Goal: Ask a question: Ask a question

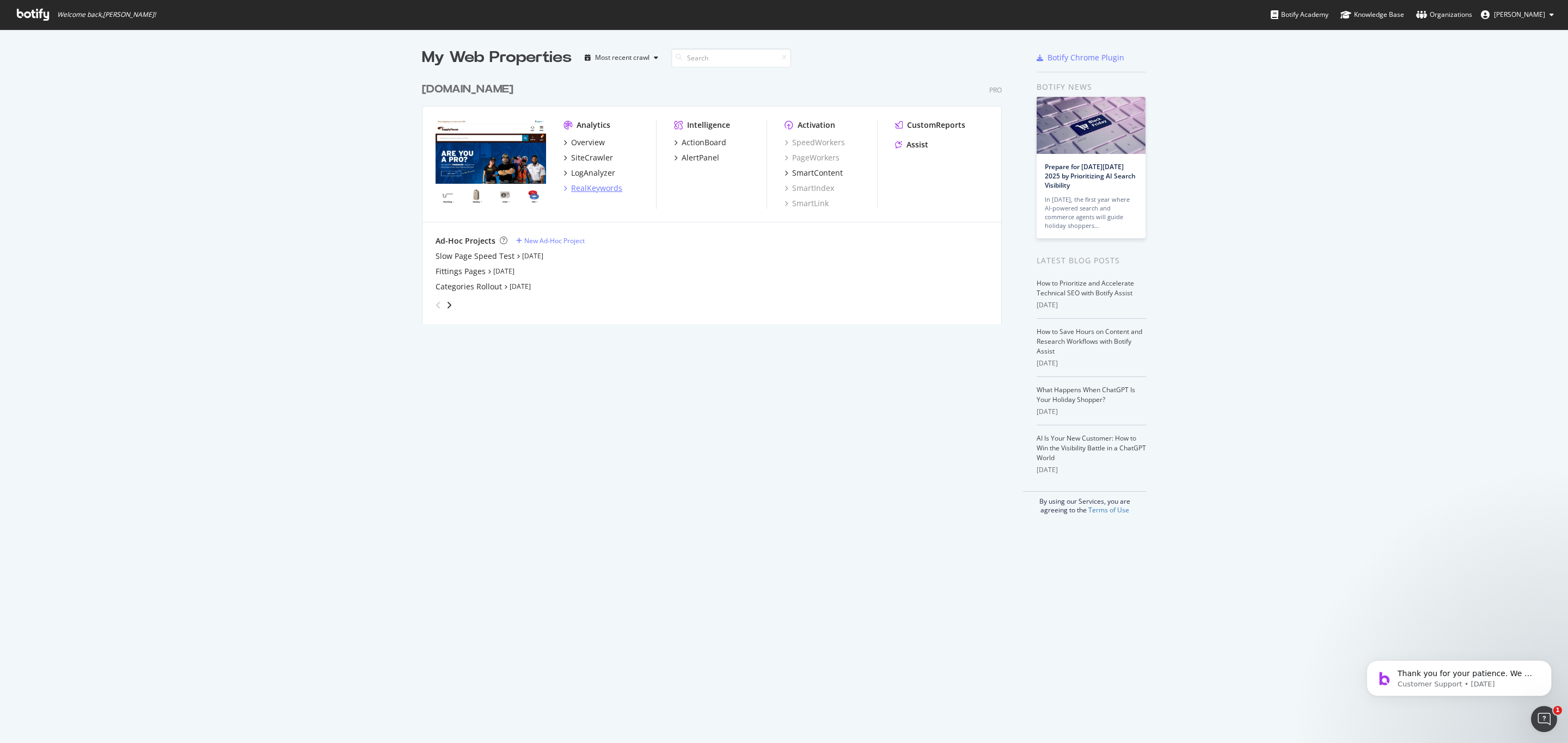
click at [600, 185] on div "RealKeywords" at bounding box center [596, 188] width 51 height 11
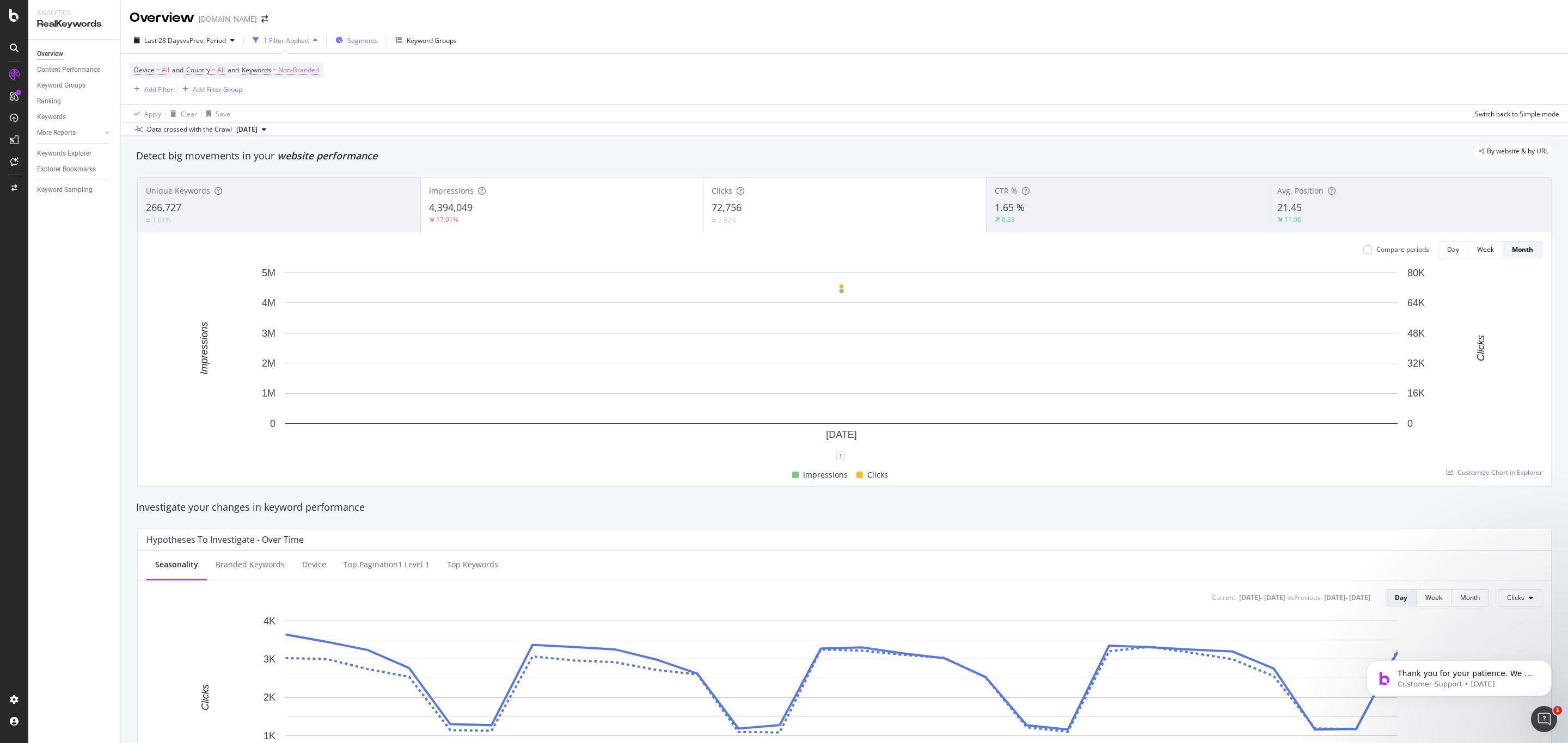
click at [358, 46] on div "Segments" at bounding box center [357, 40] width 43 height 17
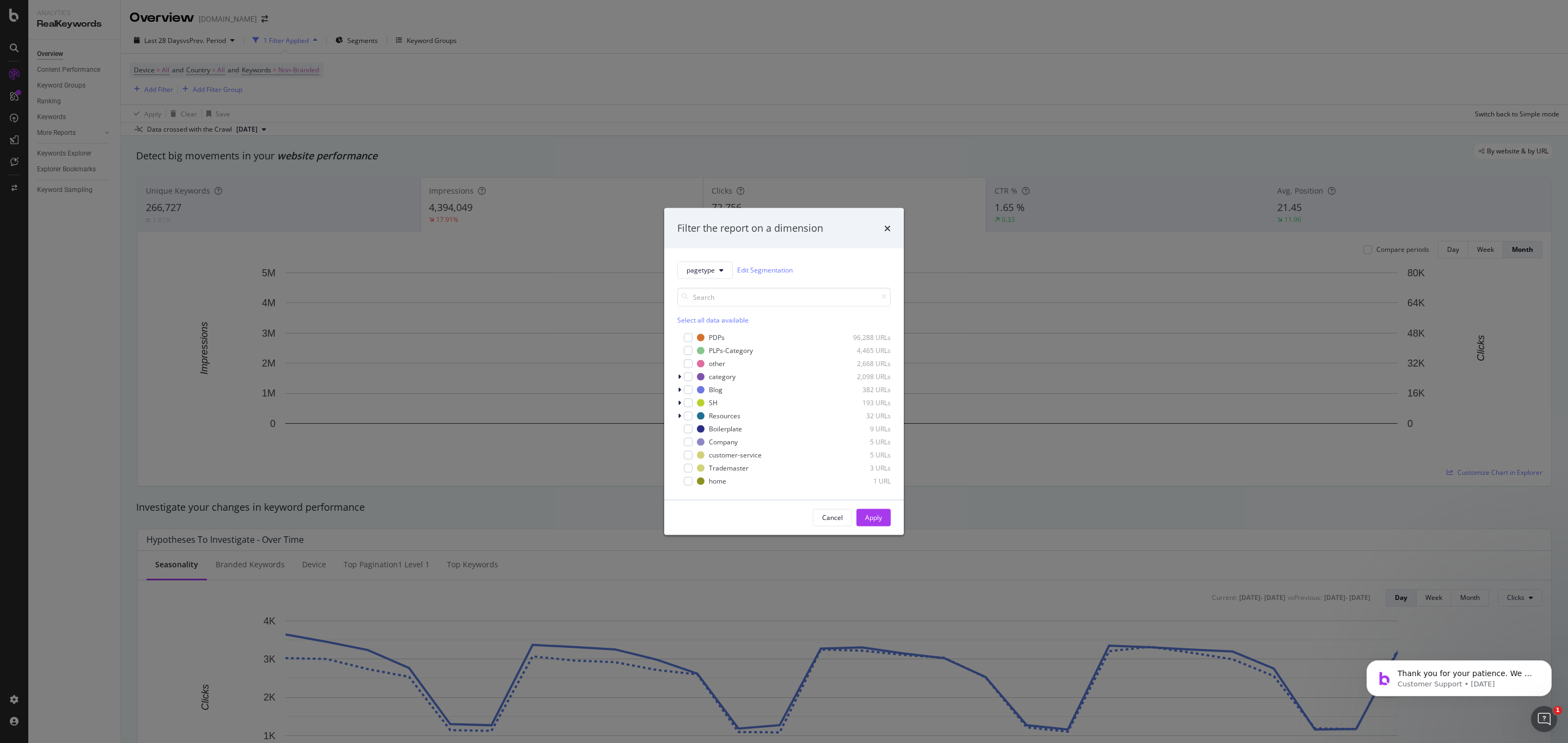
click at [892, 226] on div "Filter the report on a dimension" at bounding box center [784, 228] width 239 height 40
click at [888, 233] on icon "times" at bounding box center [887, 227] width 7 height 8
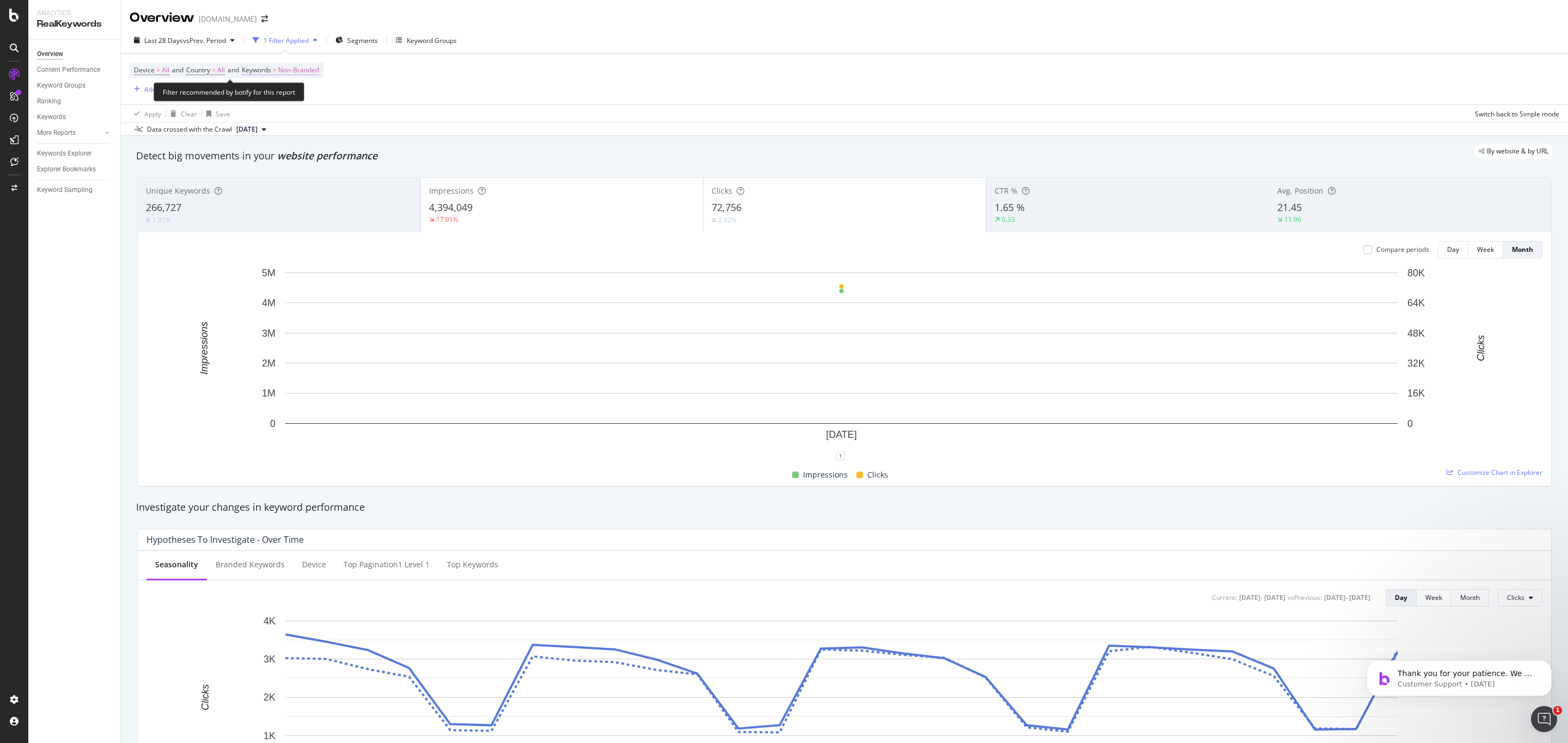
click at [306, 67] on span "Non-Branded" at bounding box center [299, 70] width 41 height 15
click at [301, 91] on span "Non-Branded" at bounding box center [280, 96] width 46 height 9
click at [292, 176] on span "All" at bounding box center [322, 181] width 111 height 10
click at [361, 116] on div "Apply" at bounding box center [369, 119] width 17 height 9
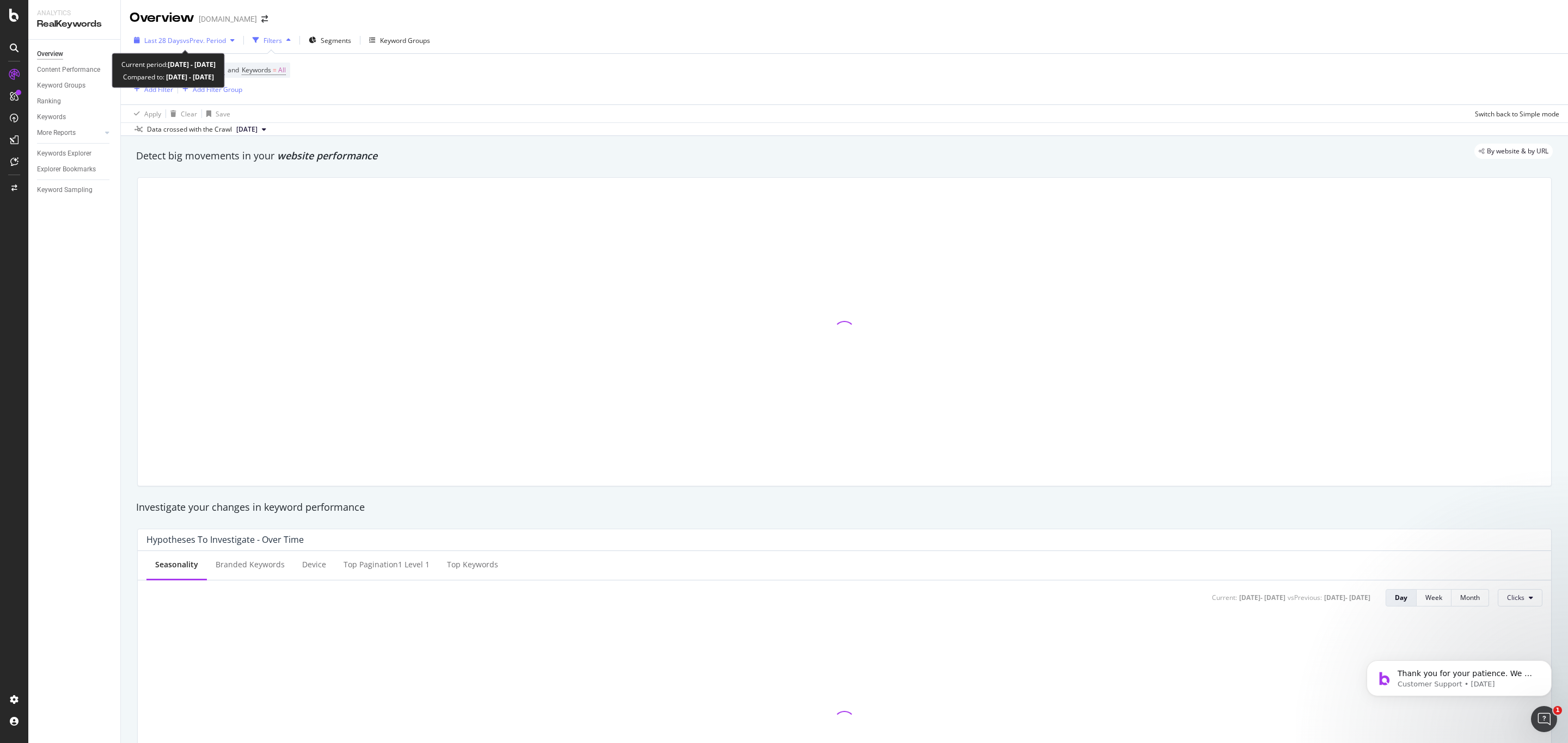
click at [225, 43] on span "vs Prev. Period" at bounding box center [204, 41] width 43 height 9
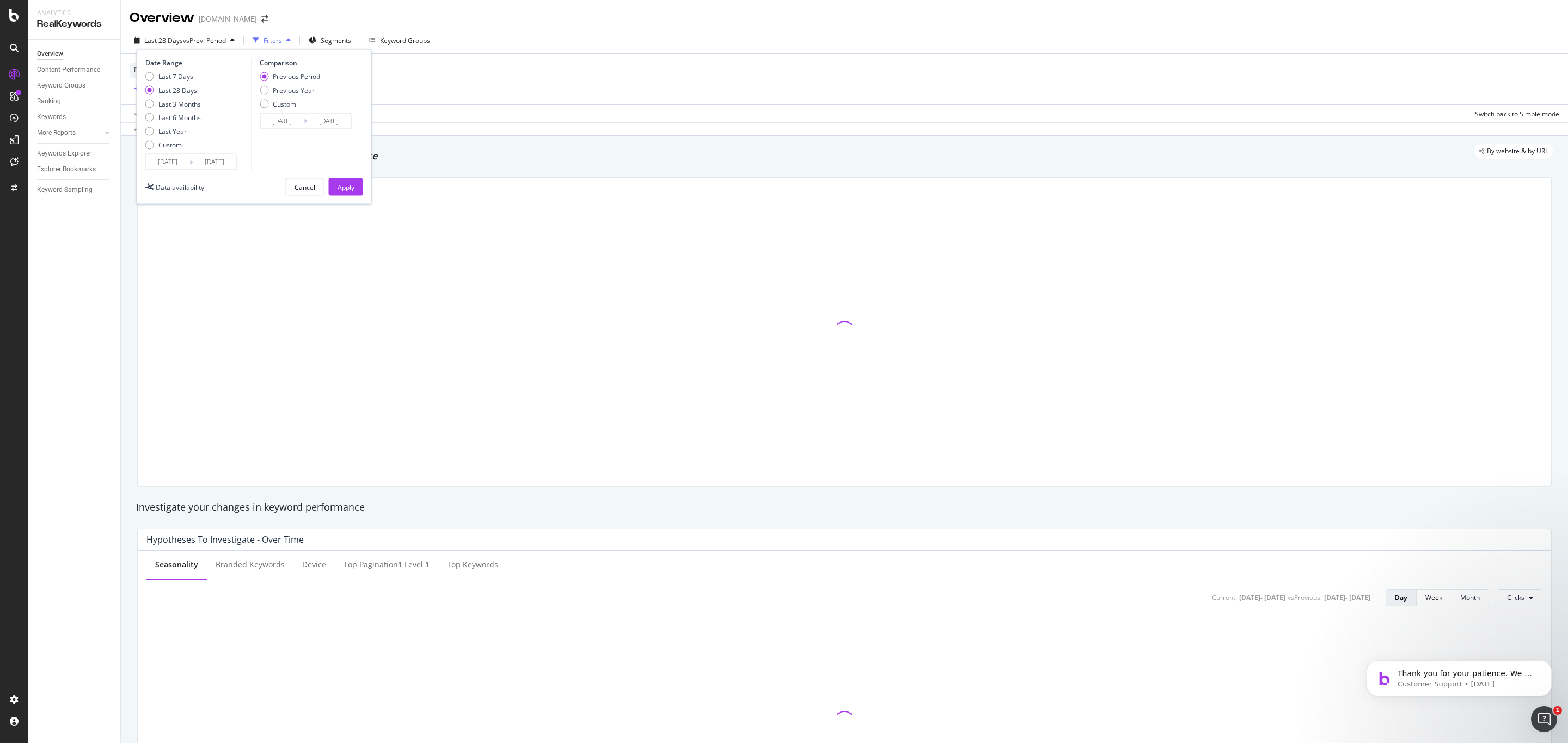
click at [183, 163] on input "2025/09/02" at bounding box center [168, 162] width 44 height 15
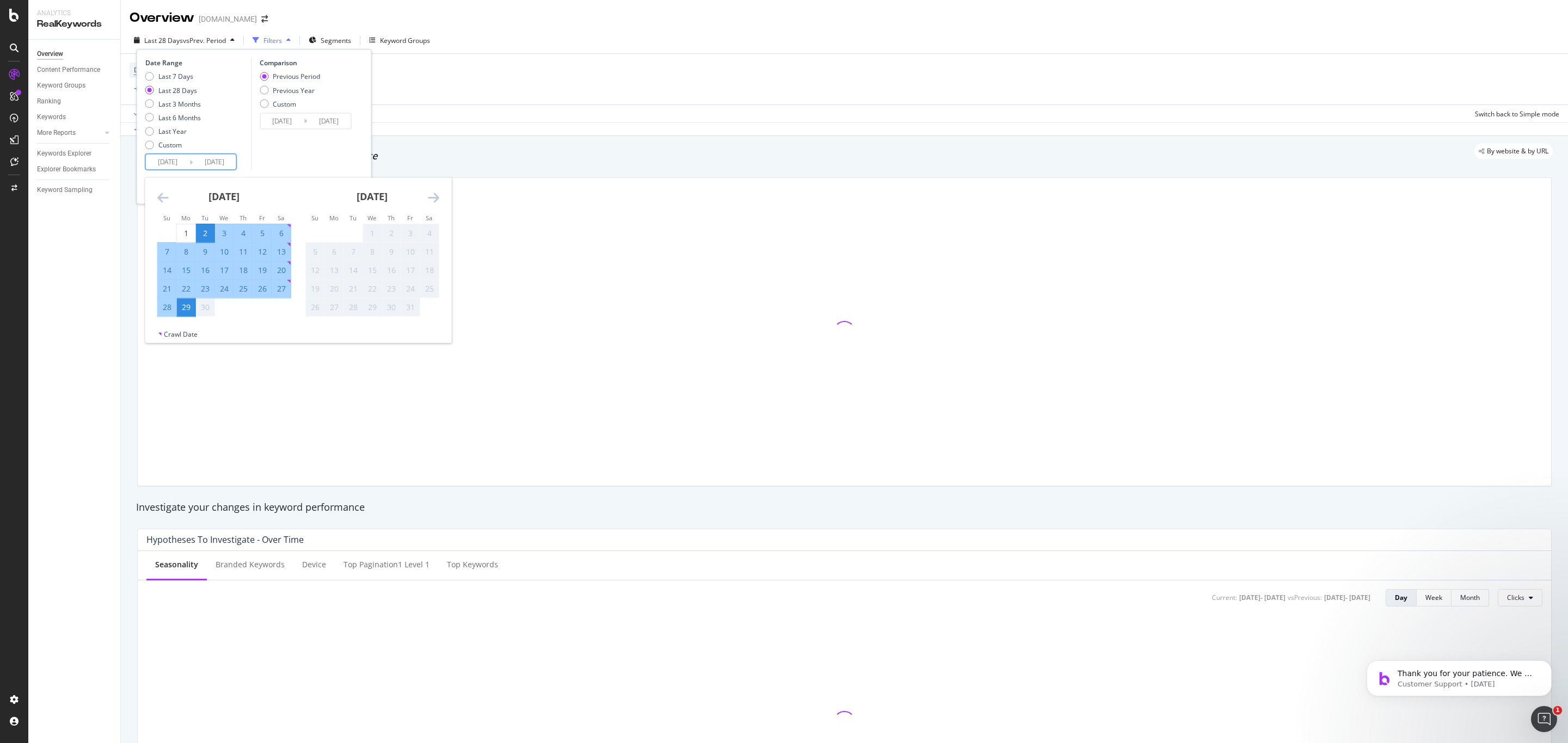
click at [167, 200] on icon "Move backward to switch to the previous month." at bounding box center [163, 197] width 11 height 13
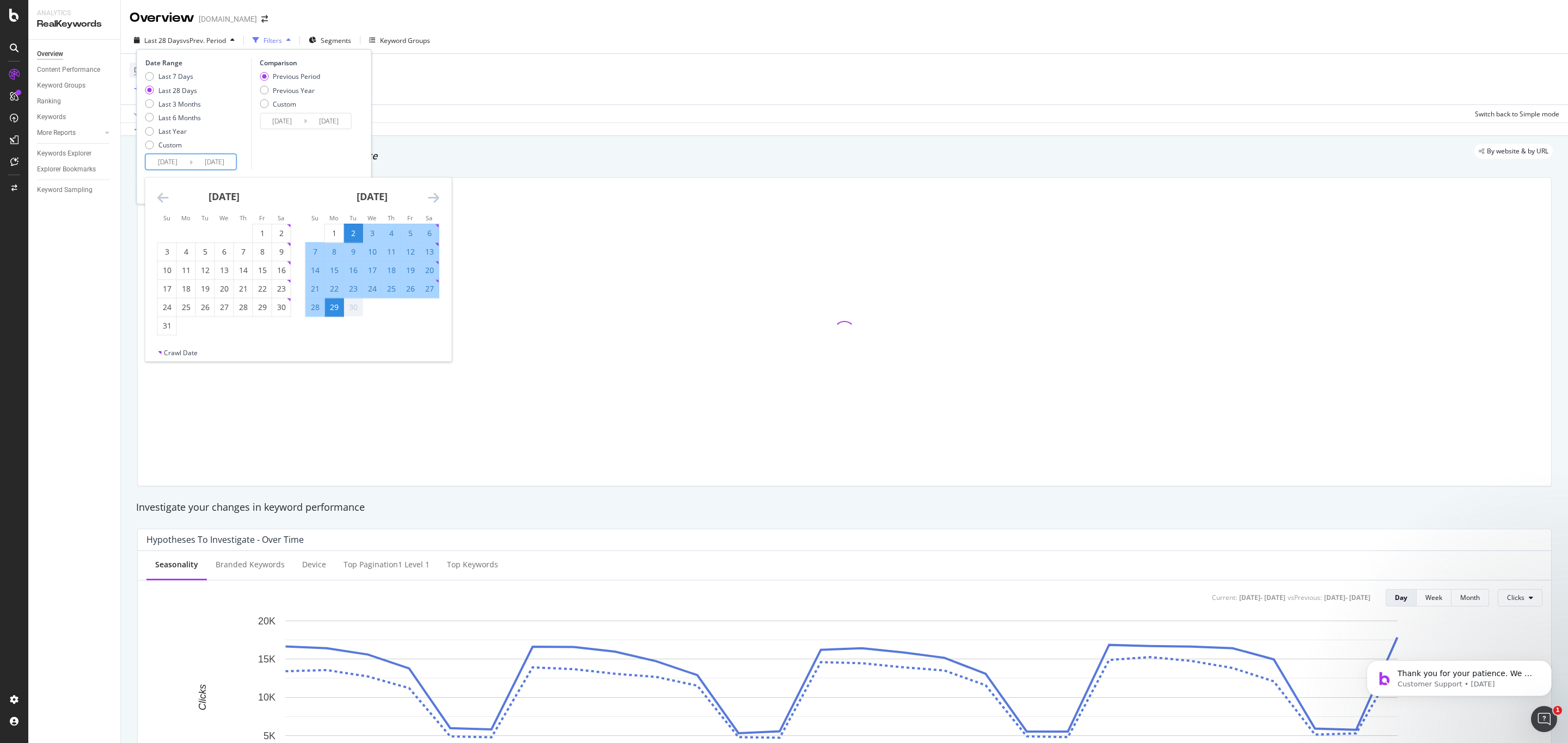
click at [341, 156] on div "Comparison Previous Period Previous Year Custom 2025/08/05 Navigate forward to …" at bounding box center [302, 115] width 103 height 112
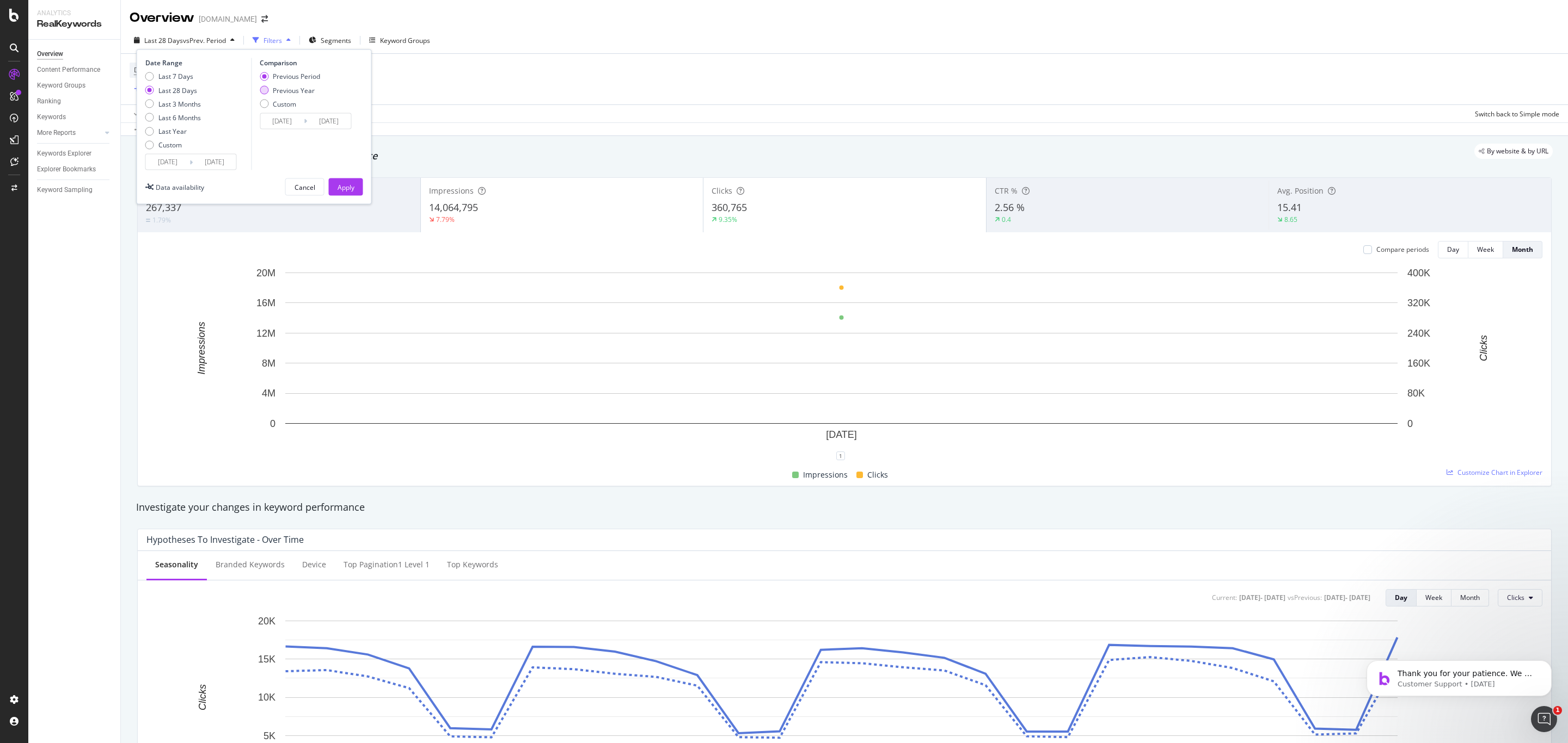
click at [293, 92] on div "Previous Year" at bounding box center [293, 90] width 42 height 9
type input "2024/09/03"
type input "2024/09/30"
click at [334, 189] on button "Apply" at bounding box center [346, 187] width 34 height 18
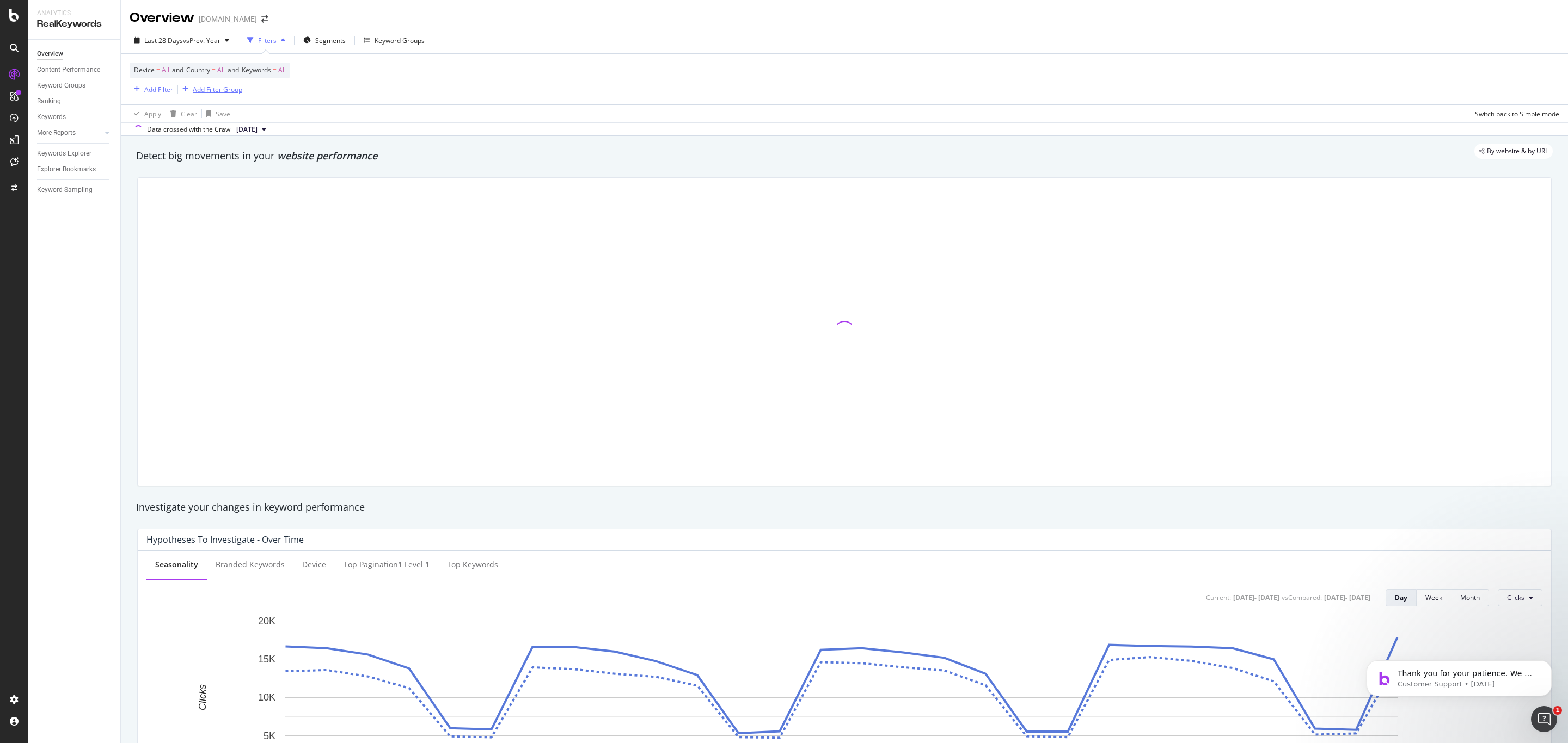
click at [218, 95] on button "Add Filter Group" at bounding box center [210, 89] width 64 height 13
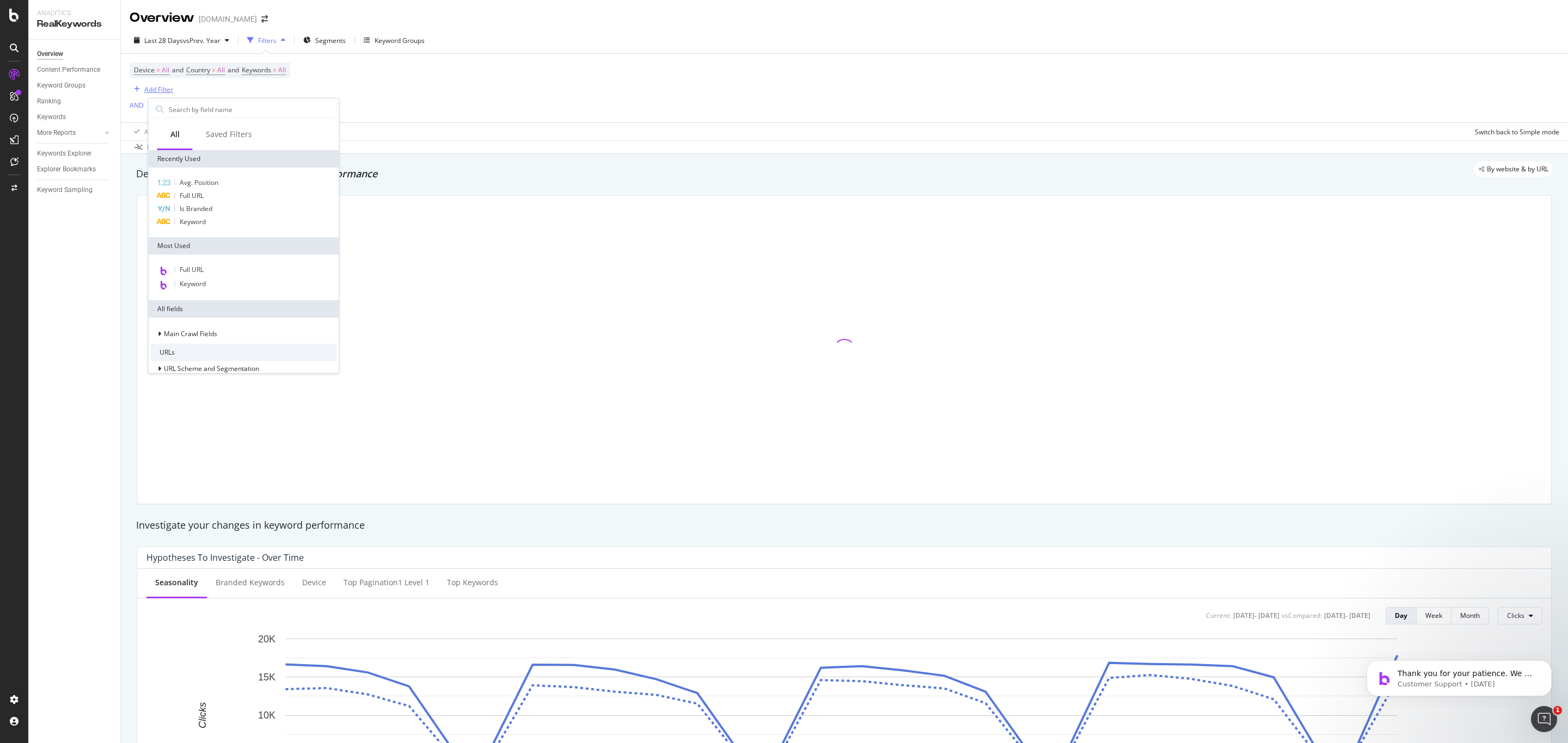
click at [151, 88] on div "Add Filter" at bounding box center [158, 89] width 29 height 9
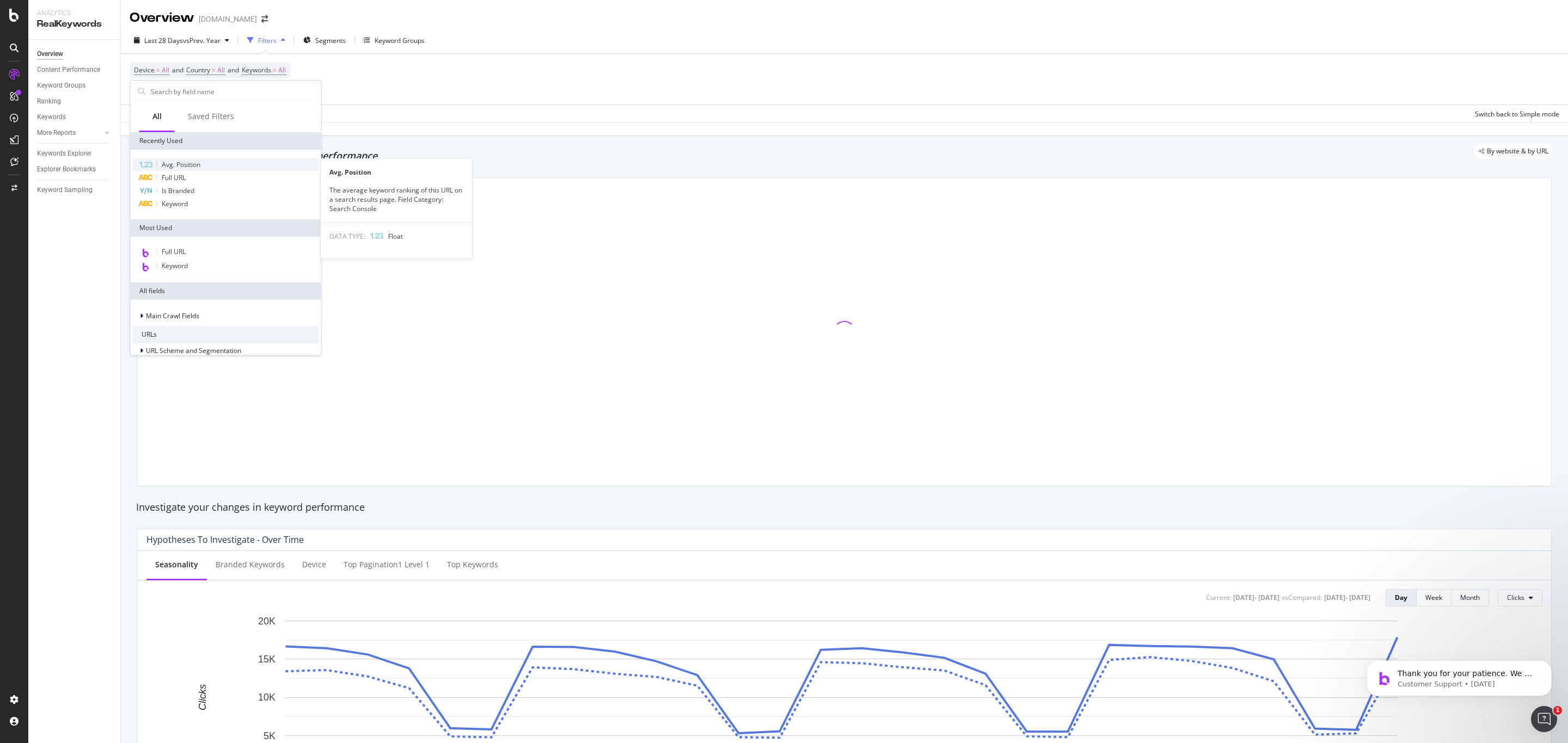
click at [186, 169] on span "Avg. Position" at bounding box center [182, 165] width 39 height 9
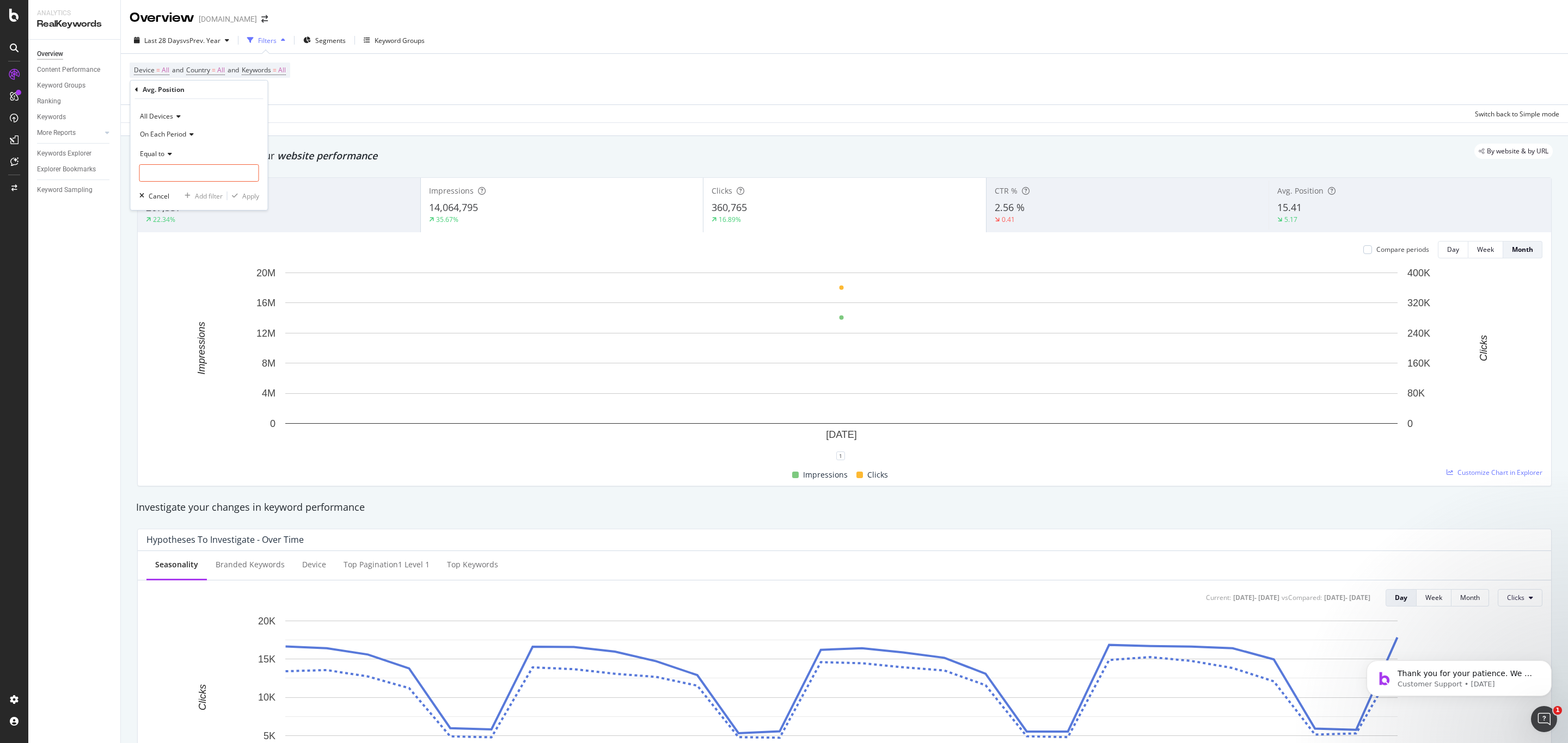
click at [184, 139] on div "On Each Period" at bounding box center [199, 133] width 120 height 18
click at [223, 115] on div "All Devices" at bounding box center [199, 116] width 120 height 18
click at [236, 108] on div "All Devices" at bounding box center [199, 116] width 120 height 18
click at [169, 154] on icon at bounding box center [169, 154] width 7 height 7
click at [170, 263] on span "Between" at bounding box center [157, 261] width 27 height 9
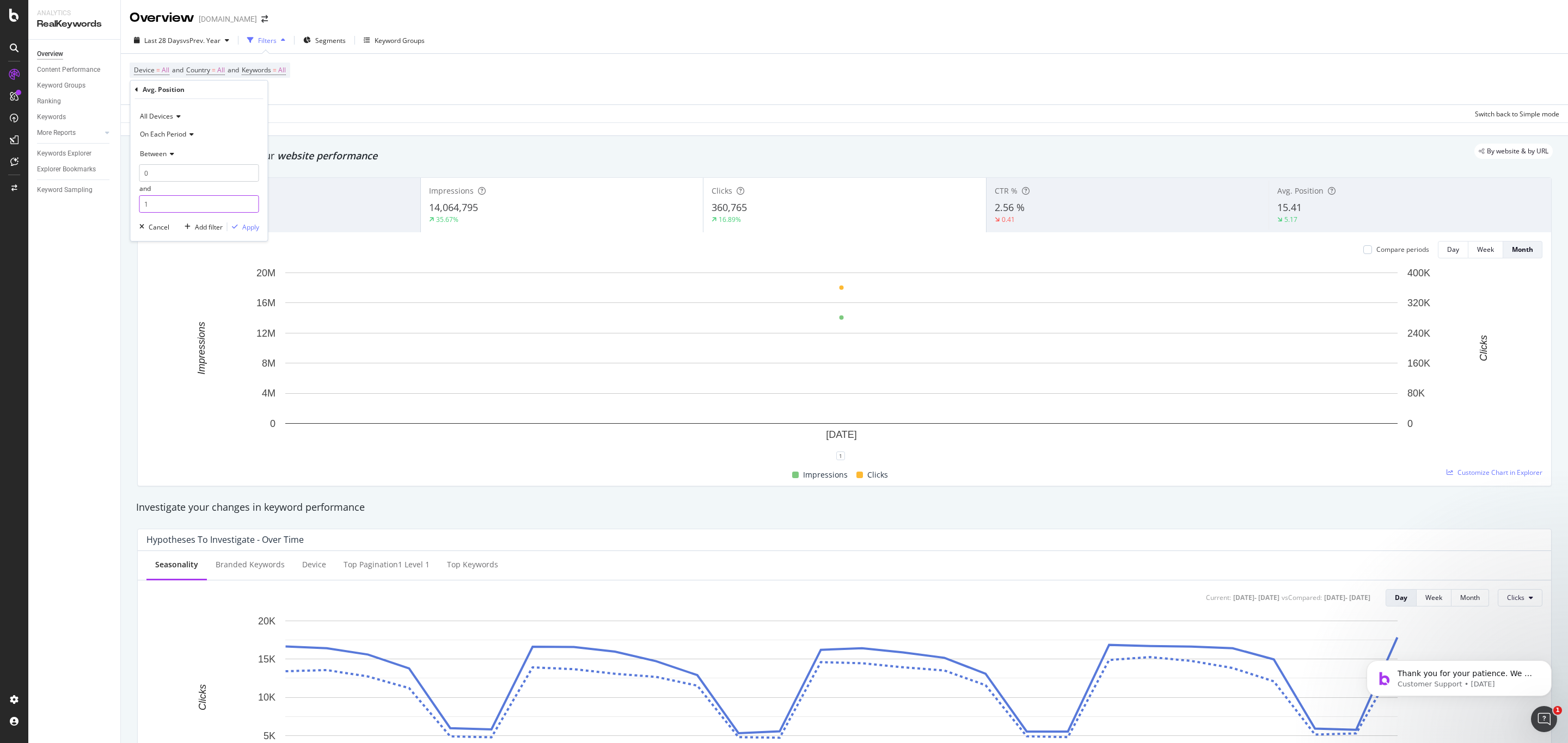
click at [179, 197] on input "1" at bounding box center [199, 204] width 120 height 18
type input "3"
click at [193, 134] on icon at bounding box center [190, 134] width 7 height 7
click at [194, 166] on div "On Current Period" at bounding box center [200, 169] width 116 height 14
click at [242, 227] on div "Apply" at bounding box center [251, 227] width 17 height 9
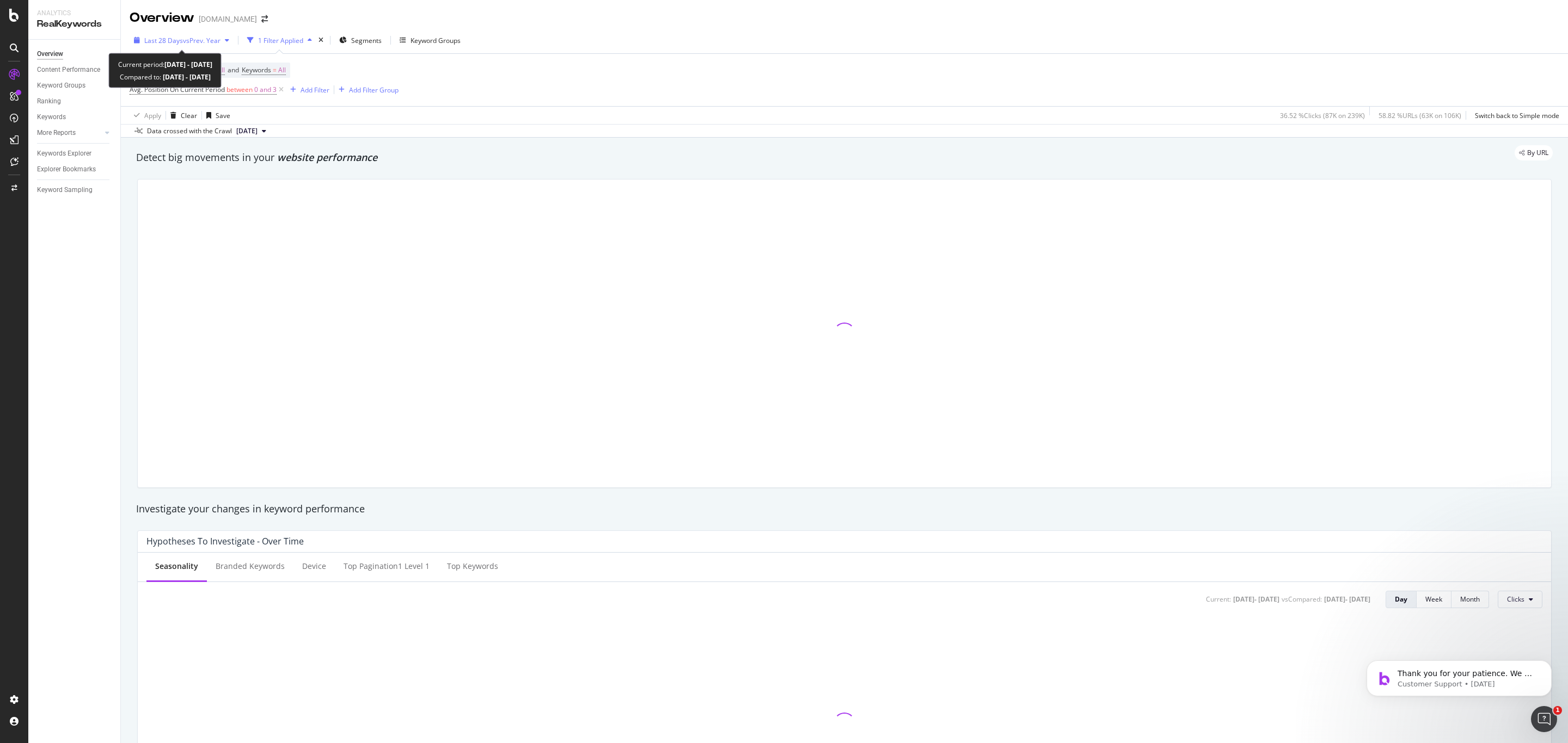
click at [203, 47] on div "Last 28 Days vs Prev. Year" at bounding box center [182, 40] width 104 height 17
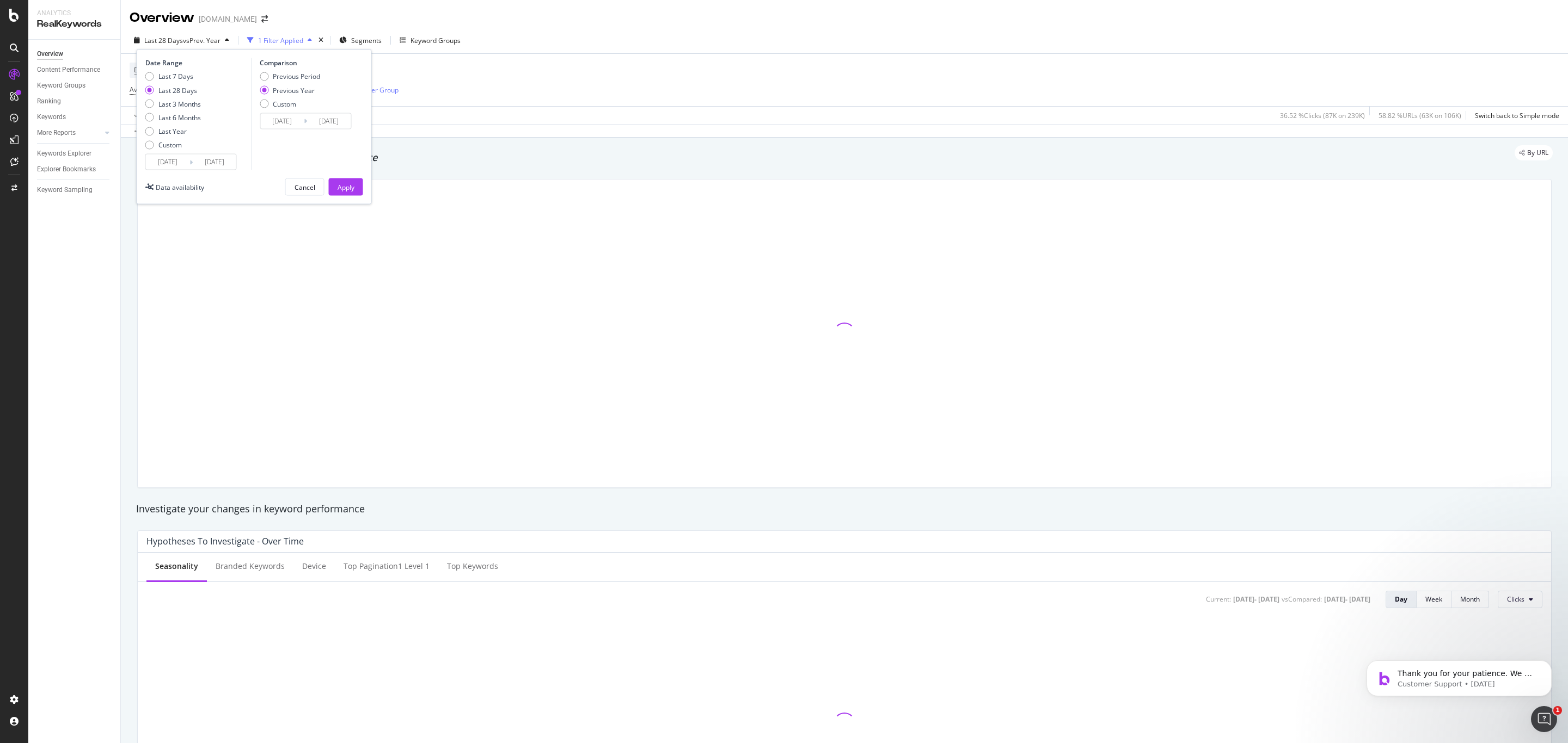
click at [281, 158] on div "Comparison Previous Period Previous Year Custom 2024/09/03 Navigate forward to …" at bounding box center [302, 115] width 103 height 112
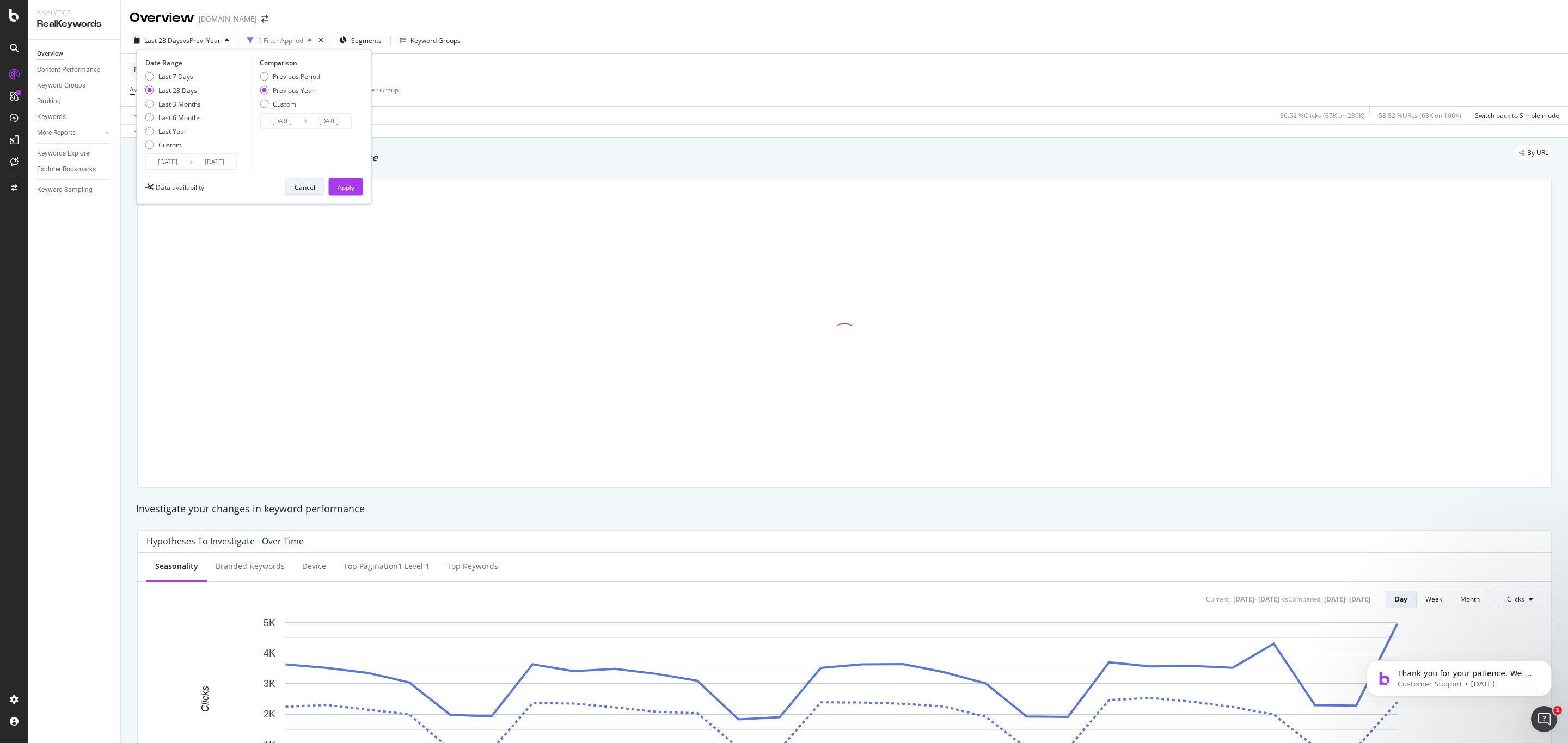
click at [296, 184] on div "Cancel" at bounding box center [305, 187] width 20 height 9
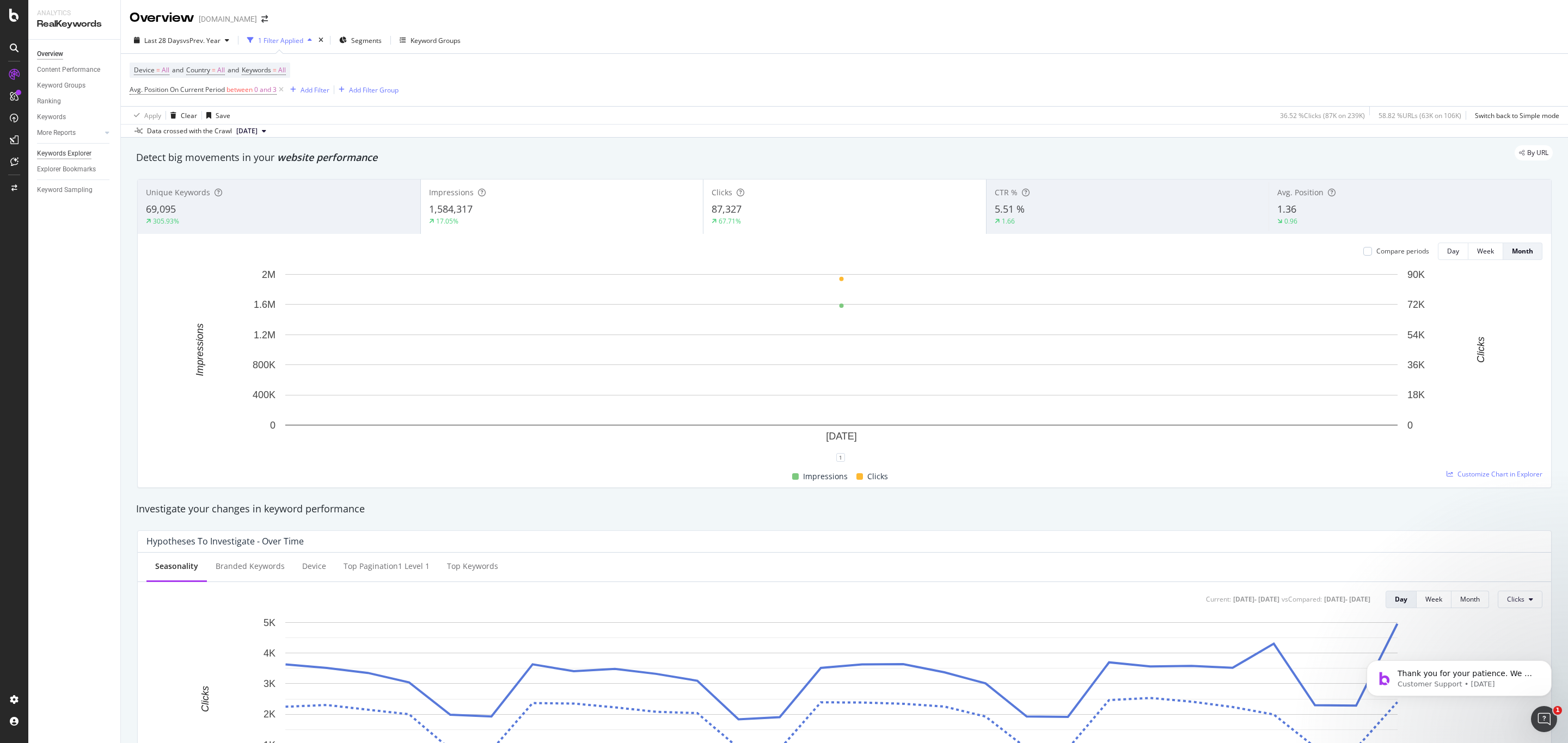
click at [69, 156] on div "Keywords Explorer" at bounding box center [64, 154] width 54 height 11
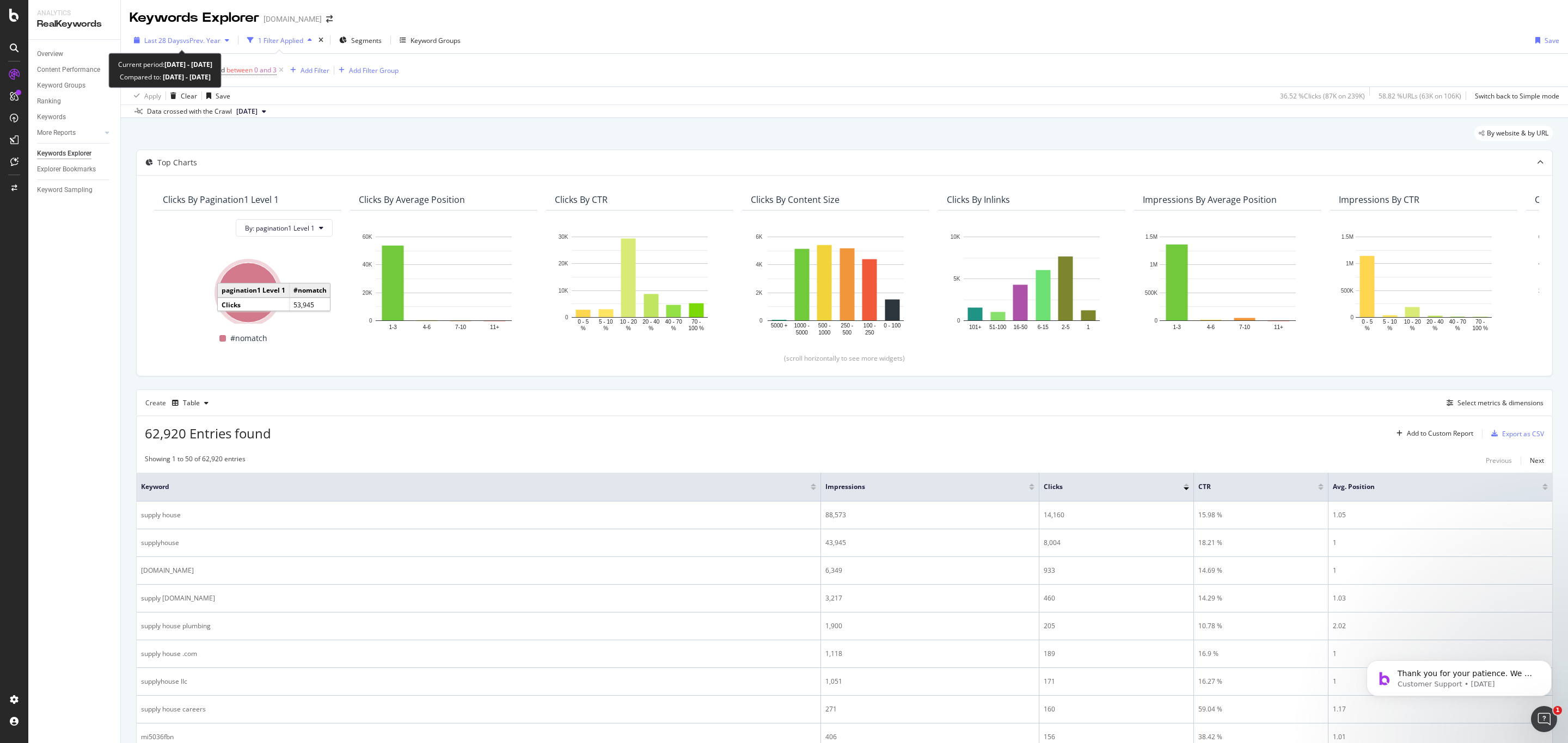
click at [199, 44] on span "vs Prev. Year" at bounding box center [201, 41] width 37 height 9
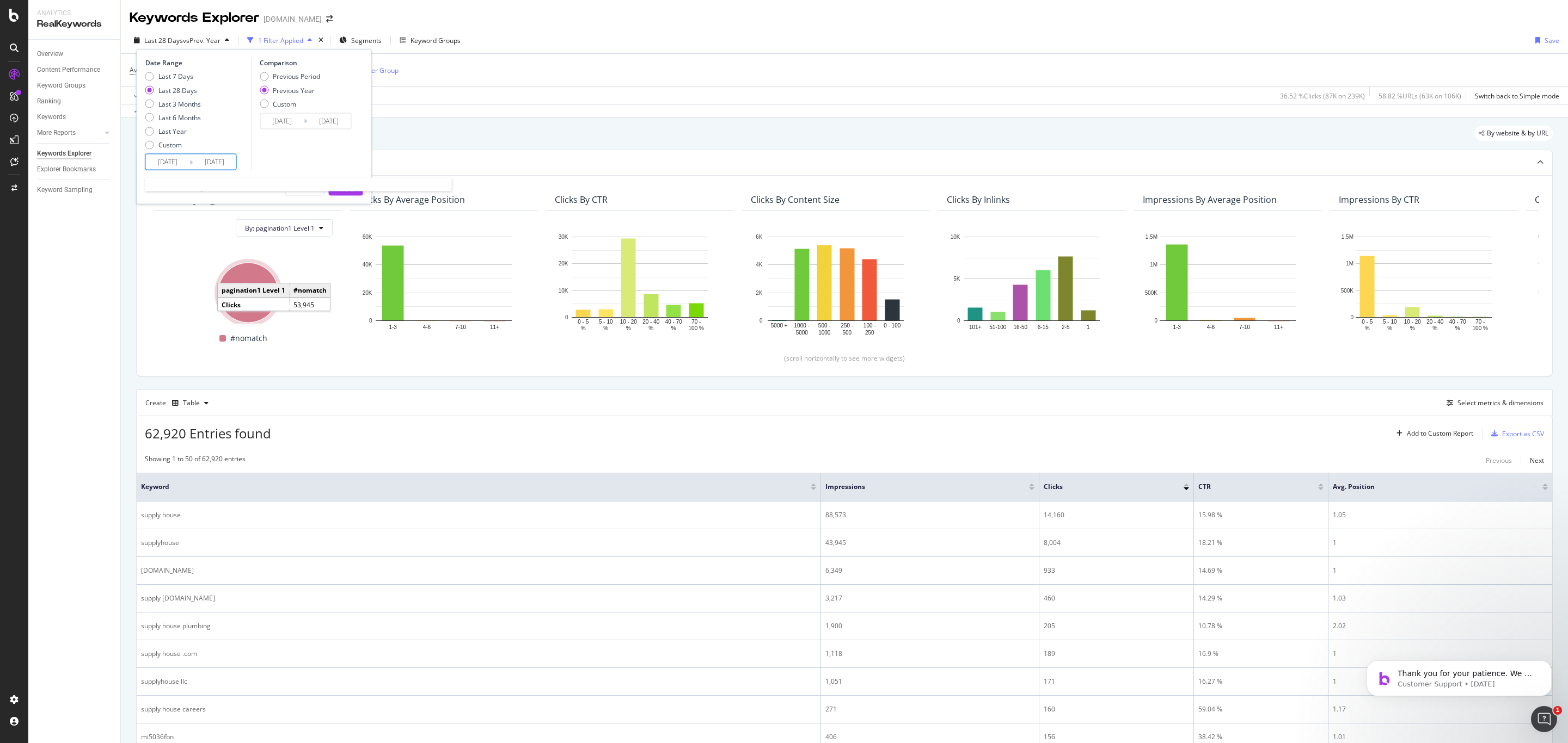
click at [173, 162] on input "2025/09/02" at bounding box center [168, 162] width 44 height 15
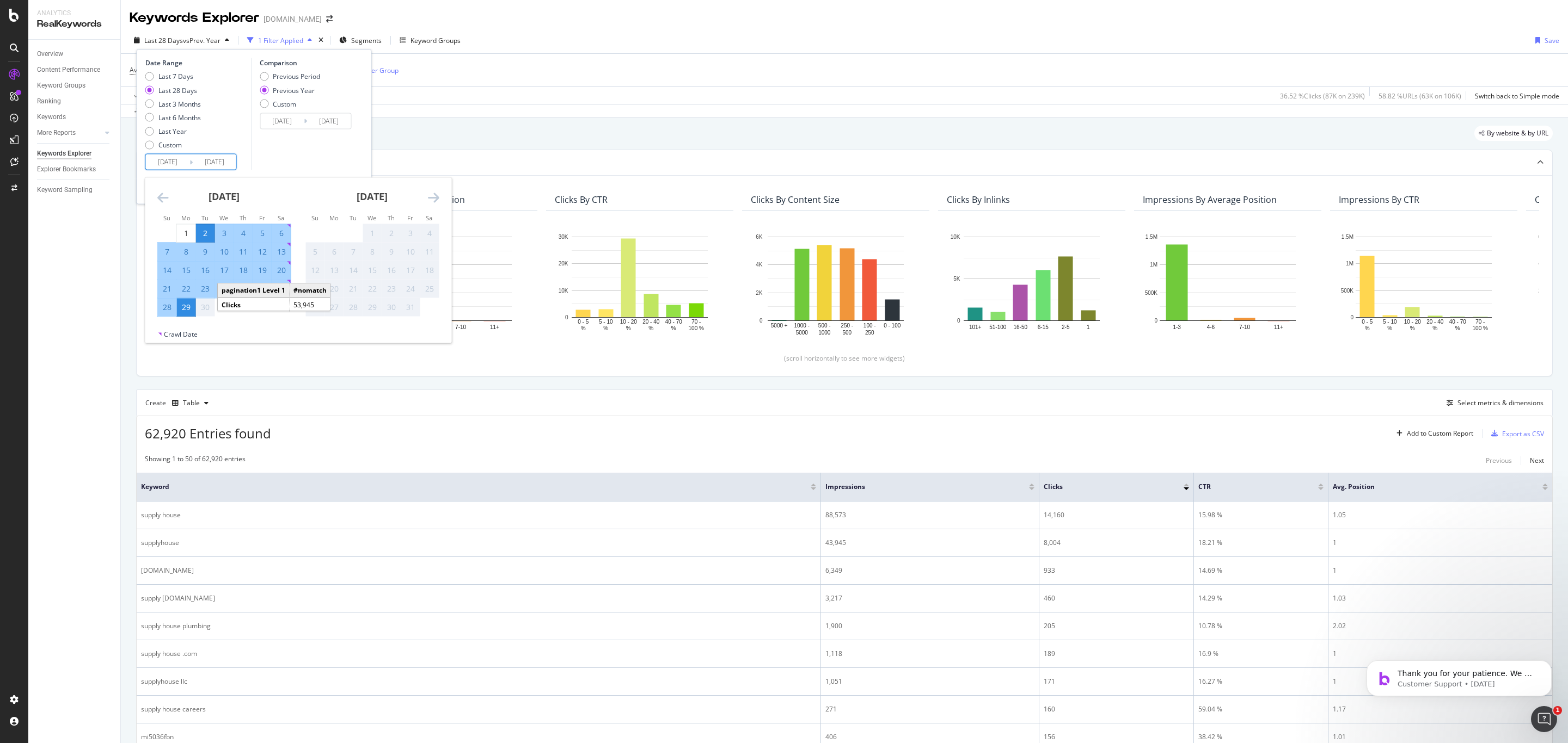
click at [169, 200] on icon "Move backward to switch to the previous month." at bounding box center [163, 197] width 11 height 13
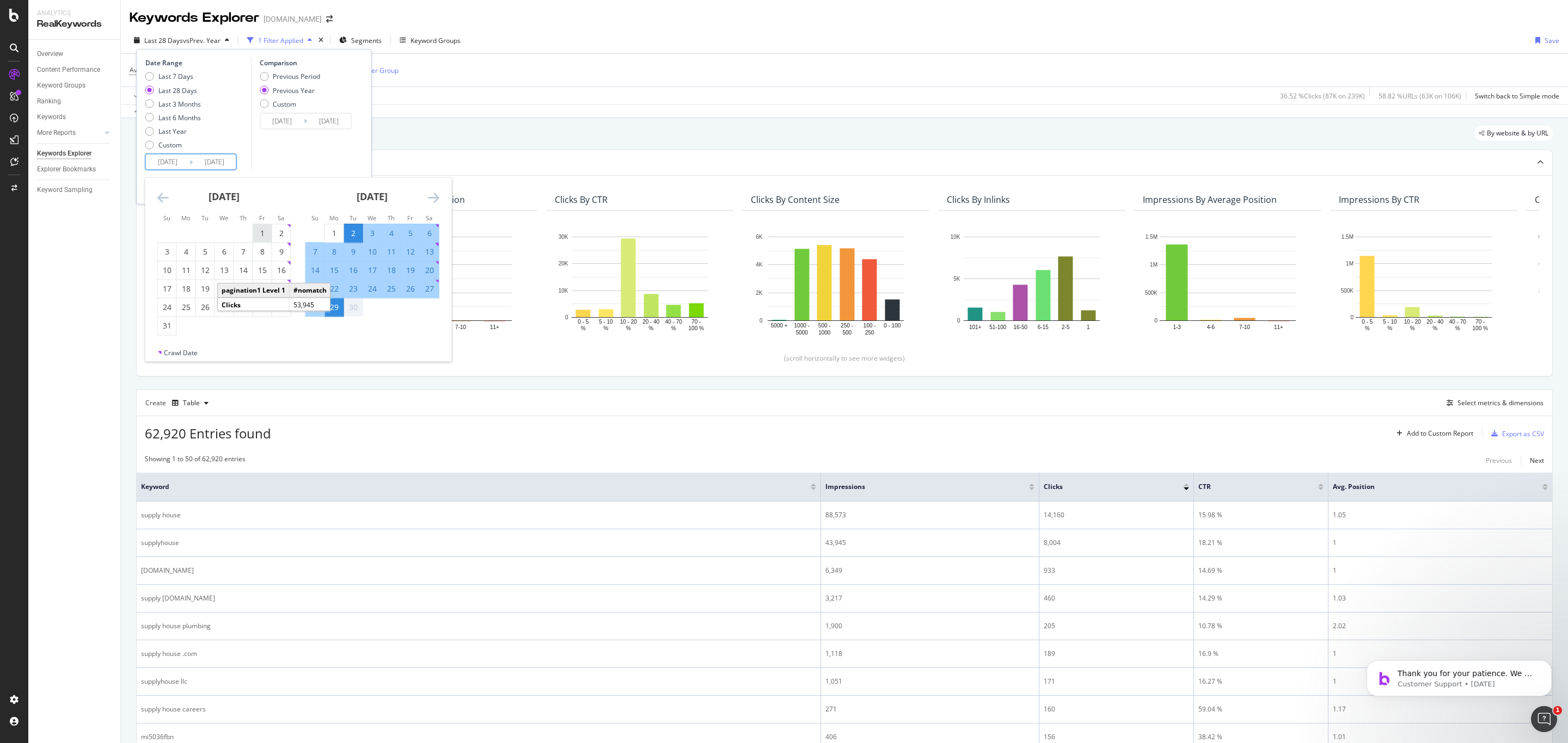
click at [263, 234] on div "1" at bounding box center [263, 234] width 19 height 11
type input "2025/08/01"
type input "2024/08/02"
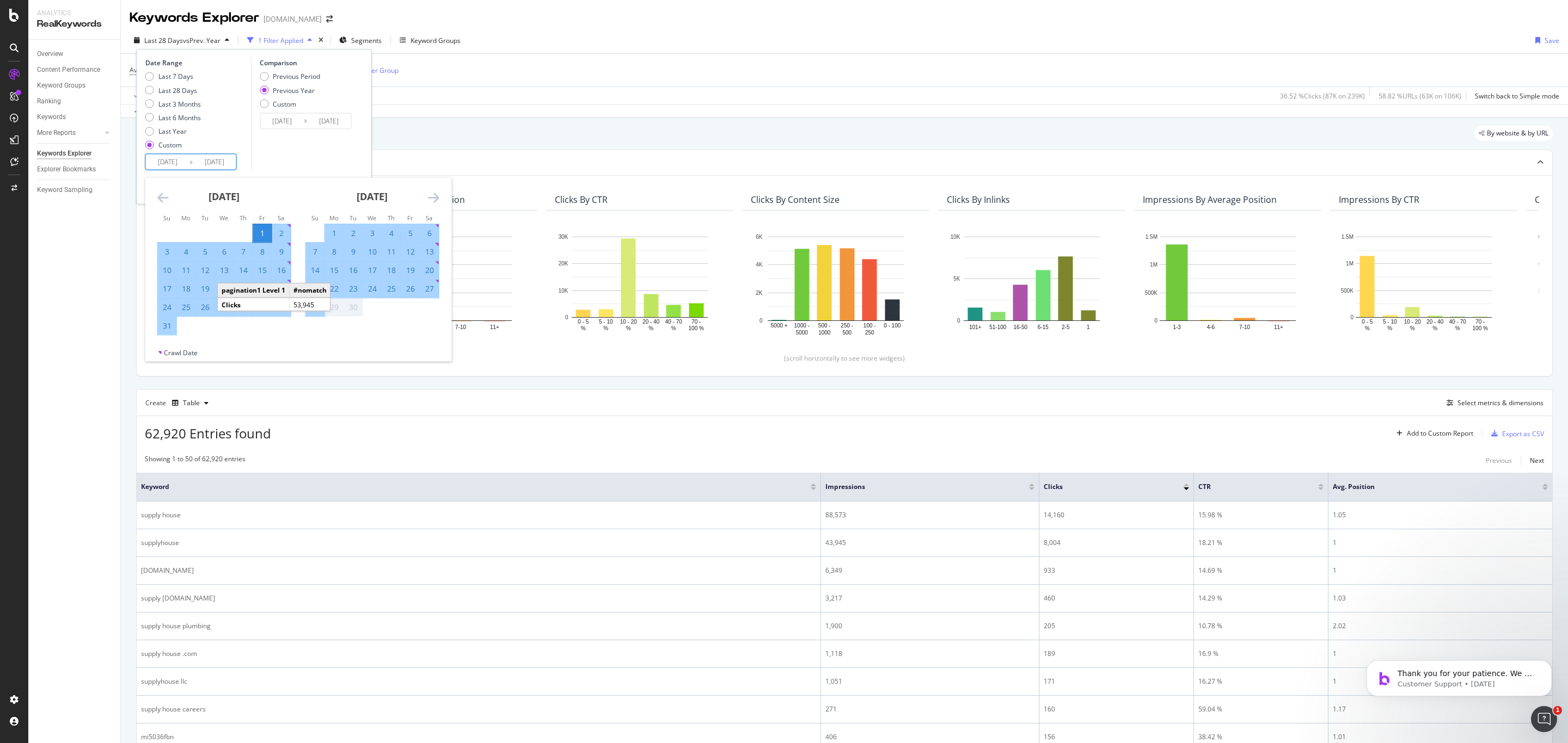
click at [170, 325] on div "31" at bounding box center [168, 326] width 19 height 11
type input "2025/08/31"
type input "2024/09/01"
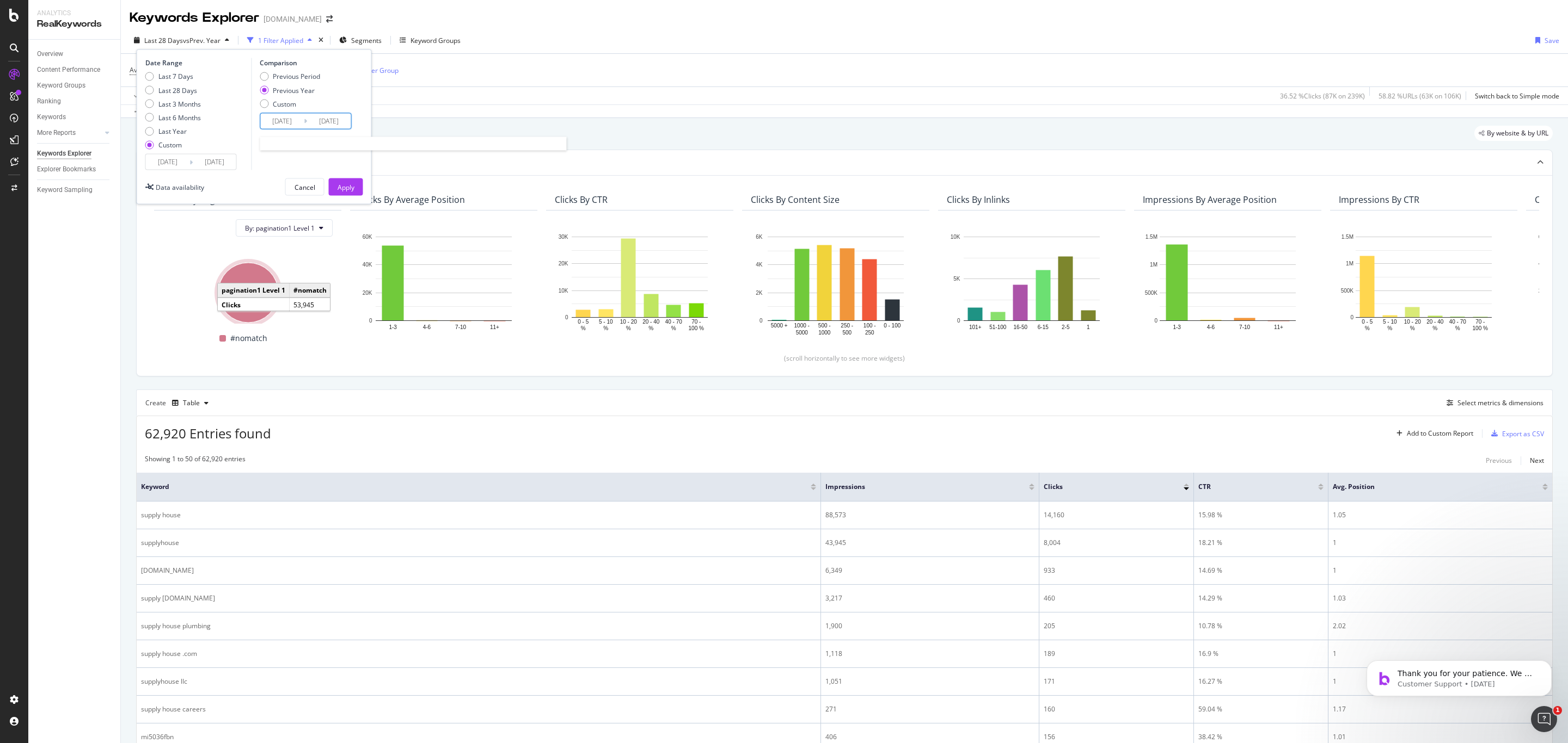
click at [296, 125] on input "2024/08/02" at bounding box center [281, 121] width 44 height 15
click at [280, 160] on icon "Move backward to switch to the previous month." at bounding box center [278, 156] width 11 height 13
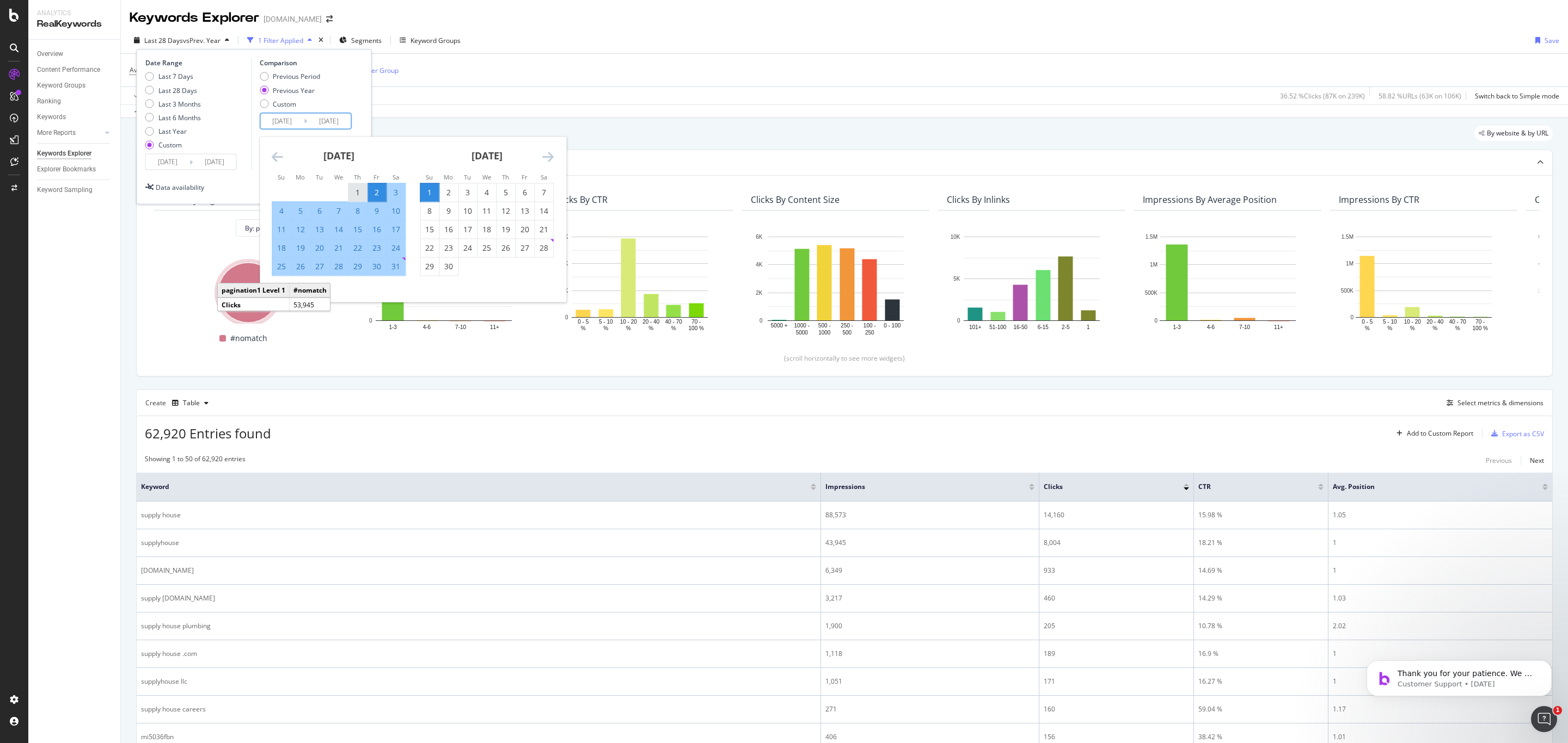
click at [359, 197] on div "1" at bounding box center [358, 193] width 19 height 11
type input "2024/08/01"
click at [391, 268] on div "31" at bounding box center [396, 267] width 19 height 11
type input "2024/08/31"
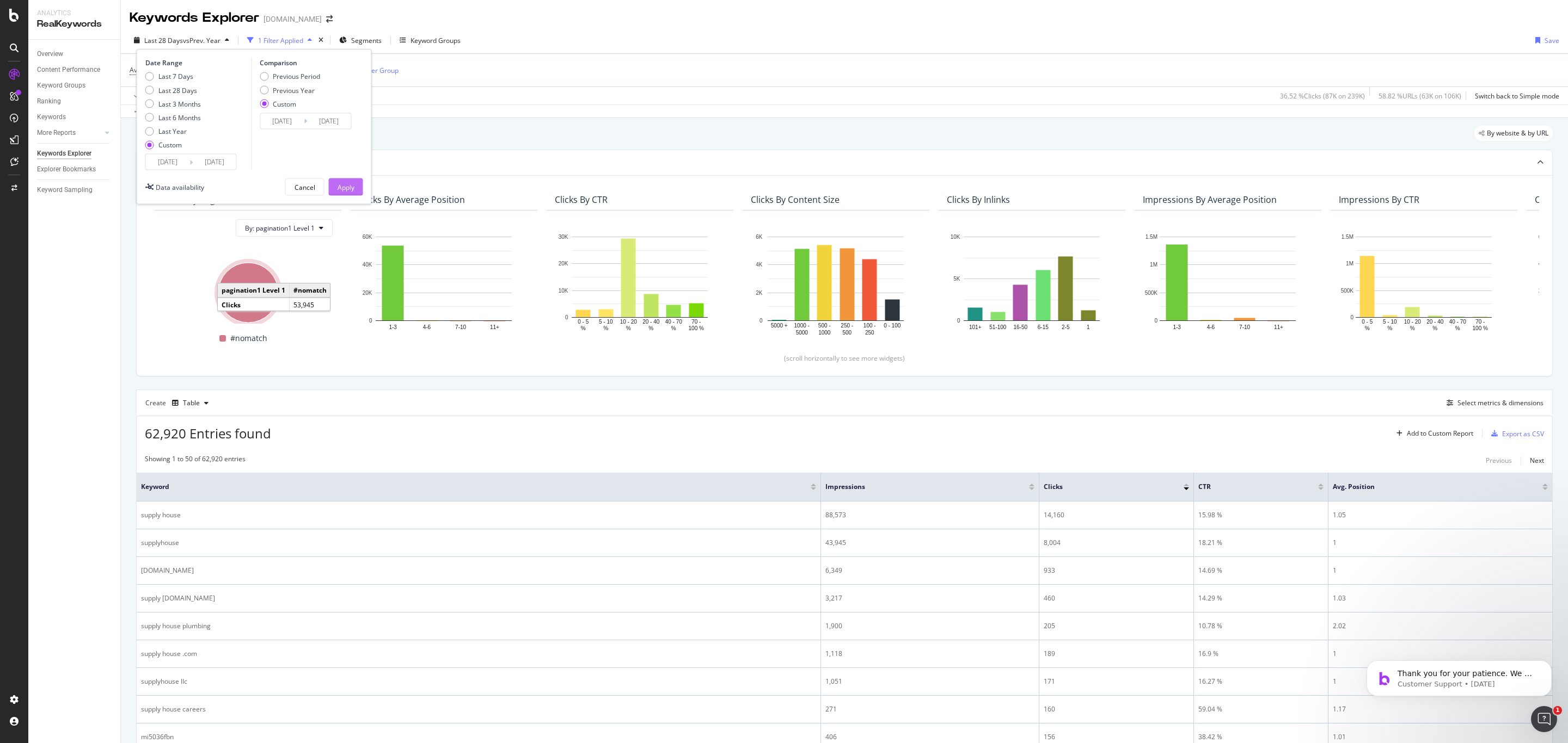
click at [361, 189] on button "Apply" at bounding box center [346, 187] width 34 height 18
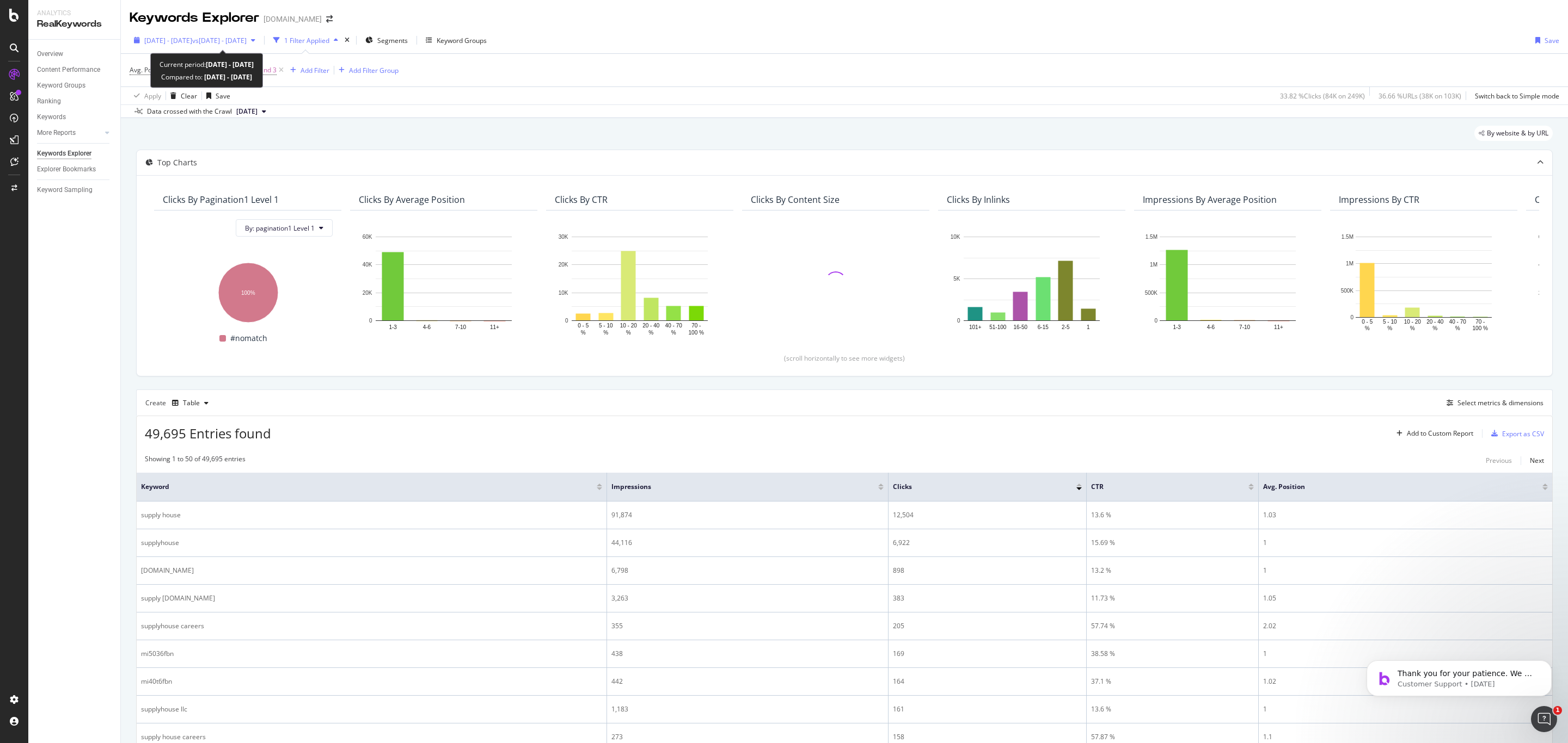
click at [247, 41] on span "vs 2024 Aug. 1st - Aug. 31st" at bounding box center [219, 41] width 54 height 9
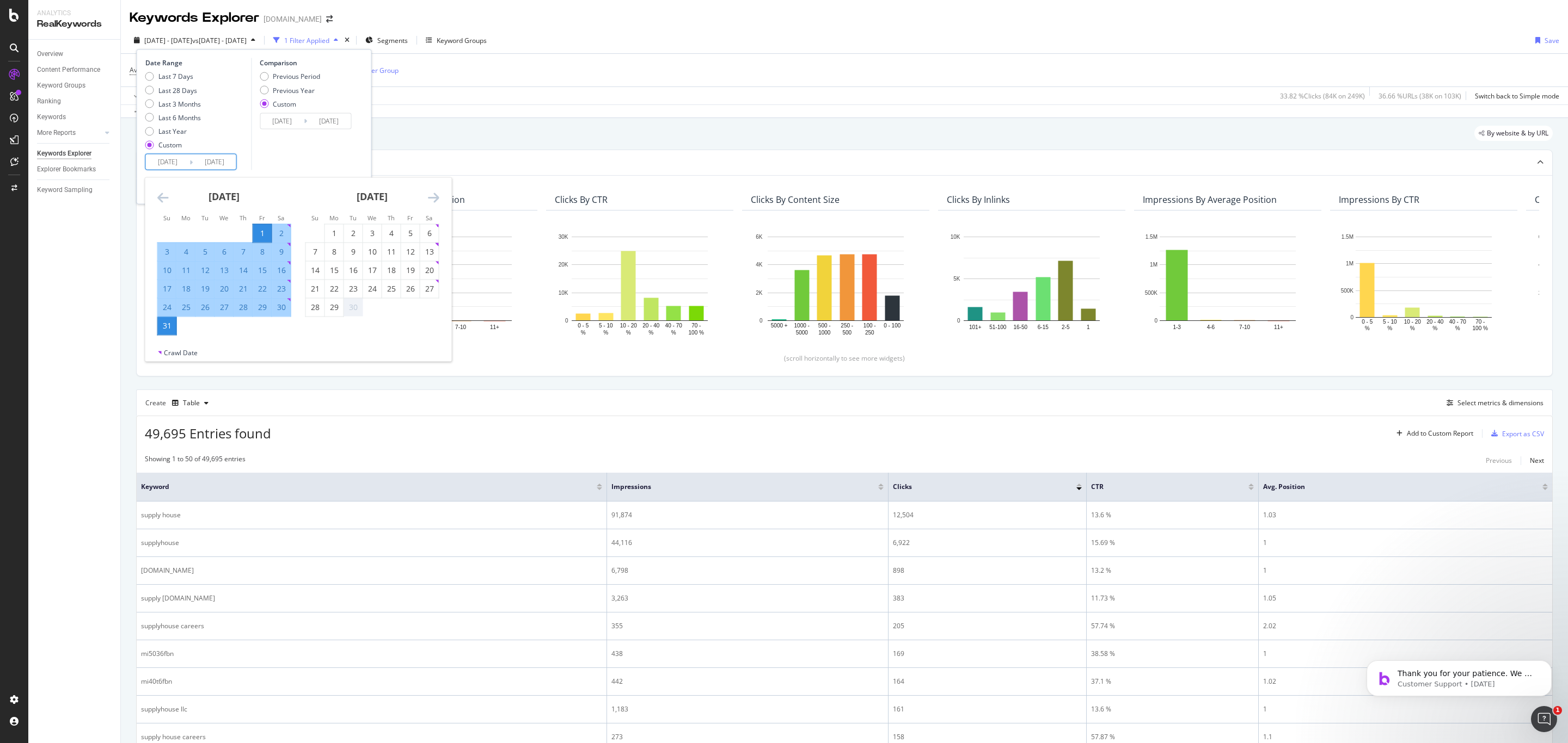
click at [170, 164] on input "2025/08/01" at bounding box center [168, 162] width 44 height 15
click at [327, 231] on div "1" at bounding box center [334, 234] width 19 height 11
type input "2025/09/01"
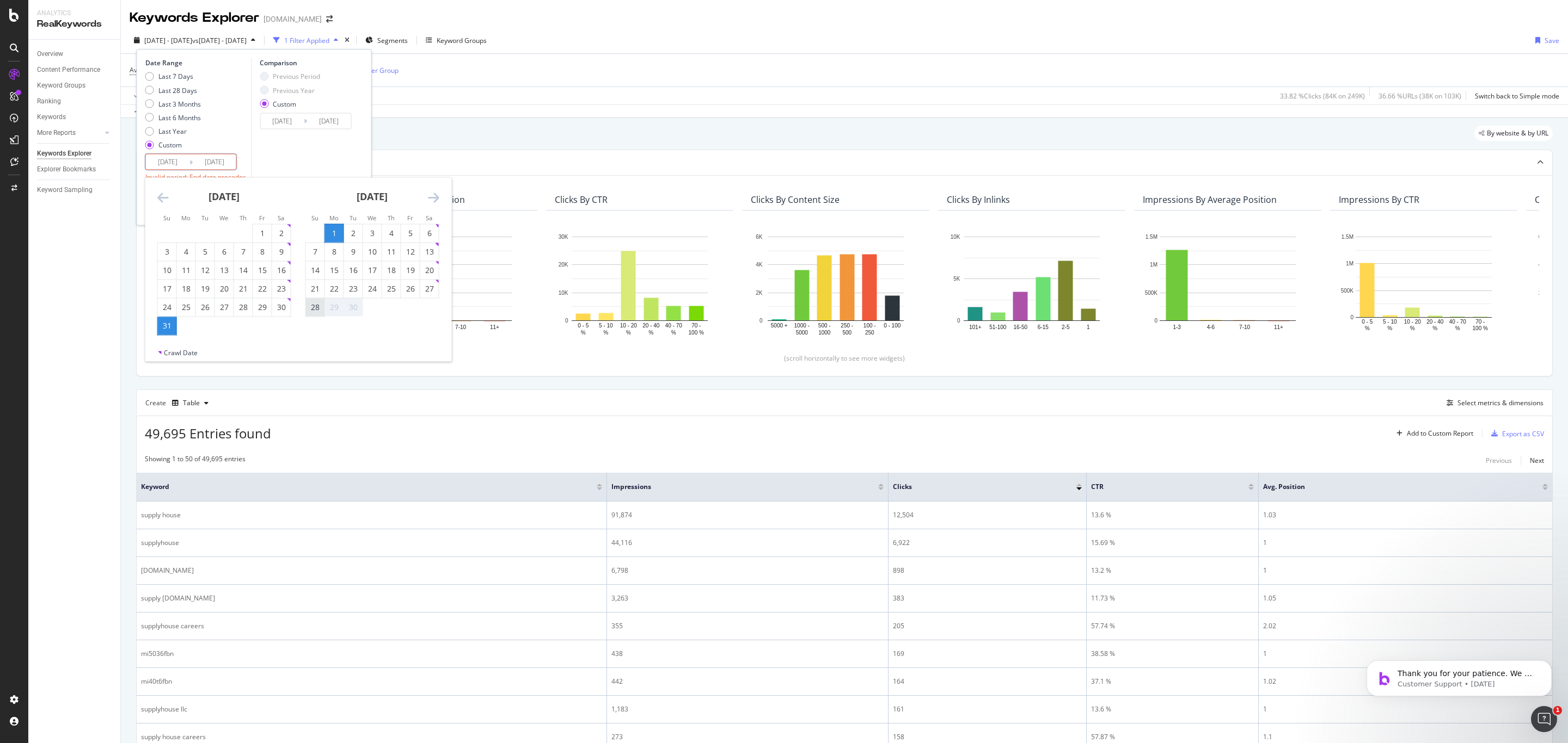
click at [322, 310] on div "28" at bounding box center [315, 307] width 19 height 11
type input "2025/09/28"
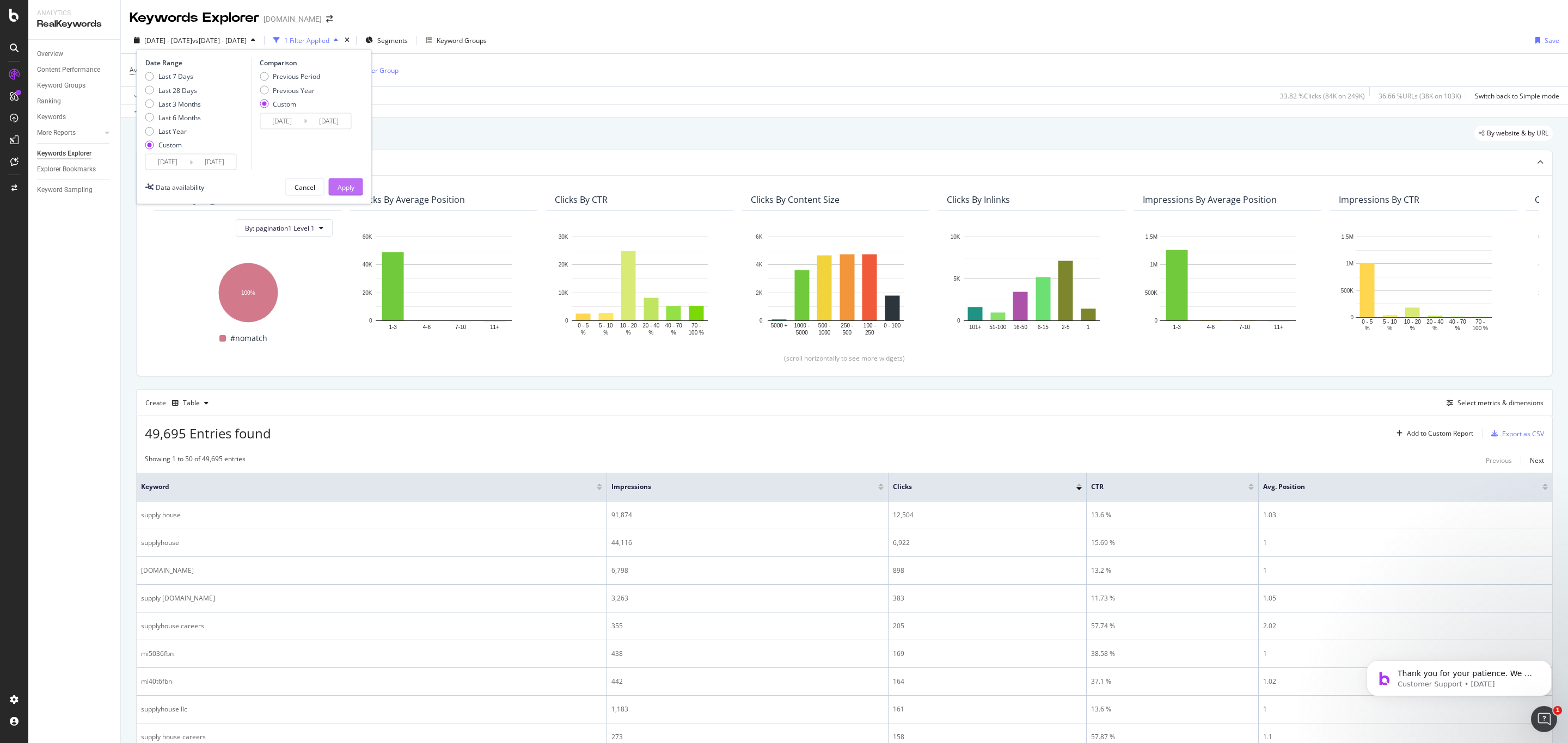
click at [340, 188] on div "Apply" at bounding box center [346, 187] width 17 height 9
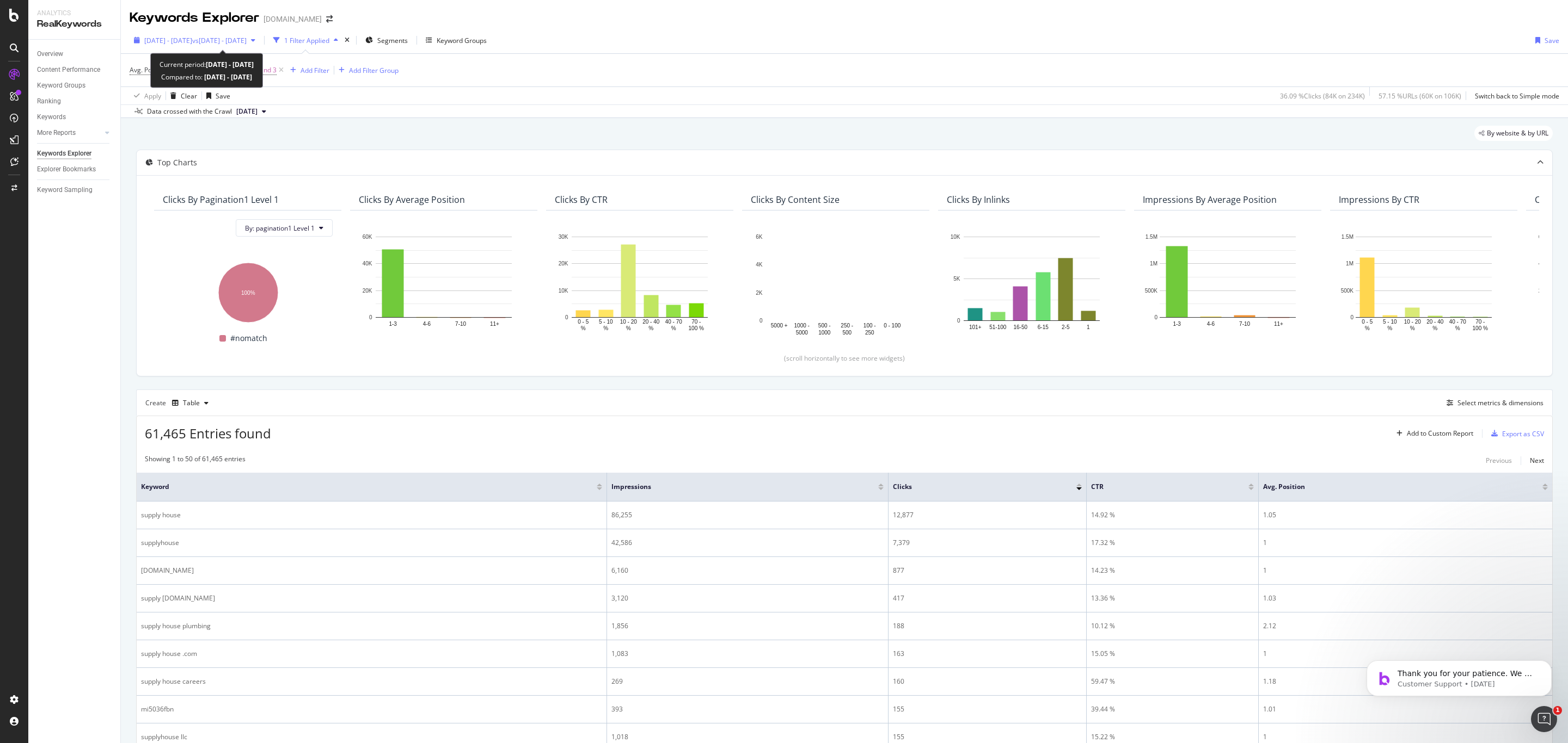
click at [247, 47] on div "2025 Sep. 1st - Sep. 28th vs 2024 Aug. 1st - Aug. 31st" at bounding box center [195, 40] width 130 height 17
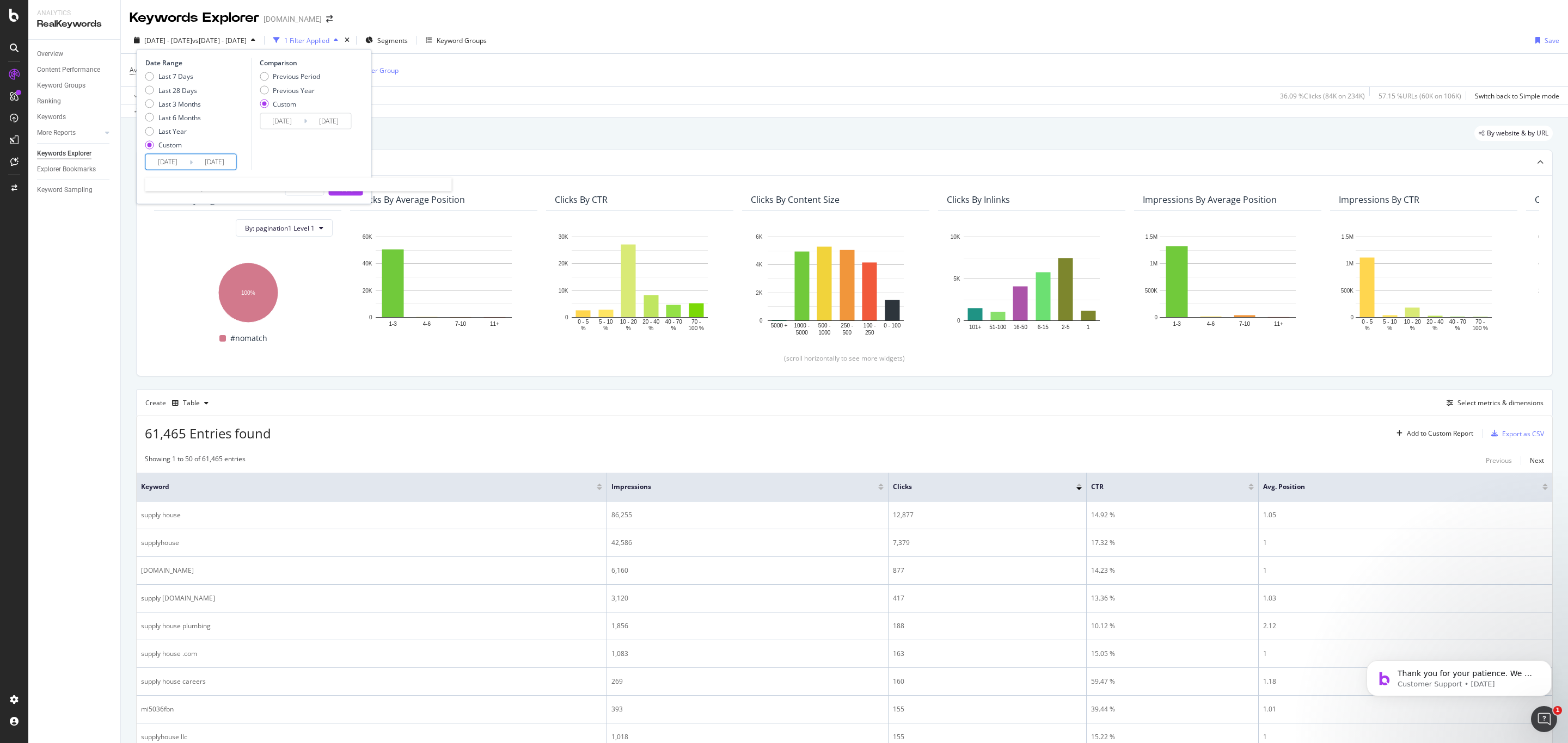
click at [180, 165] on input "2025/09/01" at bounding box center [168, 162] width 44 height 15
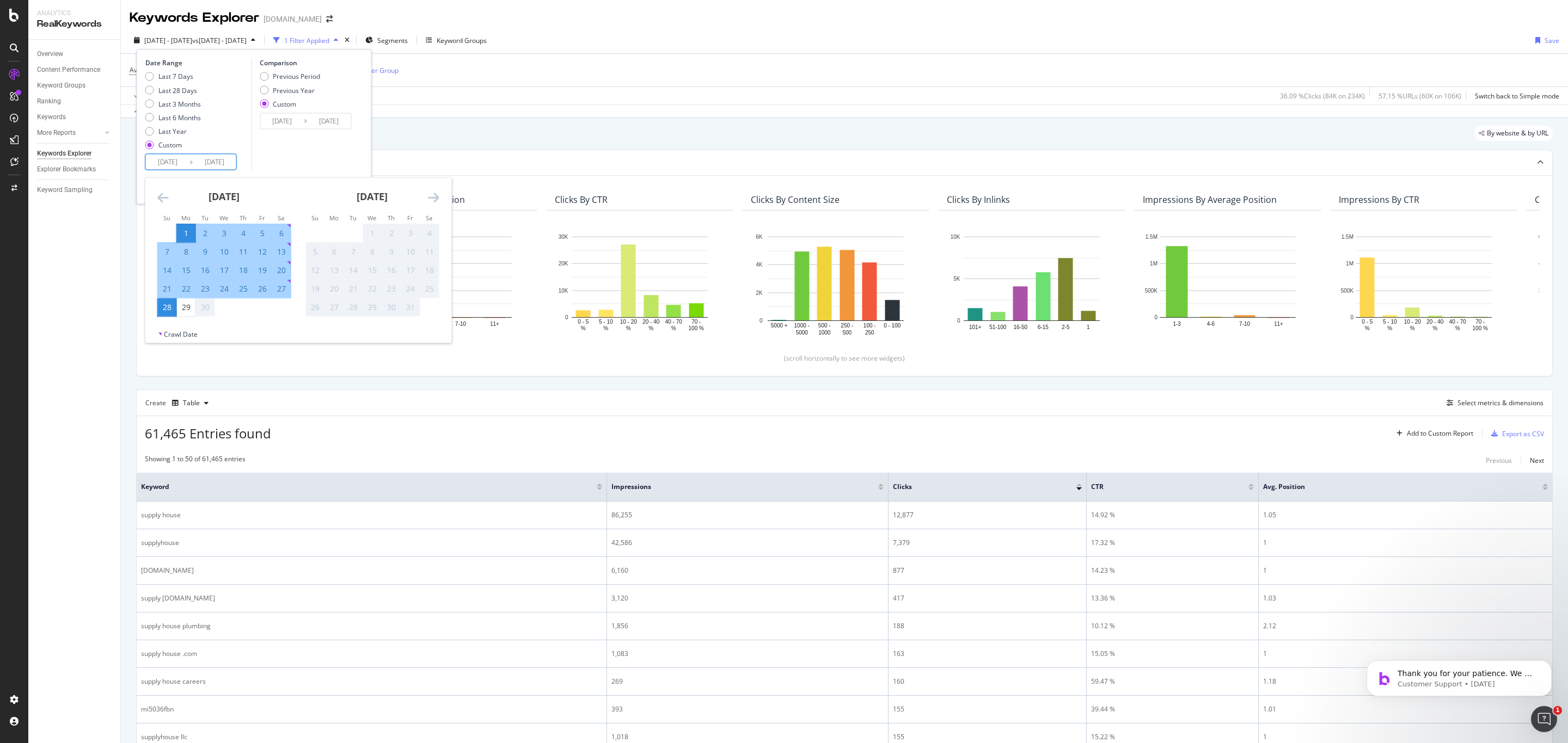
click at [166, 202] on icon "Move backward to switch to the previous month." at bounding box center [163, 197] width 11 height 13
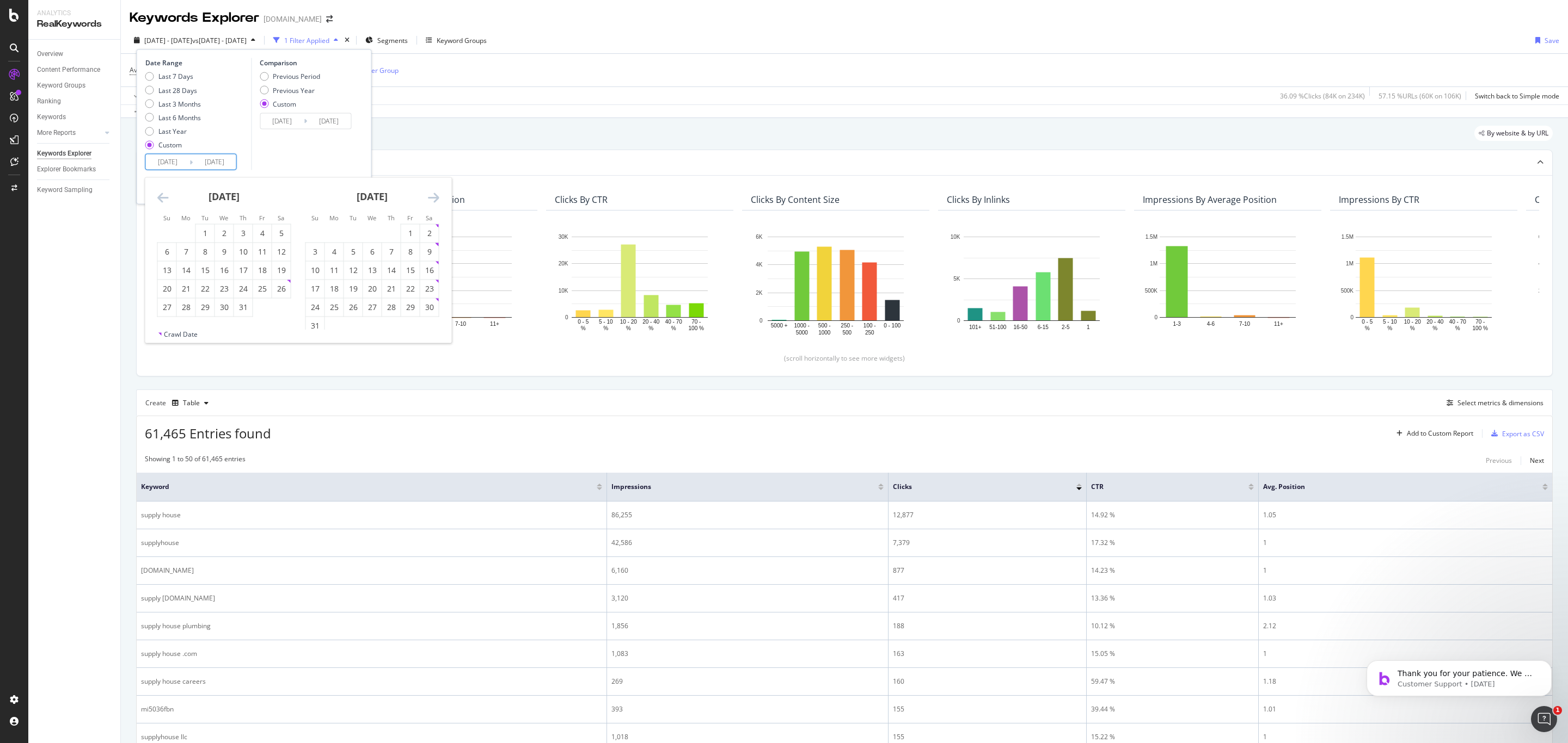
click at [166, 202] on icon "Move backward to switch to the previous month." at bounding box center [163, 197] width 11 height 13
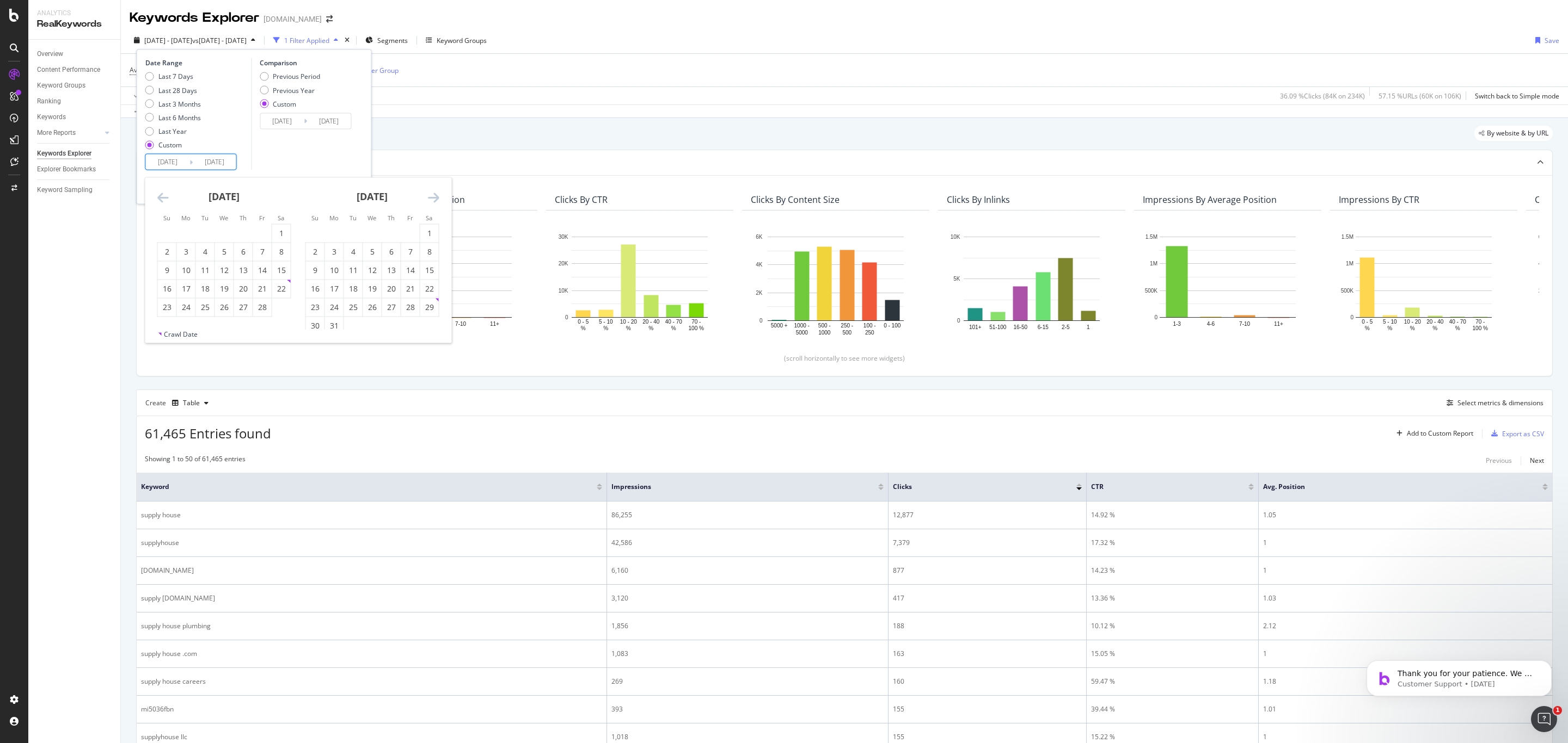
click at [166, 202] on icon "Move backward to switch to the previous month." at bounding box center [163, 197] width 11 height 13
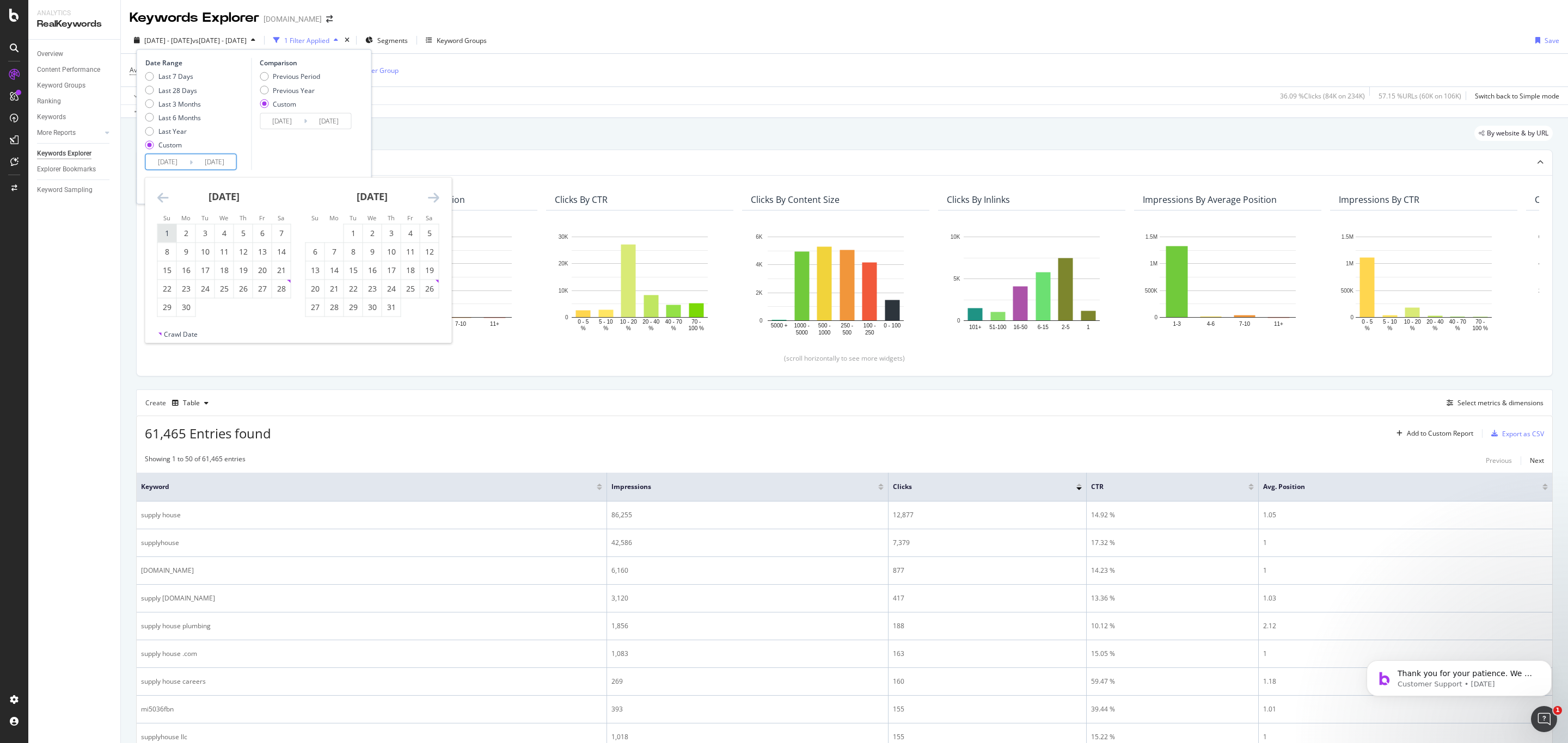
click at [167, 228] on div "1" at bounding box center [168, 234] width 19 height 11
type input "2024/09/01"
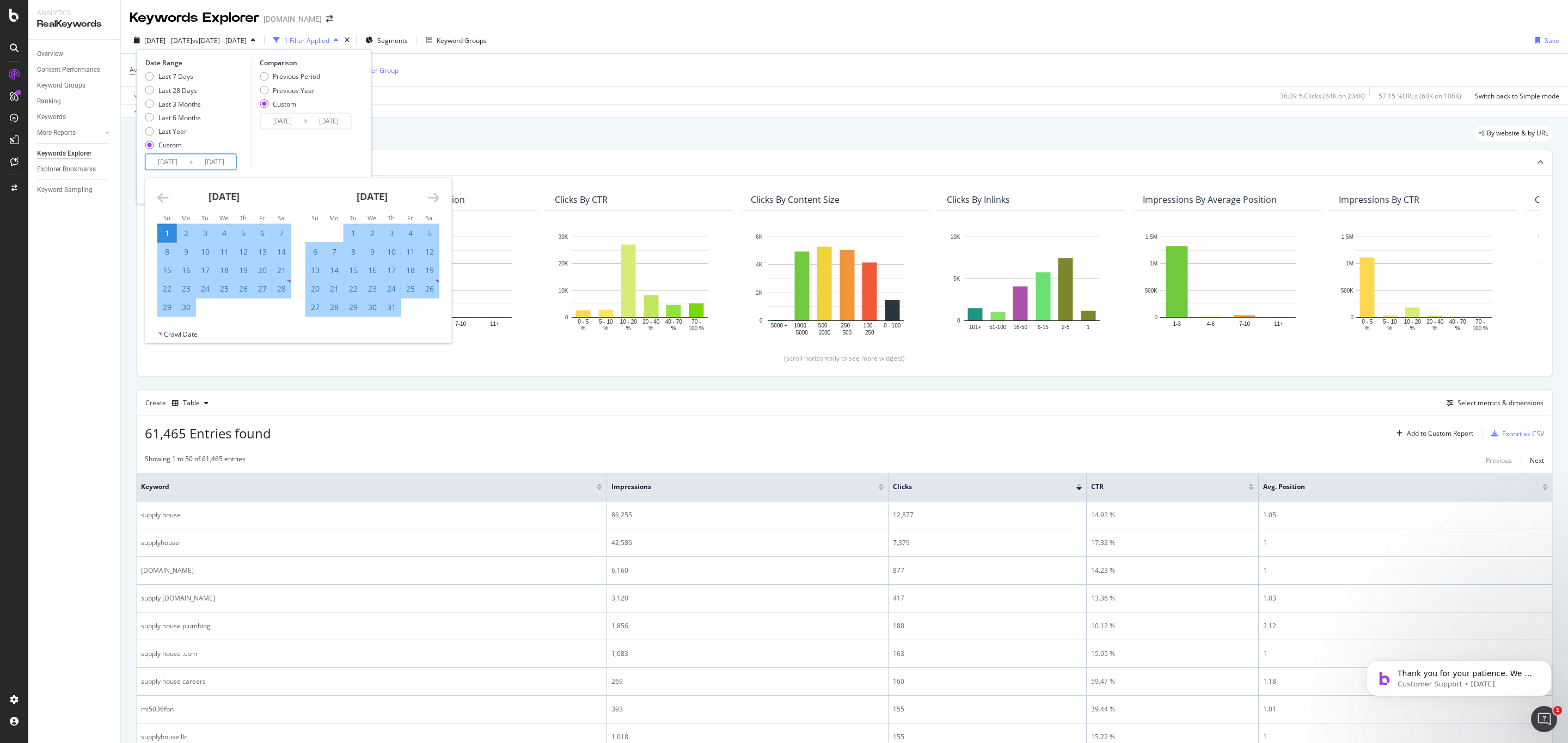
click at [278, 294] on div "28" at bounding box center [281, 288] width 19 height 18
type input "2024/09/28"
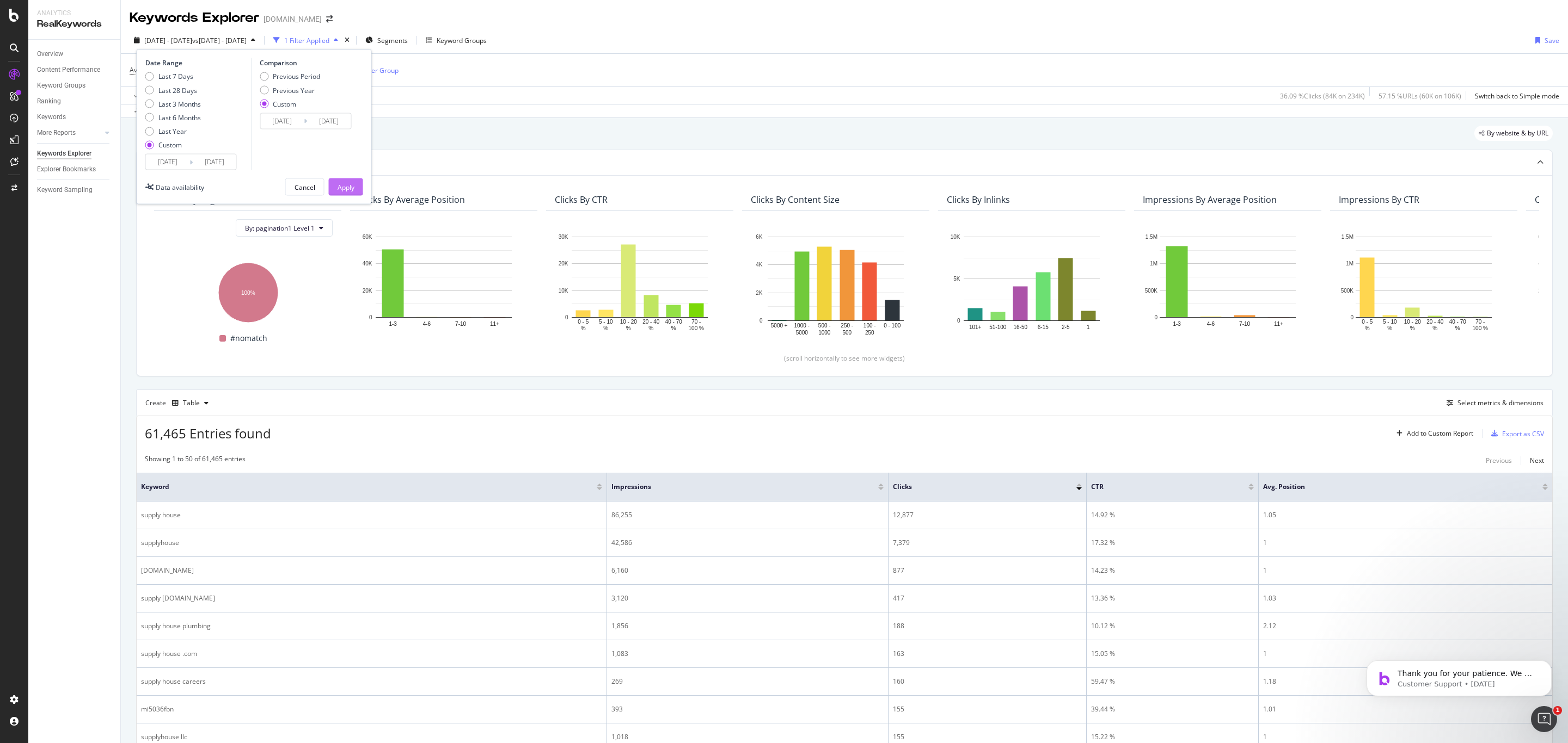
click at [346, 179] on button "Apply" at bounding box center [346, 187] width 34 height 18
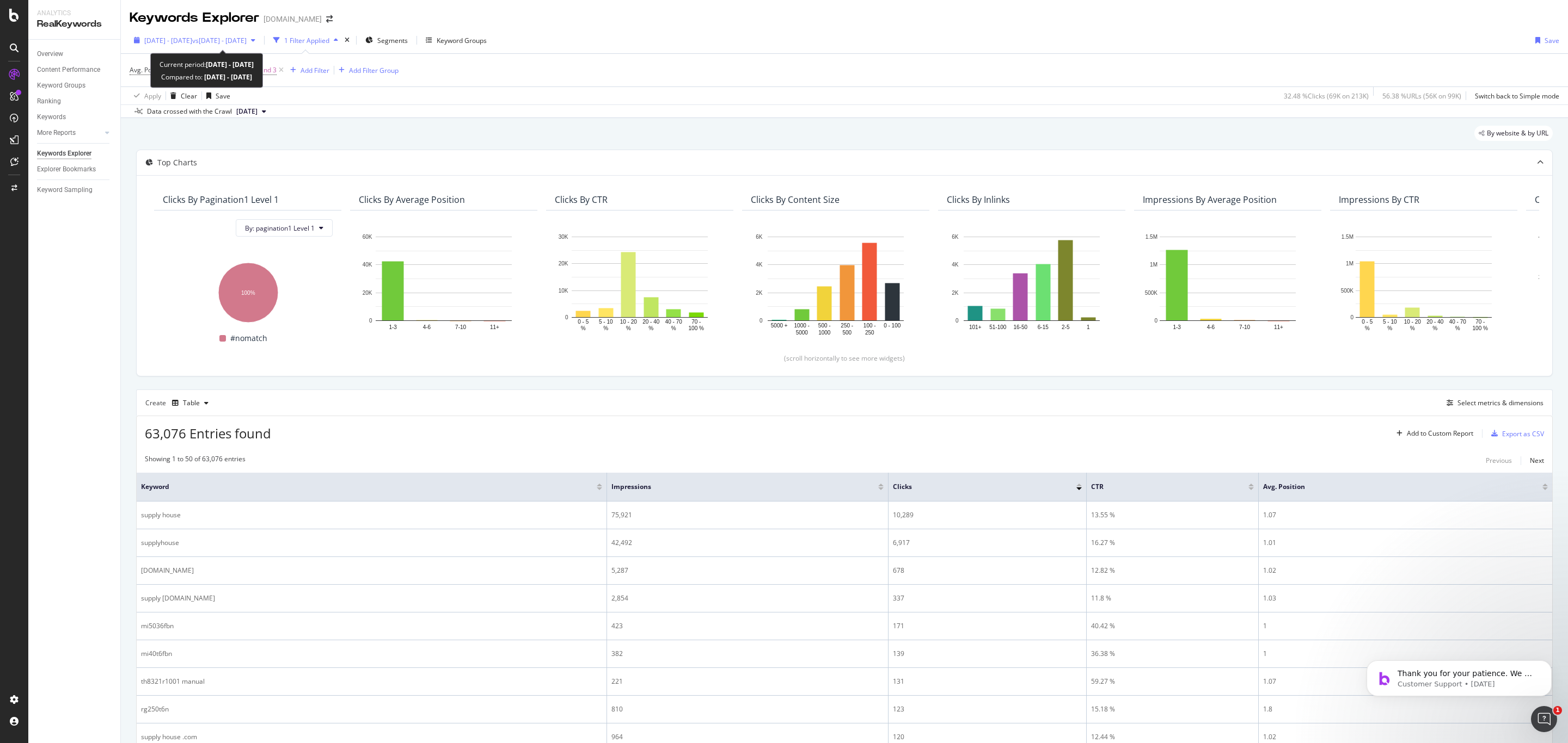
click at [237, 47] on div "2024 Sep. 1st - Sep. 28th vs 2024 Aug. 1st - Aug. 31st" at bounding box center [195, 40] width 130 height 17
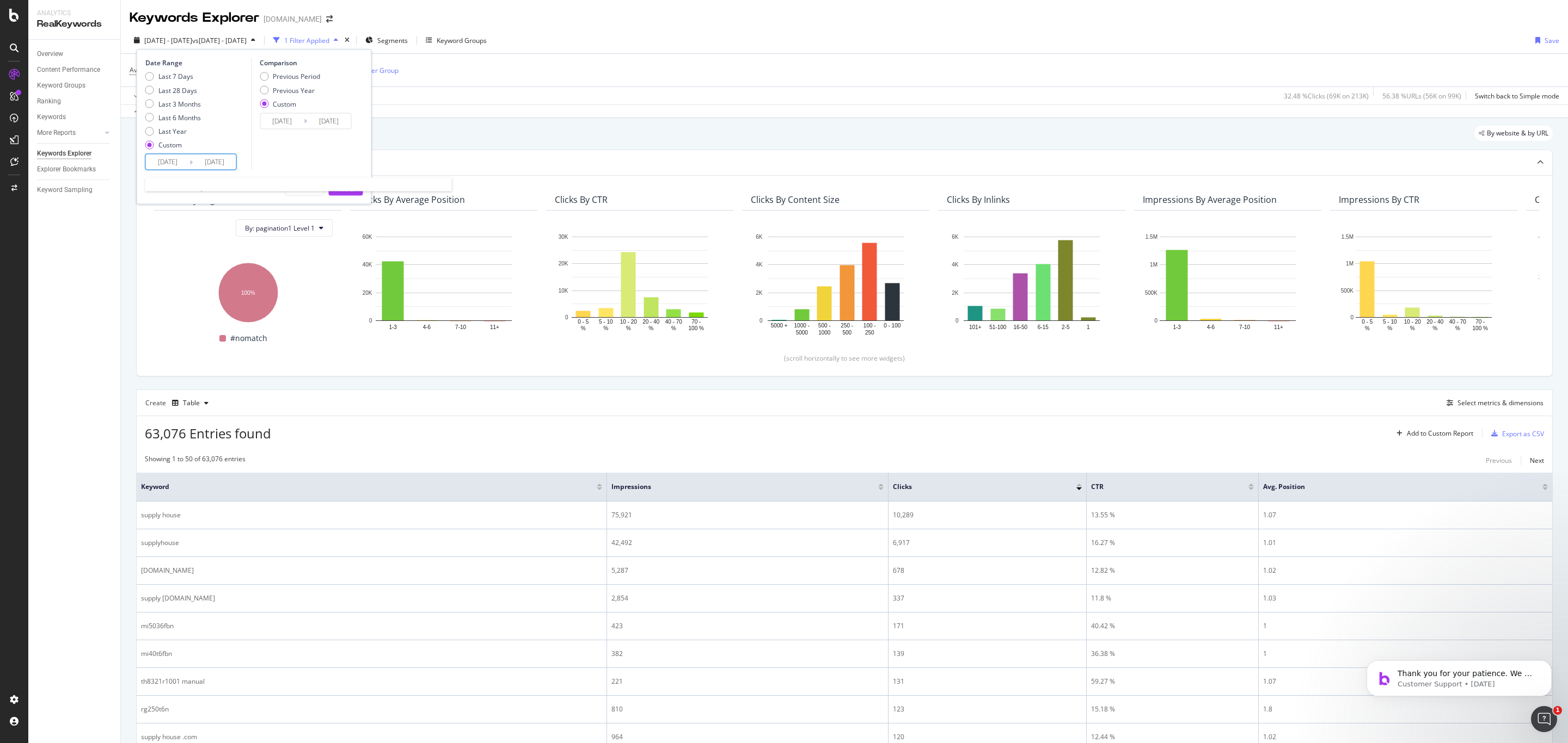
click at [178, 162] on input "2024/09/01" at bounding box center [168, 162] width 44 height 15
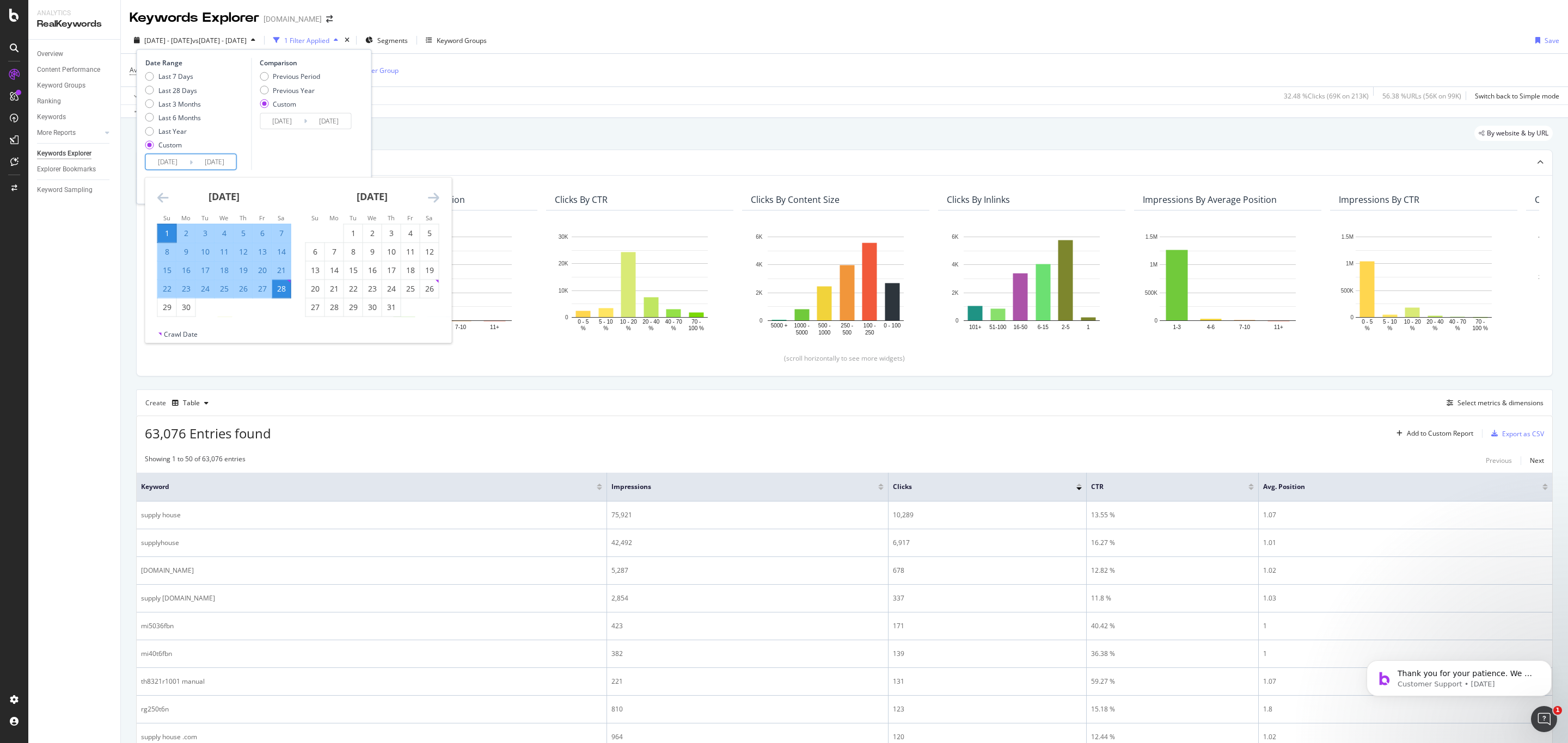
click at [436, 198] on icon "Move forward to switch to the next month." at bounding box center [433, 197] width 11 height 13
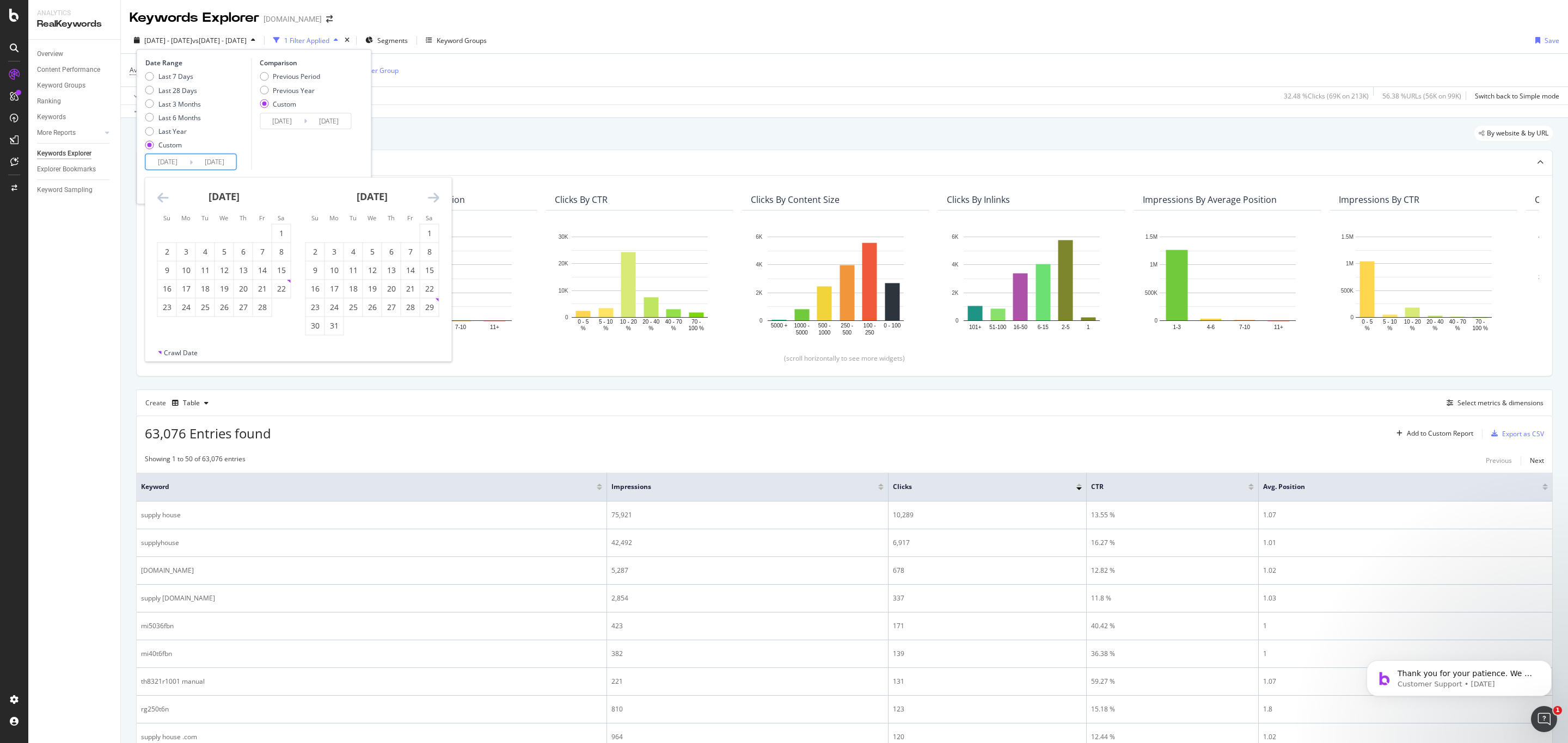
click at [436, 198] on icon "Move forward to switch to the next month." at bounding box center [433, 197] width 11 height 13
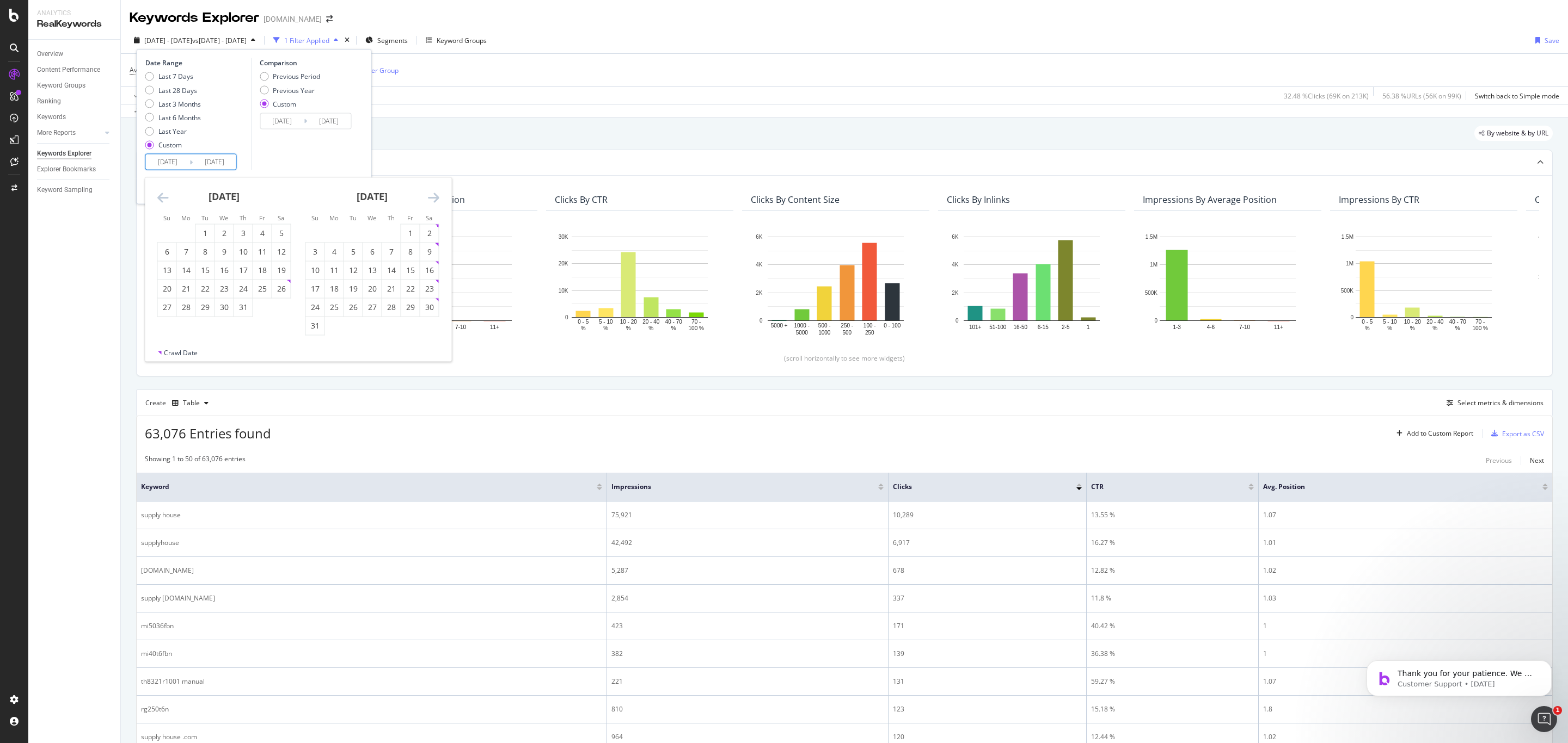
click at [436, 198] on icon "Move forward to switch to the next month." at bounding box center [433, 197] width 11 height 13
click at [335, 227] on div "1" at bounding box center [334, 233] width 19 height 18
type input "2025/09/01"
click at [317, 305] on div "28" at bounding box center [315, 307] width 19 height 11
type input "2025/09/28"
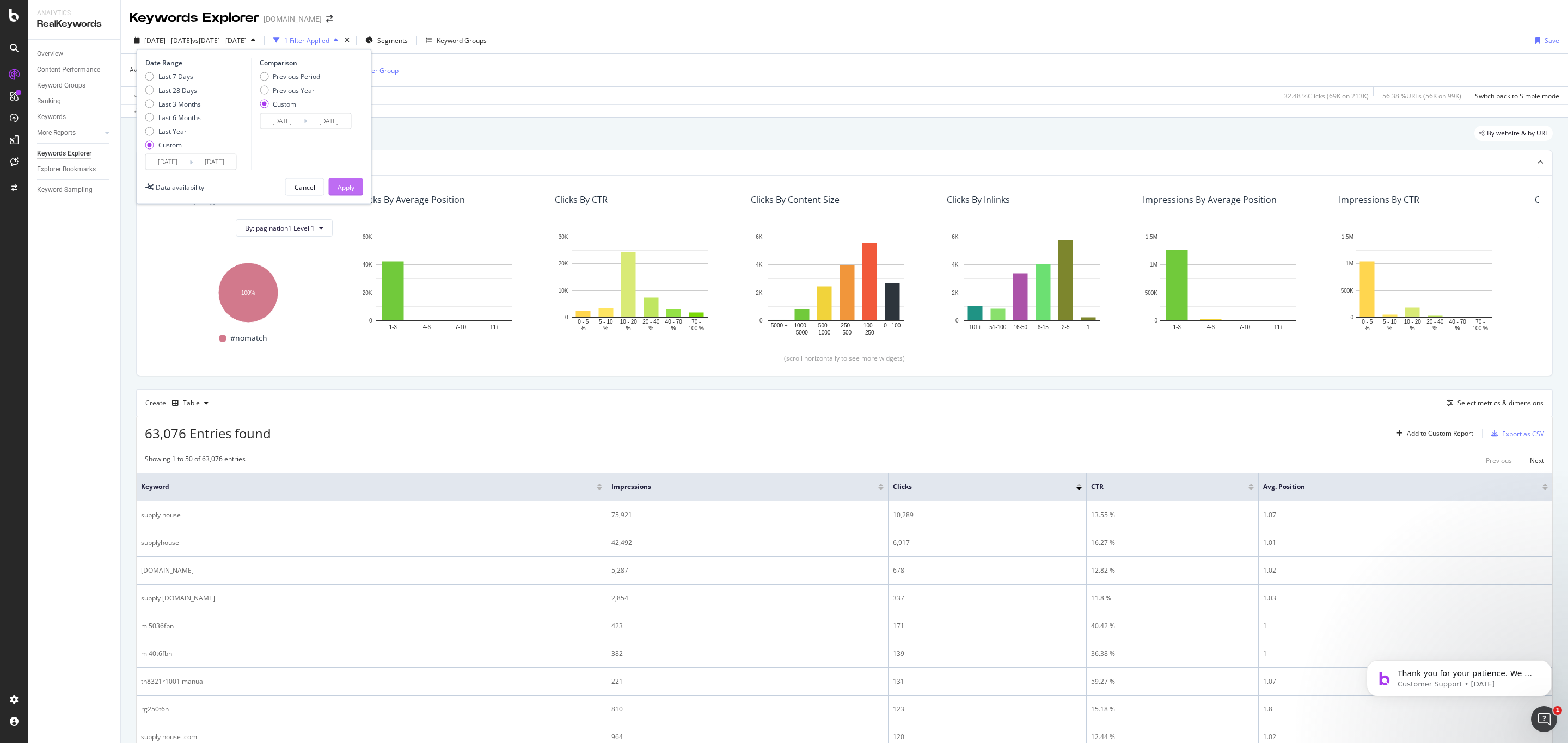
click at [338, 183] on div "Apply" at bounding box center [346, 187] width 17 height 9
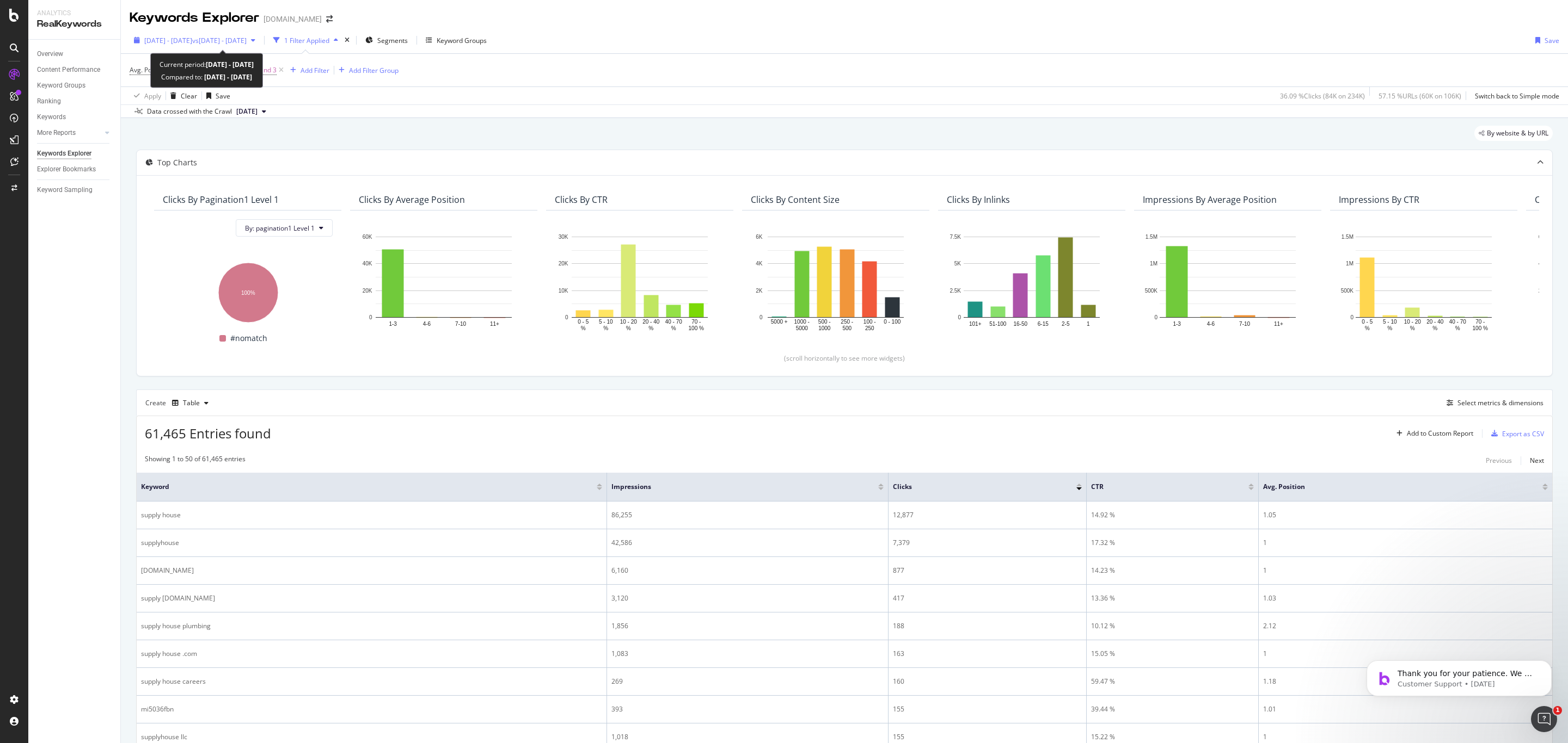
click at [230, 37] on span "vs 2024 Aug. 1st - Aug. 31st" at bounding box center [219, 41] width 54 height 9
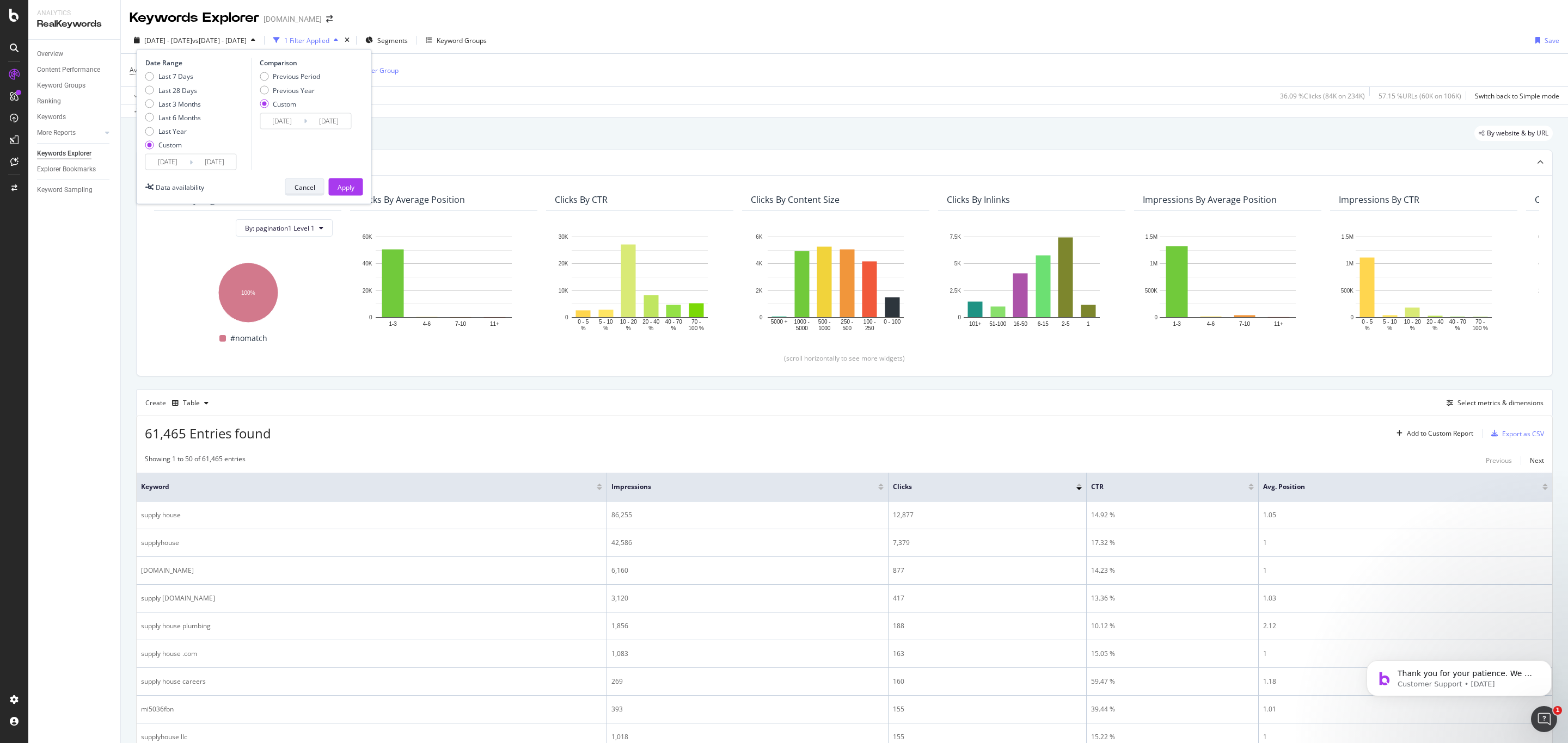
click at [294, 190] on div "Cancel" at bounding box center [305, 187] width 20 height 9
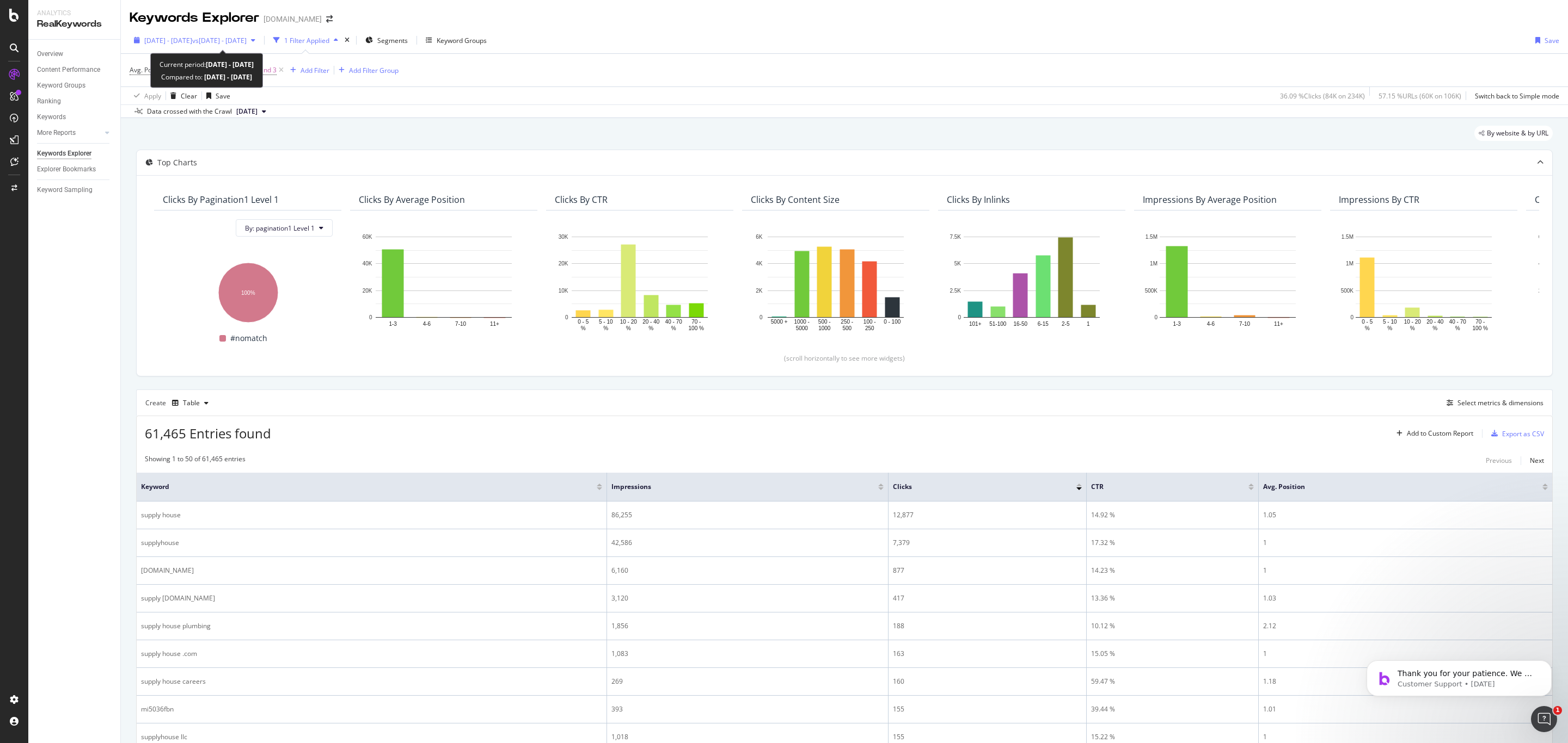
click at [221, 39] on span "vs 2024 Aug. 1st - Aug. 31st" at bounding box center [219, 41] width 54 height 9
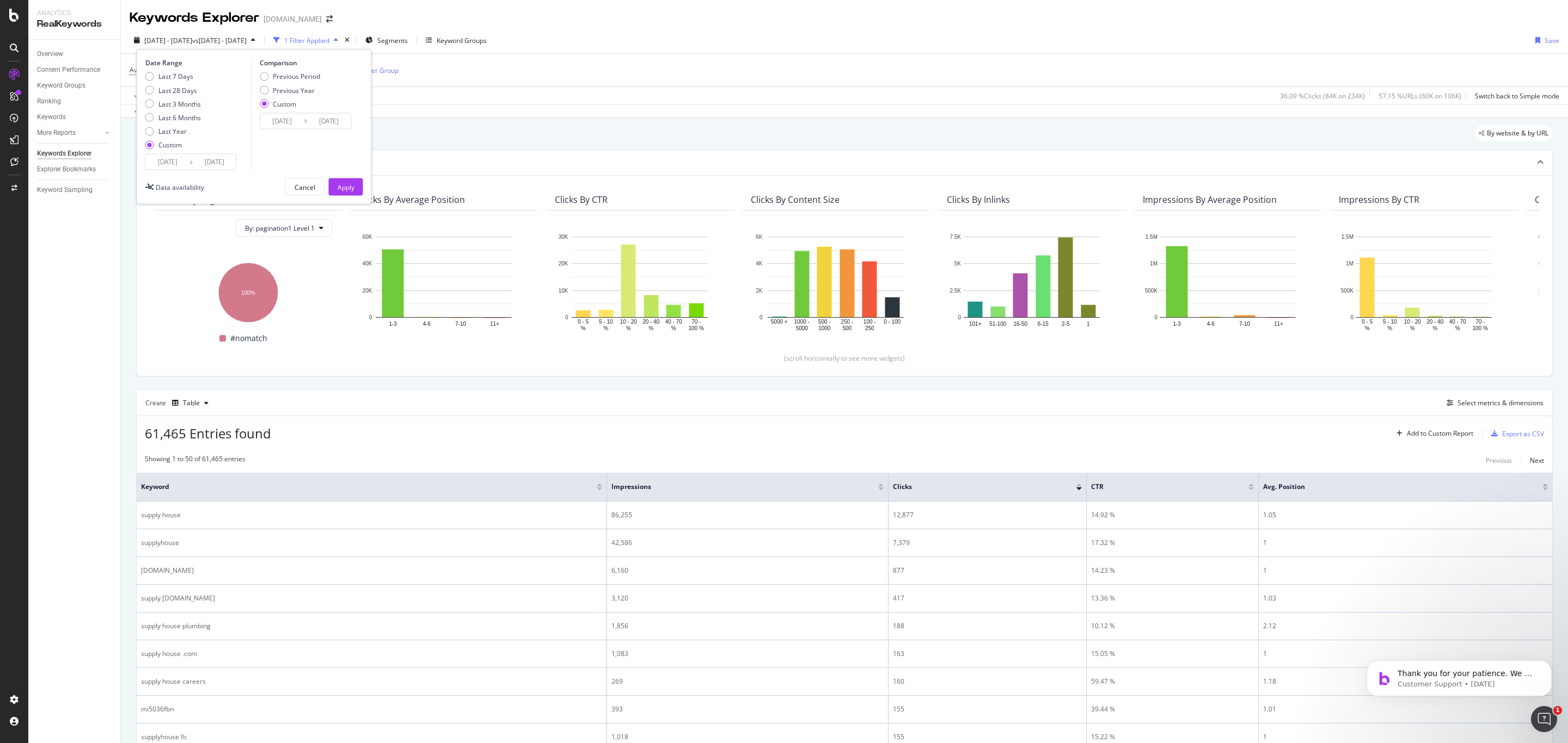
click at [175, 158] on input "2025/09/01" at bounding box center [168, 162] width 44 height 15
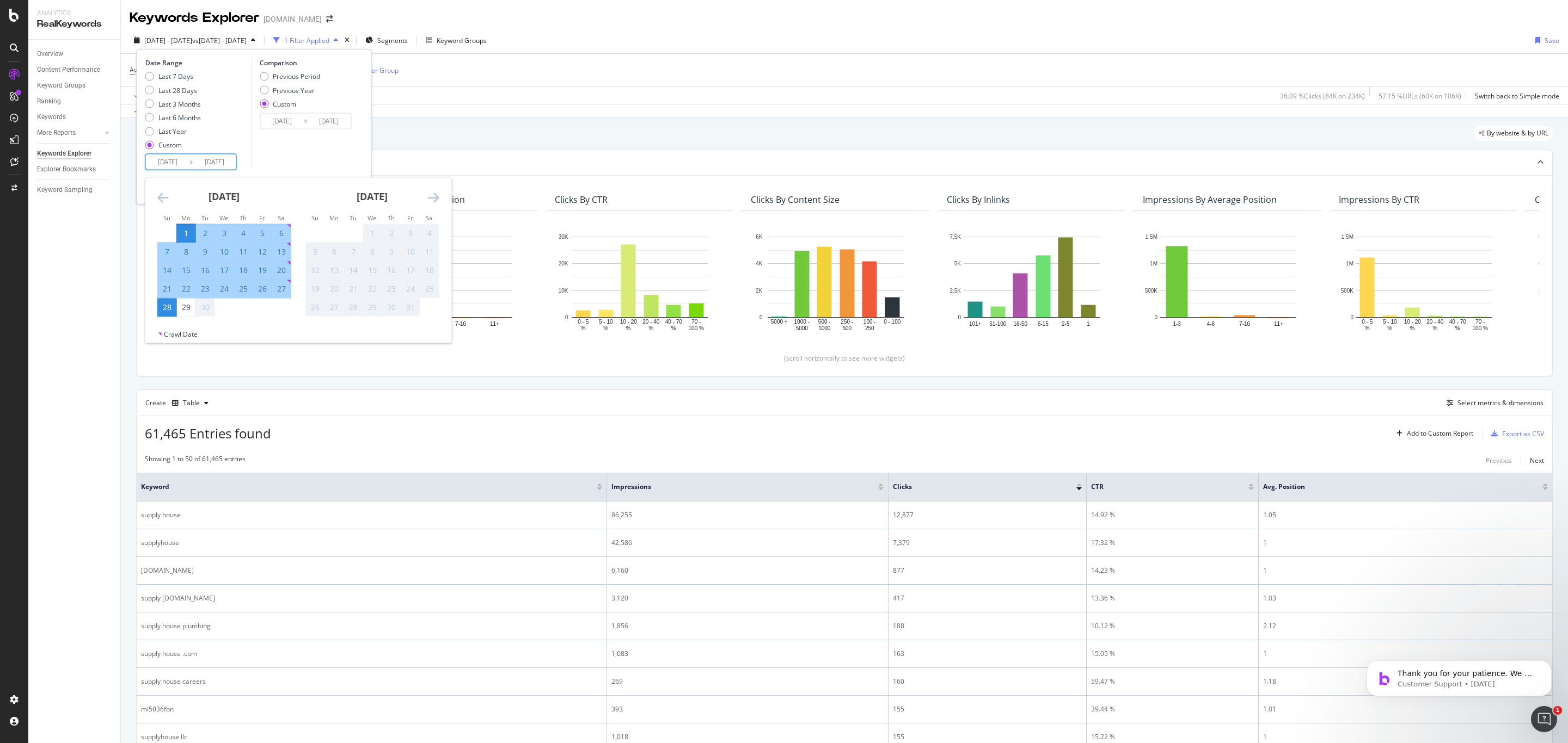
click at [167, 199] on icon "Move backward to switch to the previous month." at bounding box center [163, 197] width 11 height 13
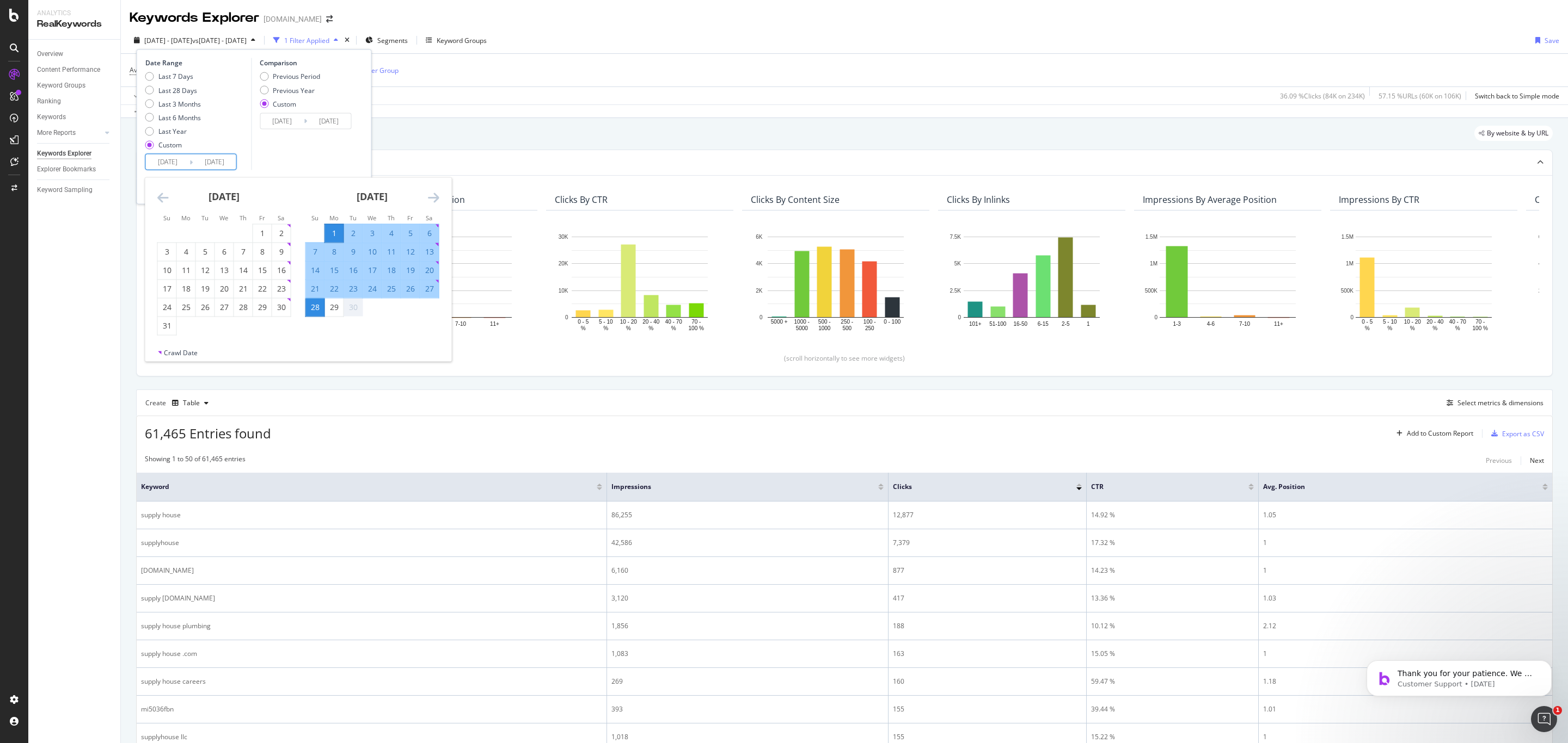
click at [167, 198] on icon "Move backward to switch to the previous month." at bounding box center [163, 197] width 11 height 13
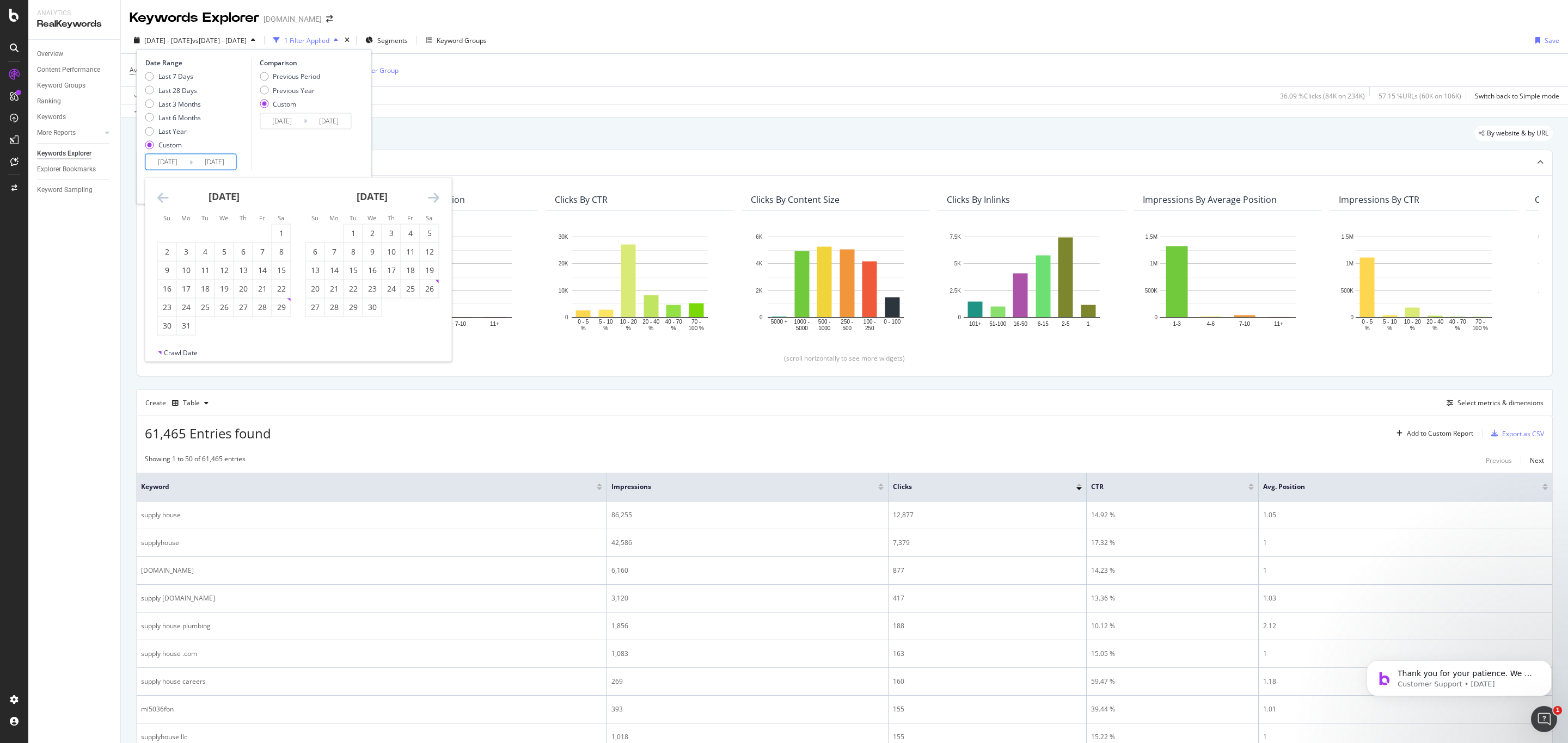
click at [167, 198] on icon "Move backward to switch to the previous month." at bounding box center [163, 197] width 11 height 13
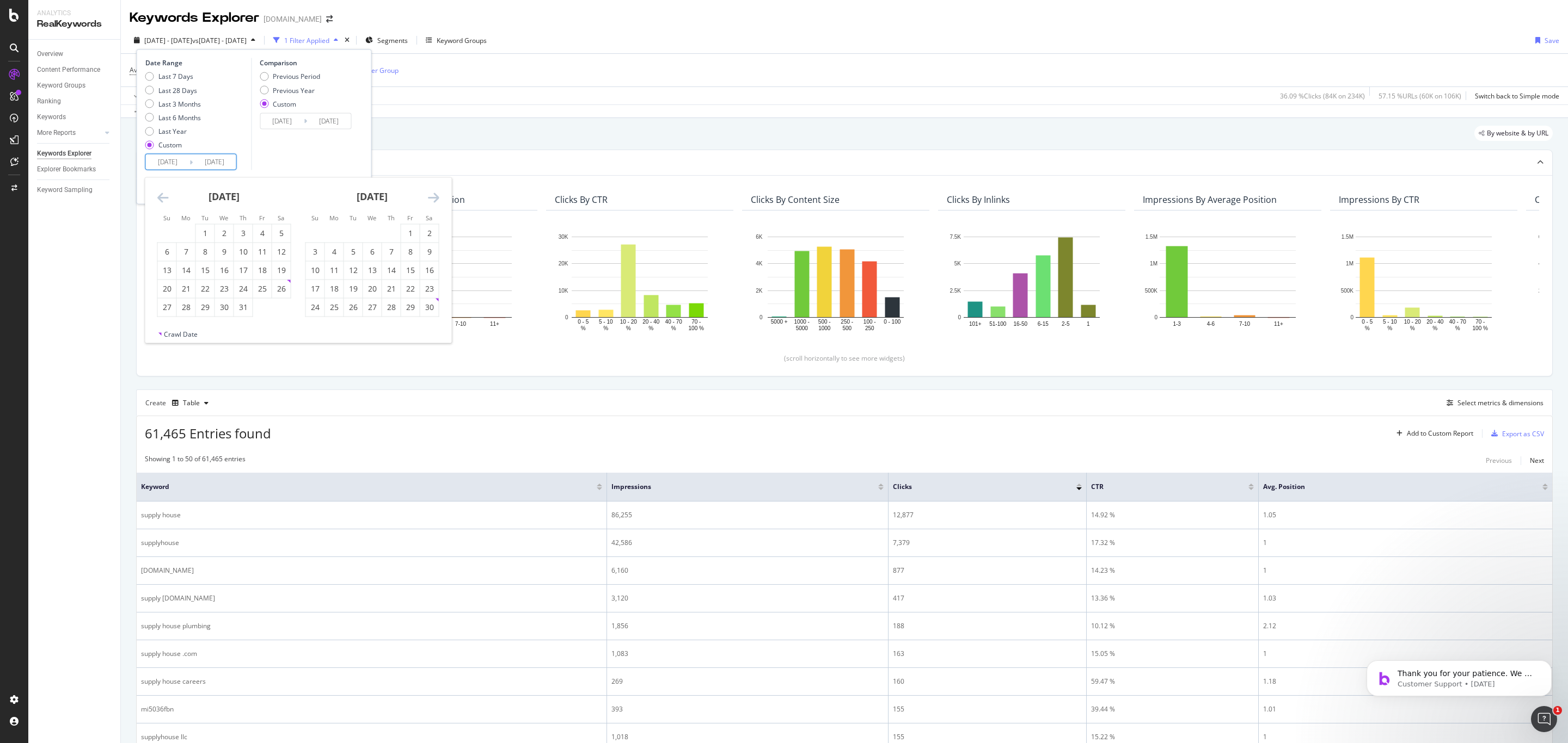
click at [167, 198] on icon "Move backward to switch to the previous month." at bounding box center [163, 197] width 11 height 13
click at [166, 234] on div "1" at bounding box center [168, 234] width 19 height 11
type input "2024/09/01"
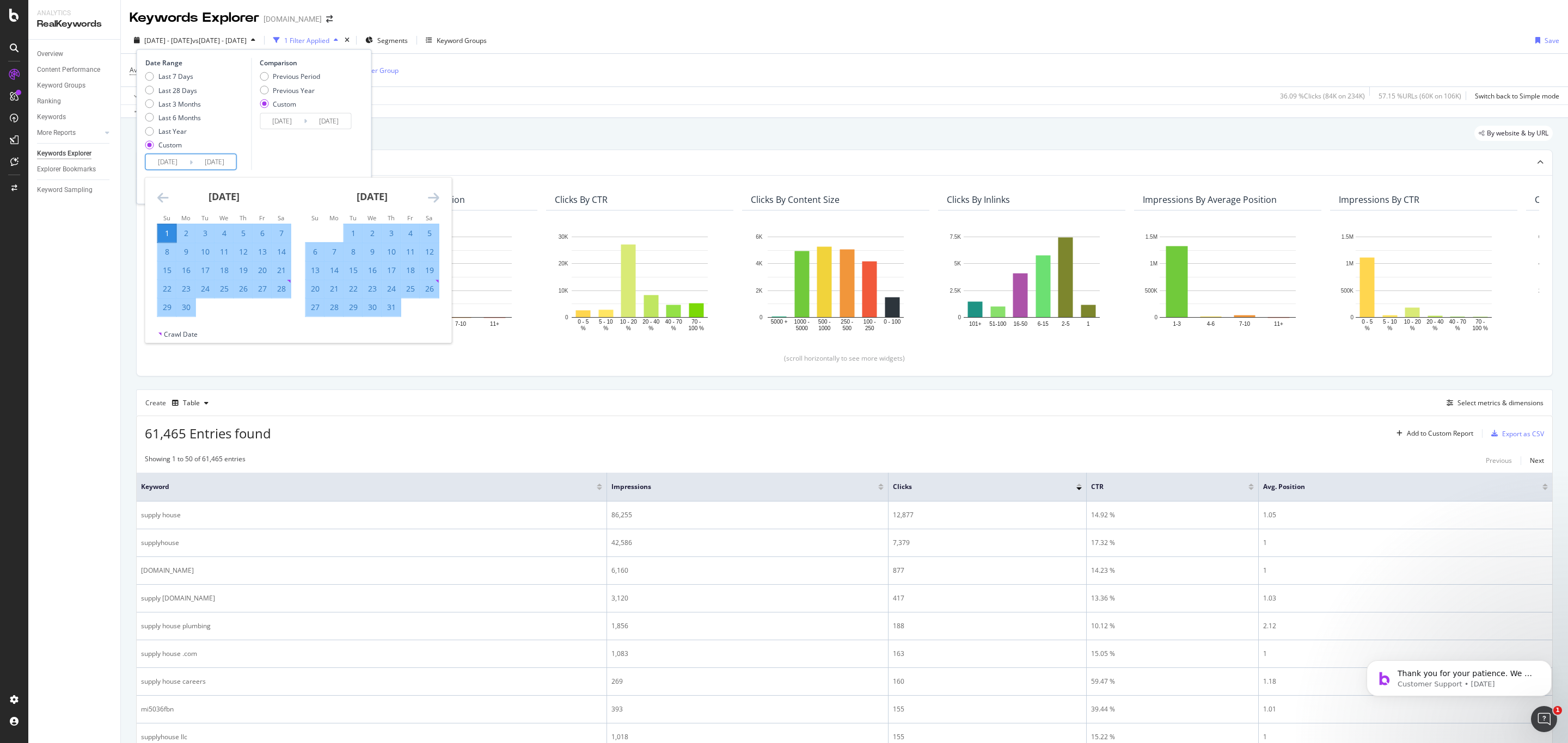
click at [185, 308] on div "30" at bounding box center [186, 307] width 19 height 11
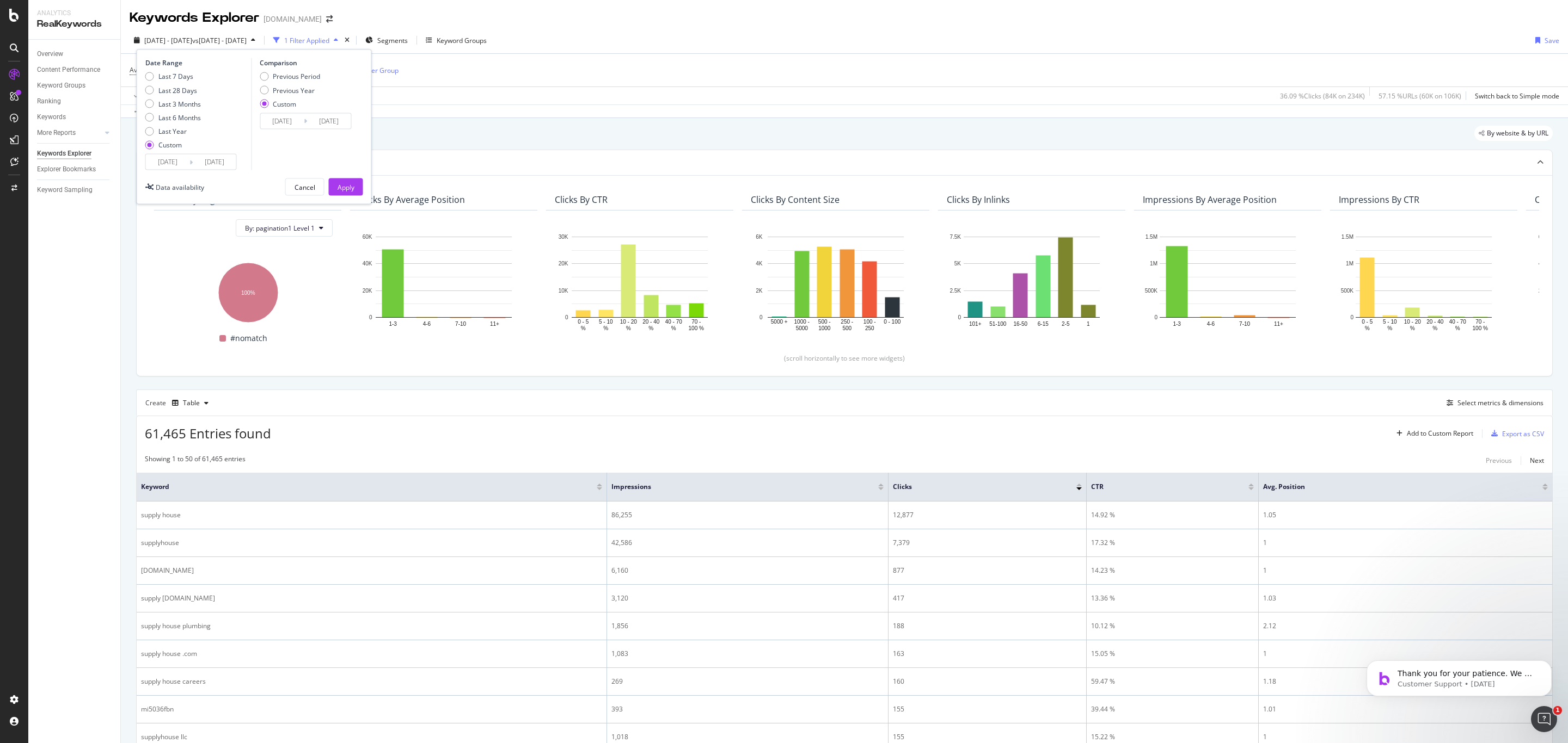
click at [167, 173] on div "Date Range Last 7 Days Last 28 Days Last 3 Months Last 6 Months Last Year Custo…" at bounding box center [254, 127] width 236 height 155
click at [167, 167] on input "2024/09/01" at bounding box center [168, 162] width 44 height 15
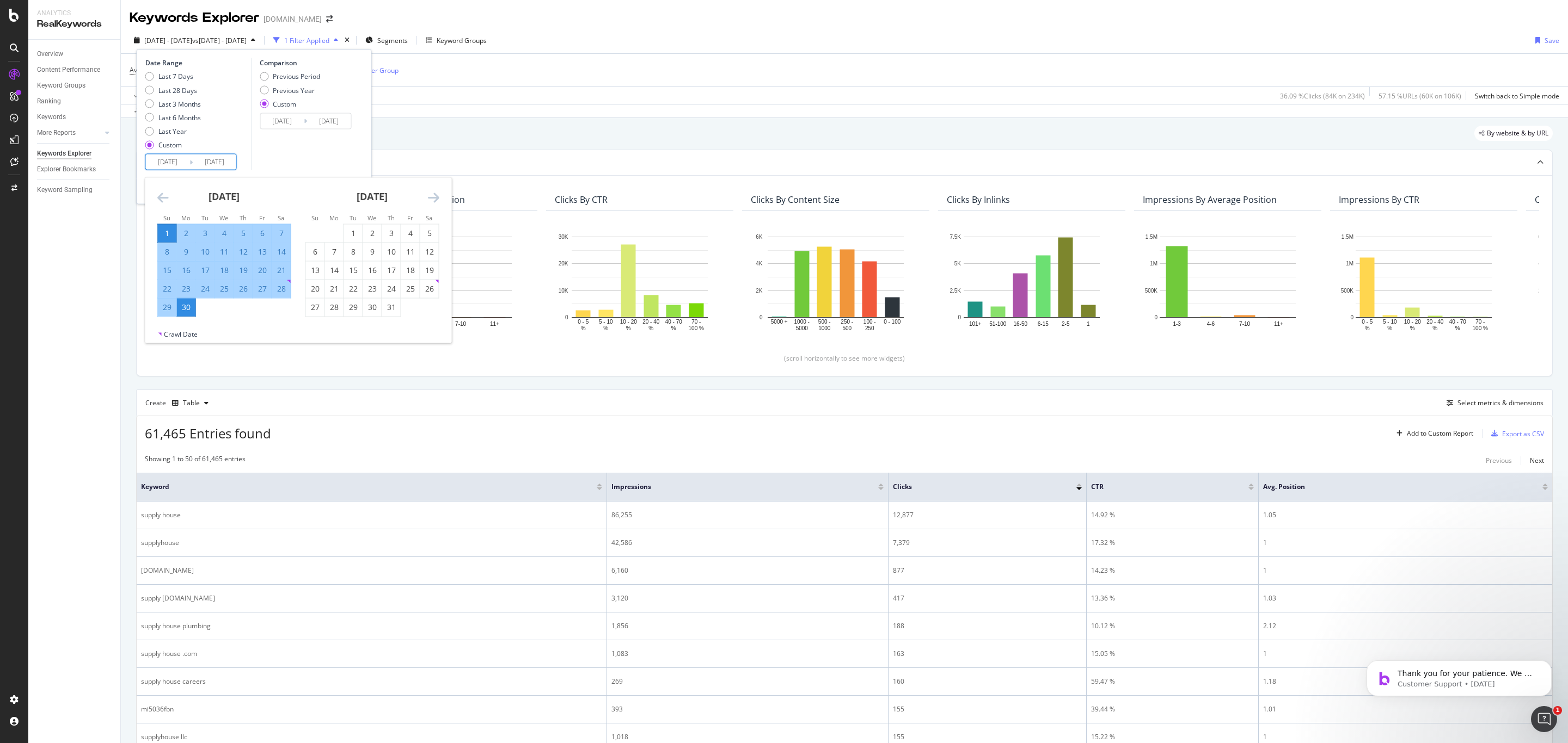
click at [166, 233] on div "1" at bounding box center [168, 234] width 19 height 11
click at [277, 290] on div "28" at bounding box center [281, 290] width 19 height 11
type input "2024/09/28"
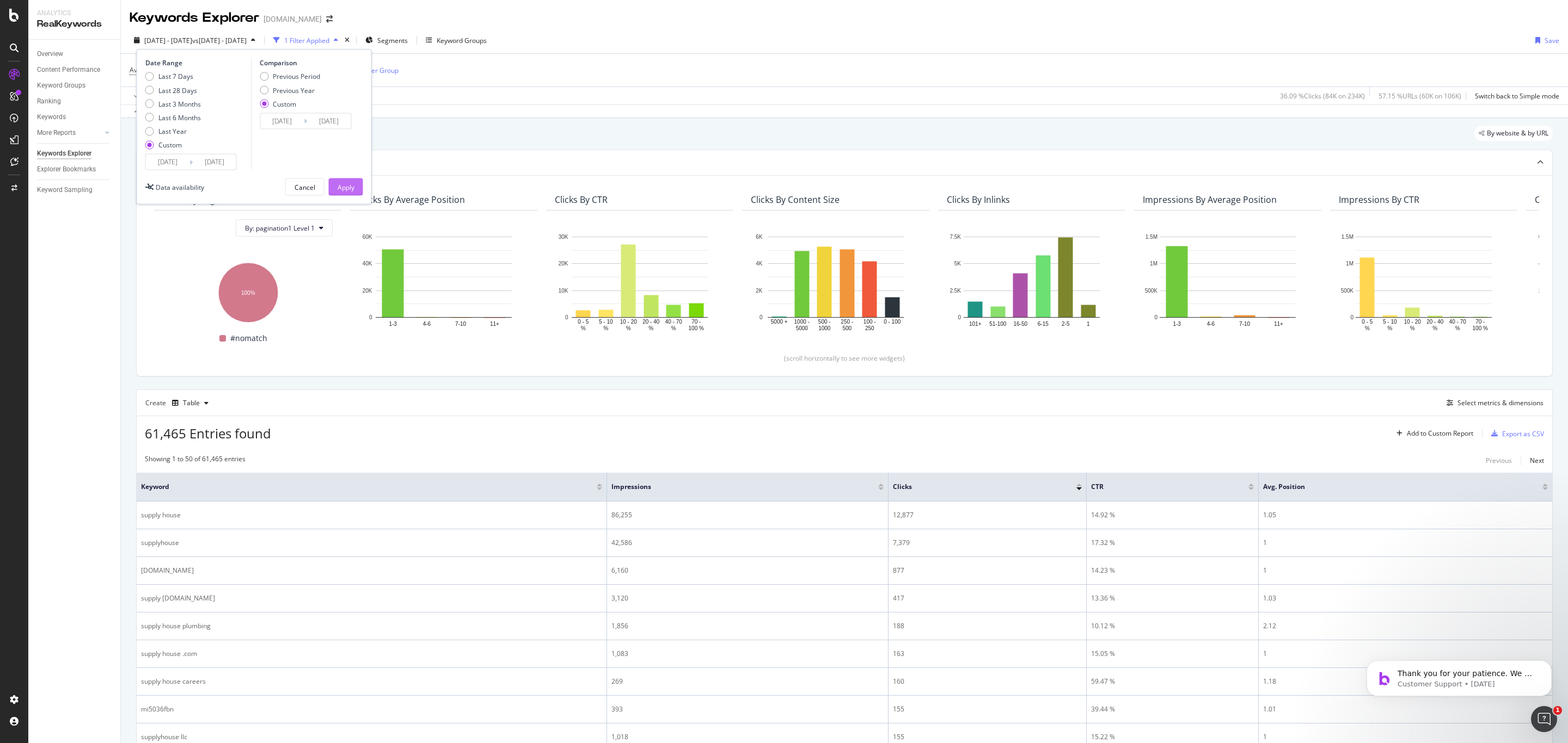
click at [329, 192] on button "Apply" at bounding box center [346, 187] width 34 height 18
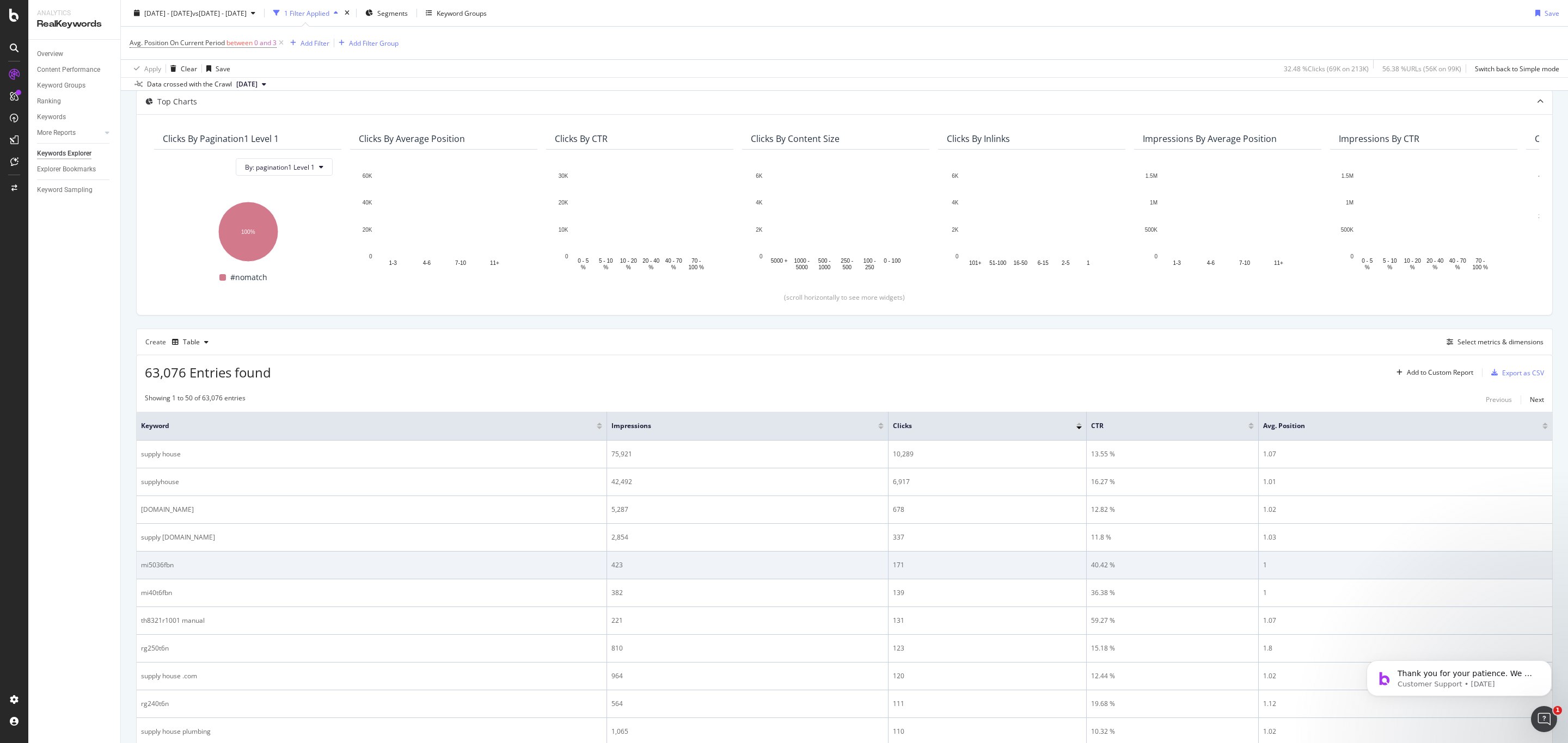
scroll to position [82, 0]
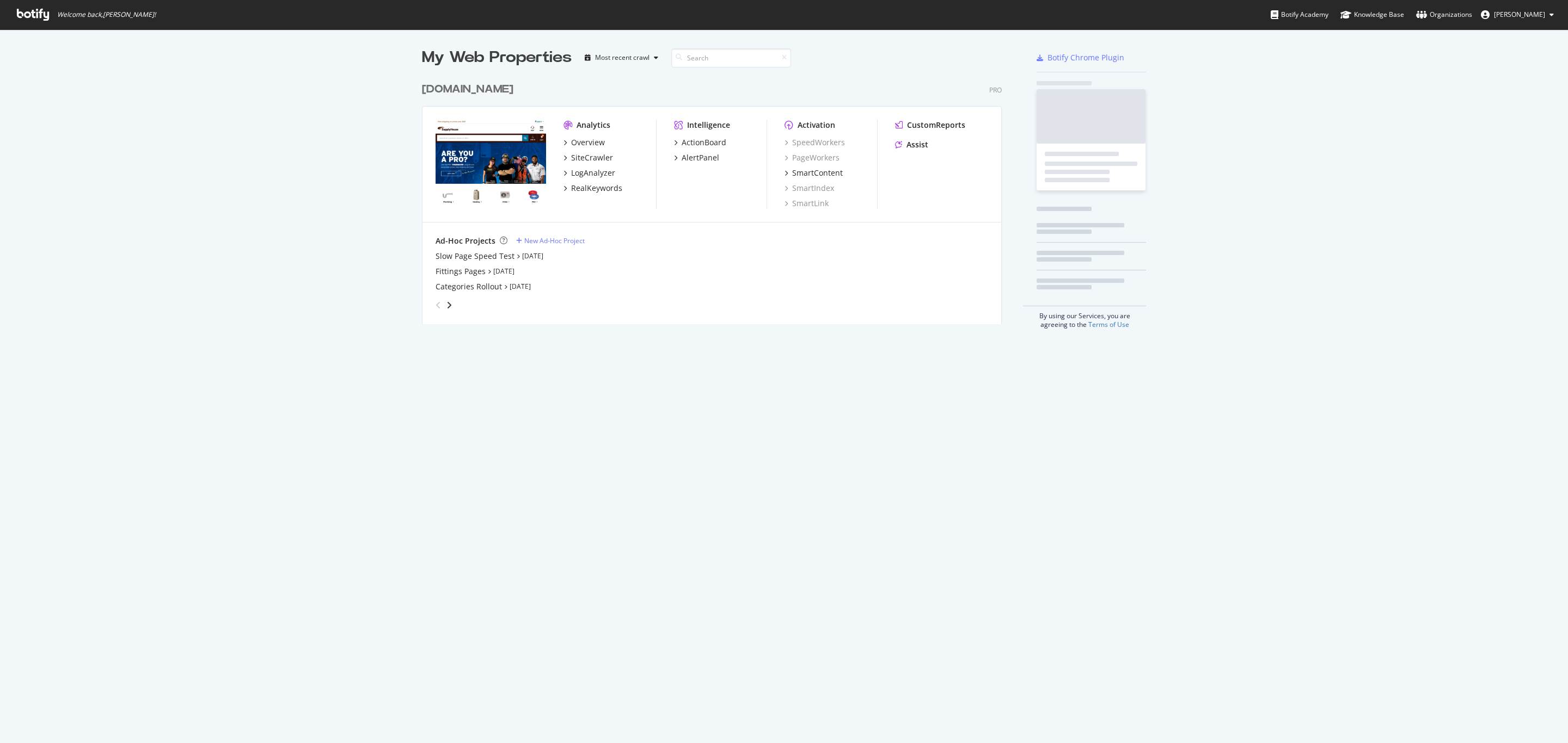
scroll to position [732, 1559]
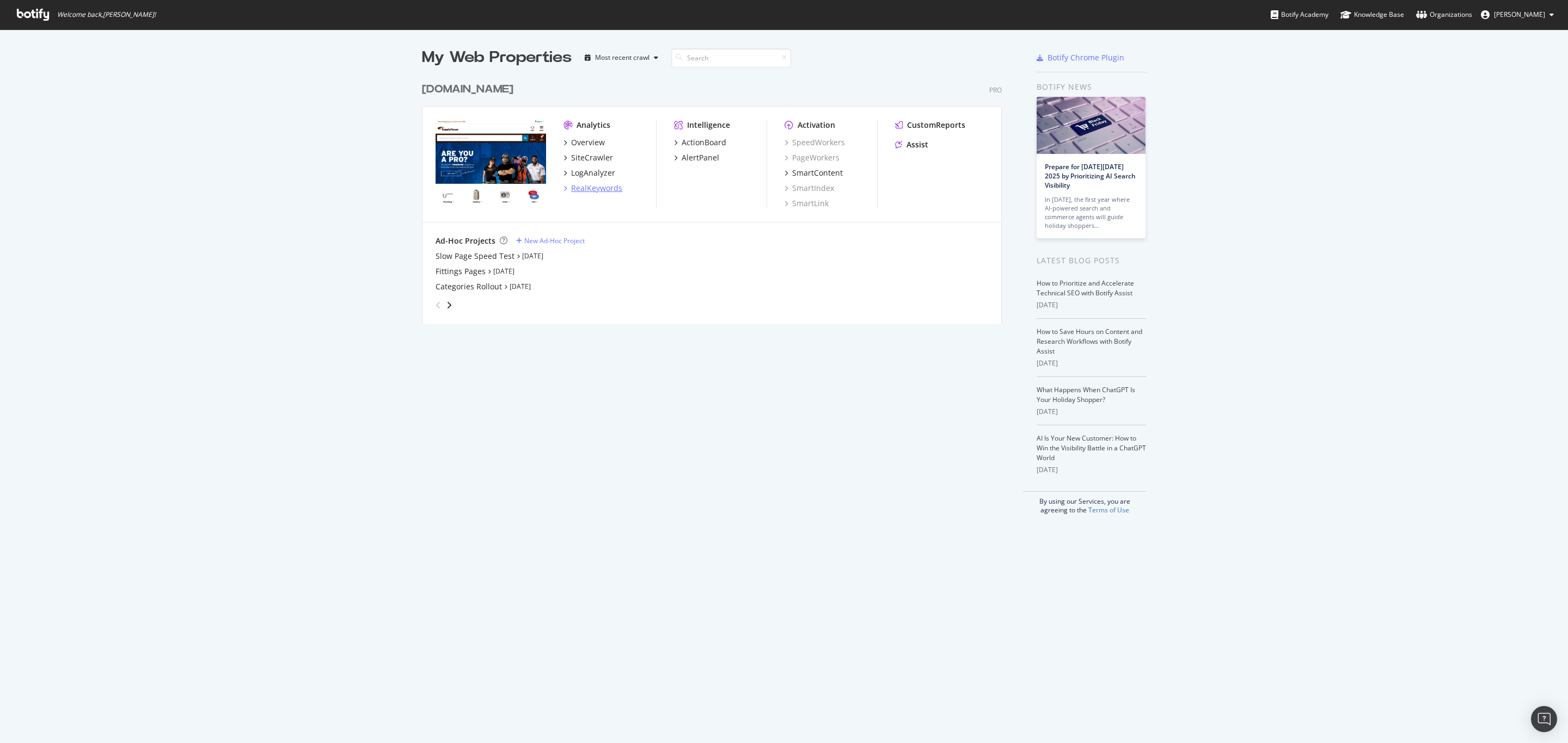
click at [601, 183] on div "RealKeywords" at bounding box center [596, 188] width 51 height 11
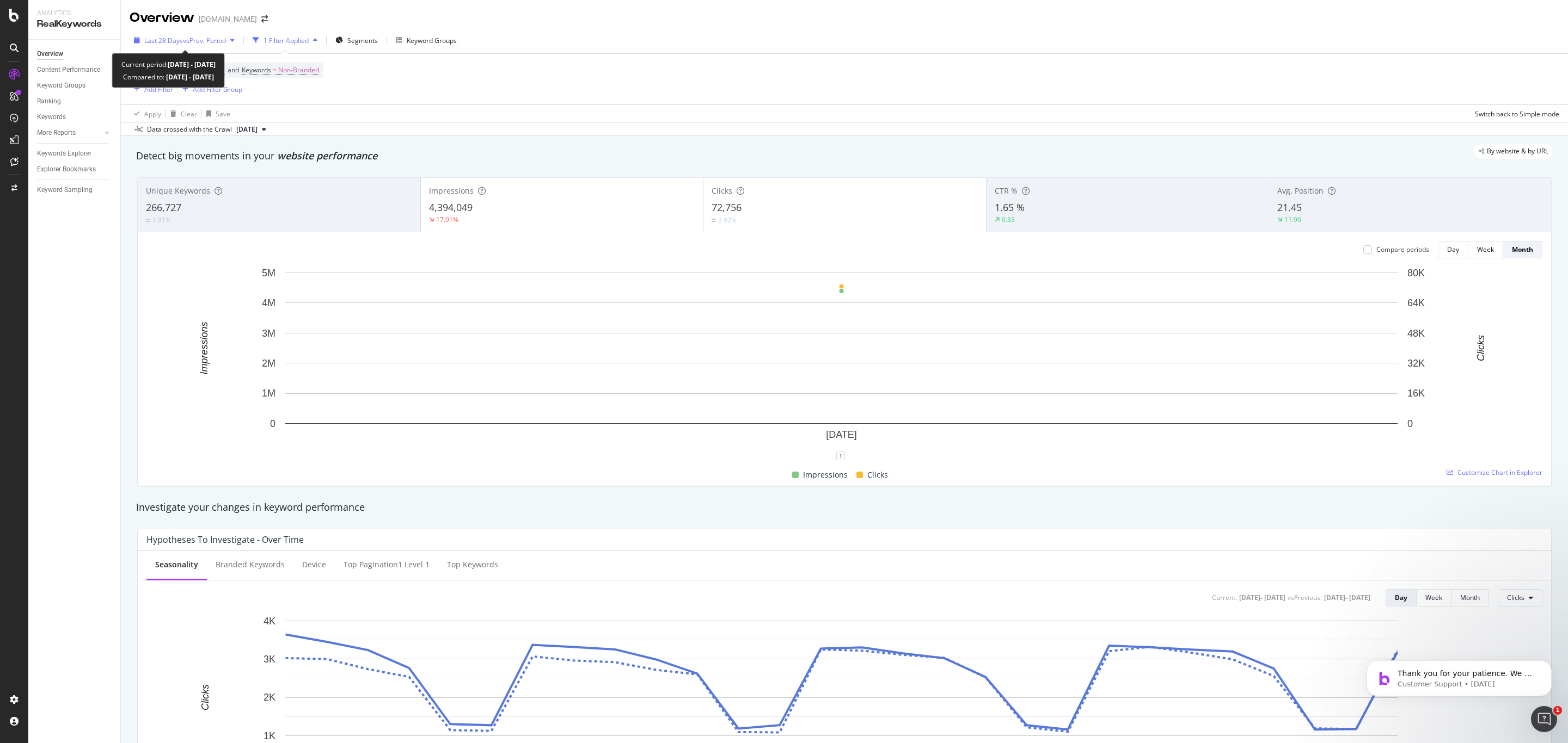
click at [211, 36] on span "vs Prev. Period" at bounding box center [204, 41] width 43 height 9
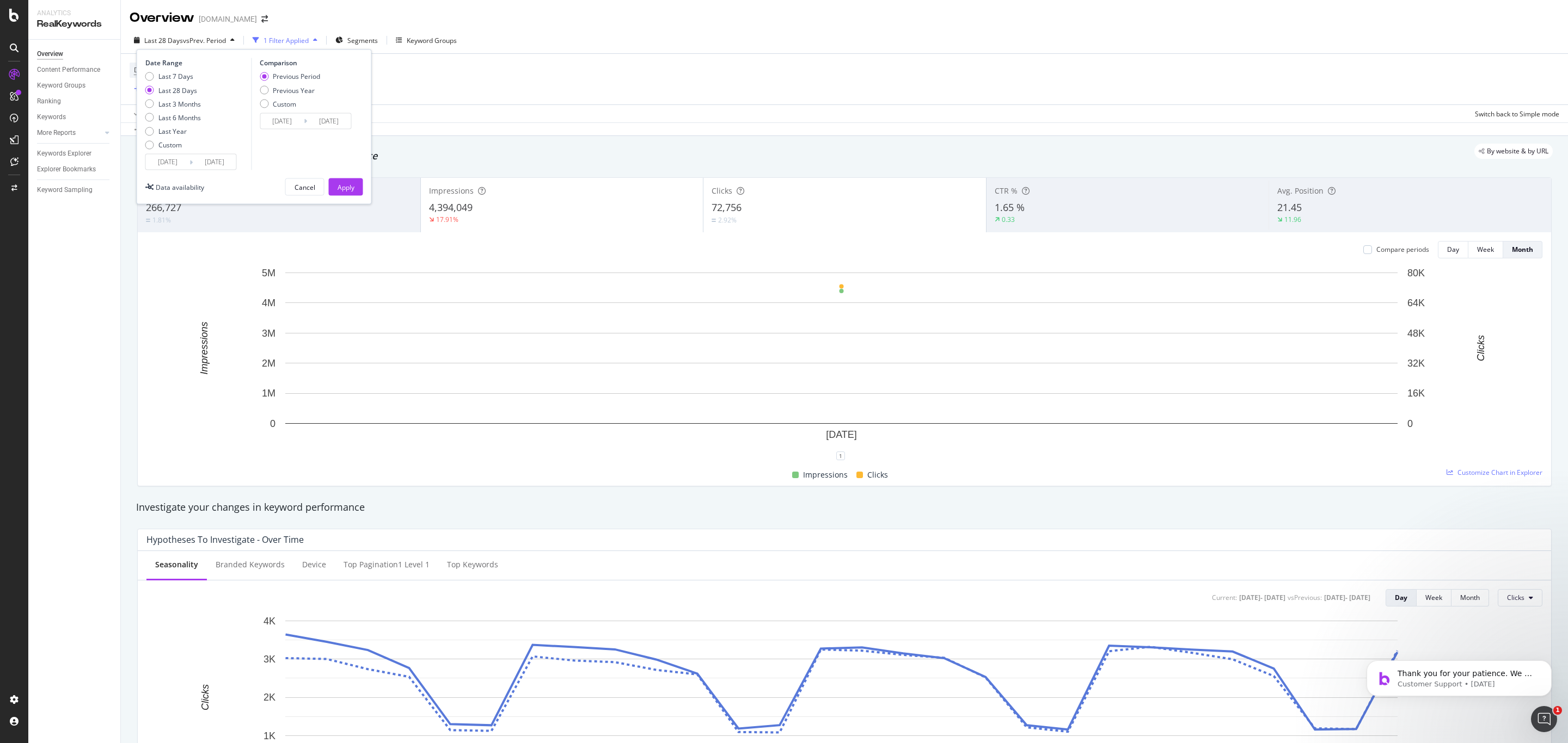
click at [182, 162] on input "2025/09/02" at bounding box center [168, 162] width 44 height 15
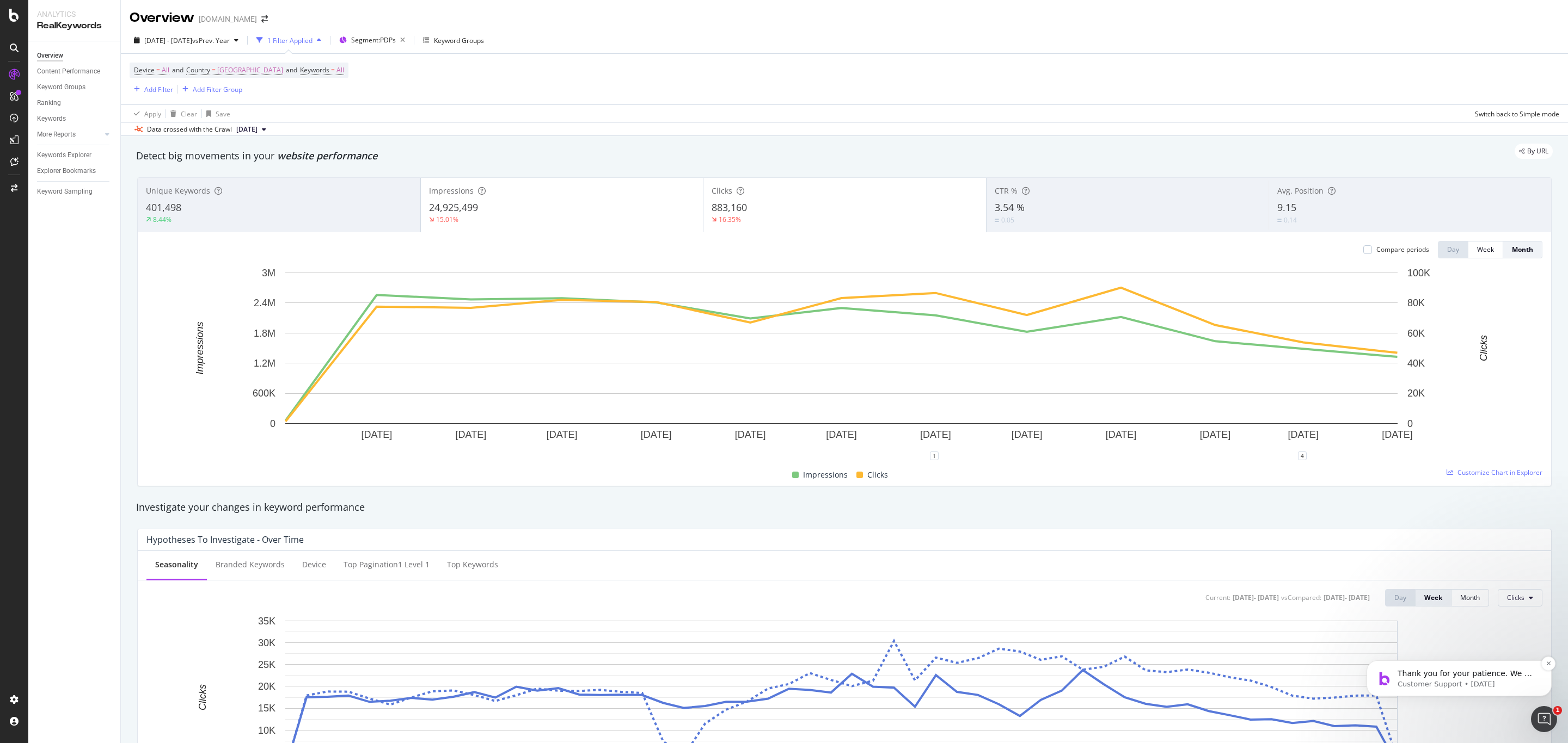
click at [1421, 671] on span "Thank you for your patience. We will try to get back to you as soon as possible." at bounding box center [1467, 684] width 140 height 31
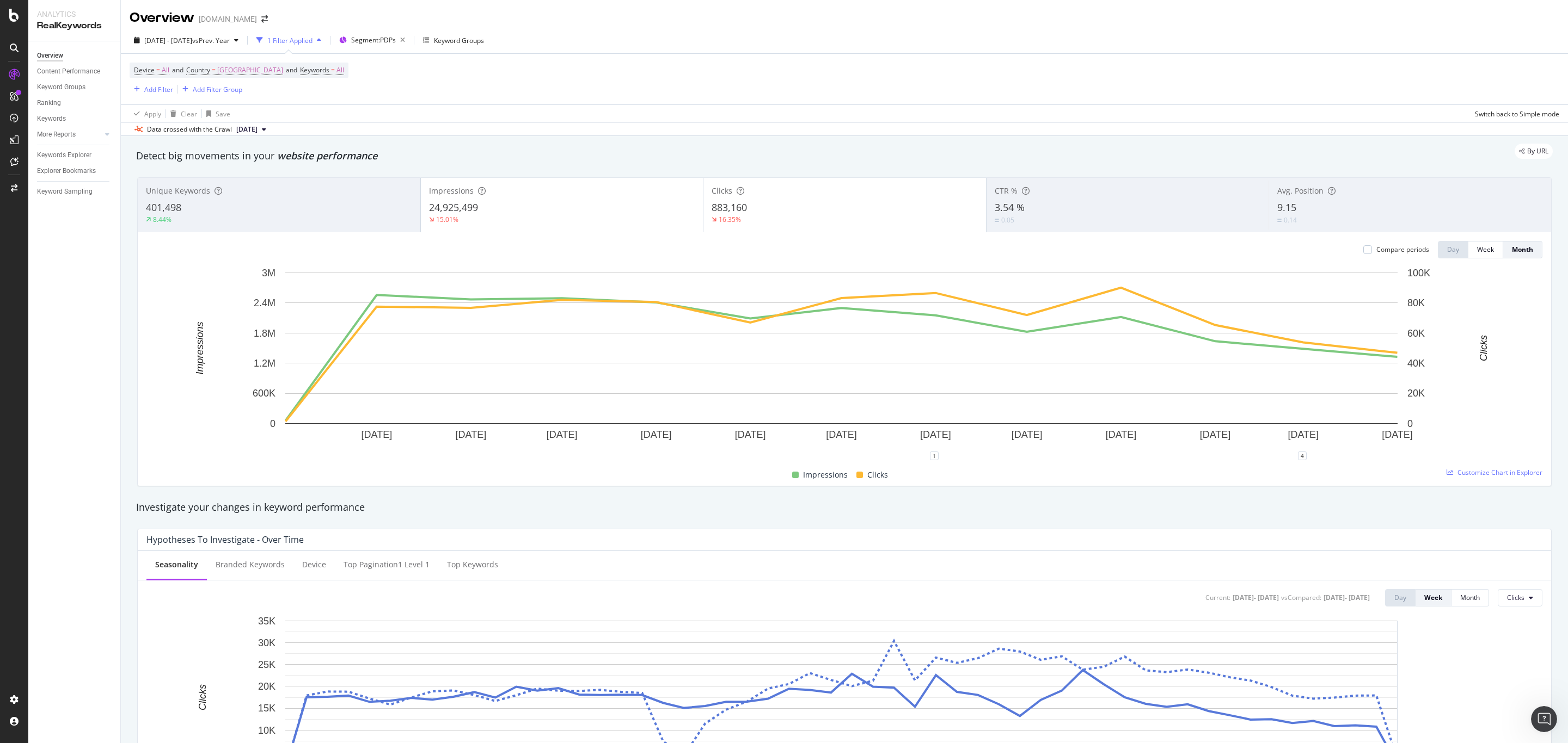
scroll to position [2556, 0]
click at [783, 127] on div "Data crossed with the Crawl 2024 Apr. 13th" at bounding box center [845, 129] width 1448 height 13
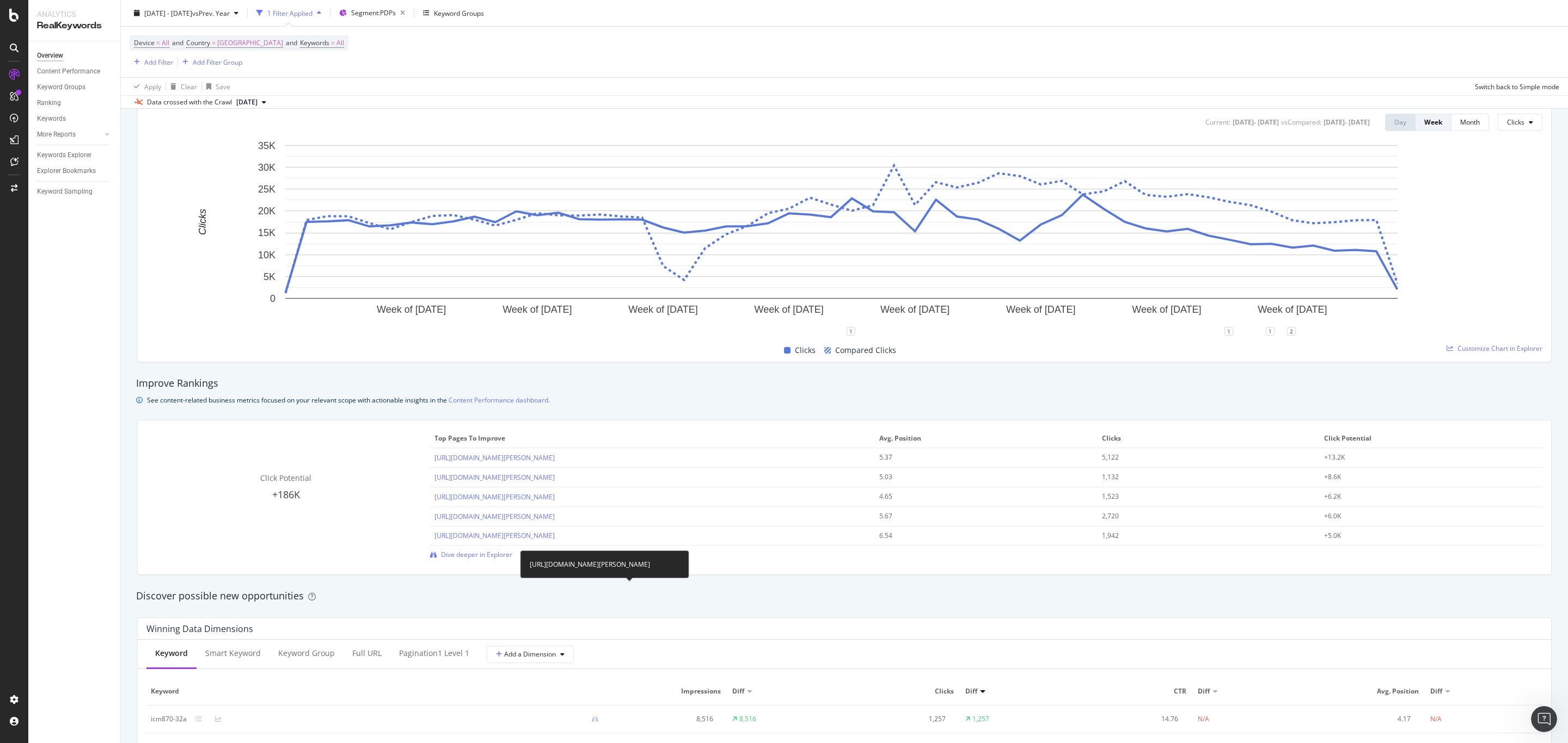
scroll to position [653, 0]
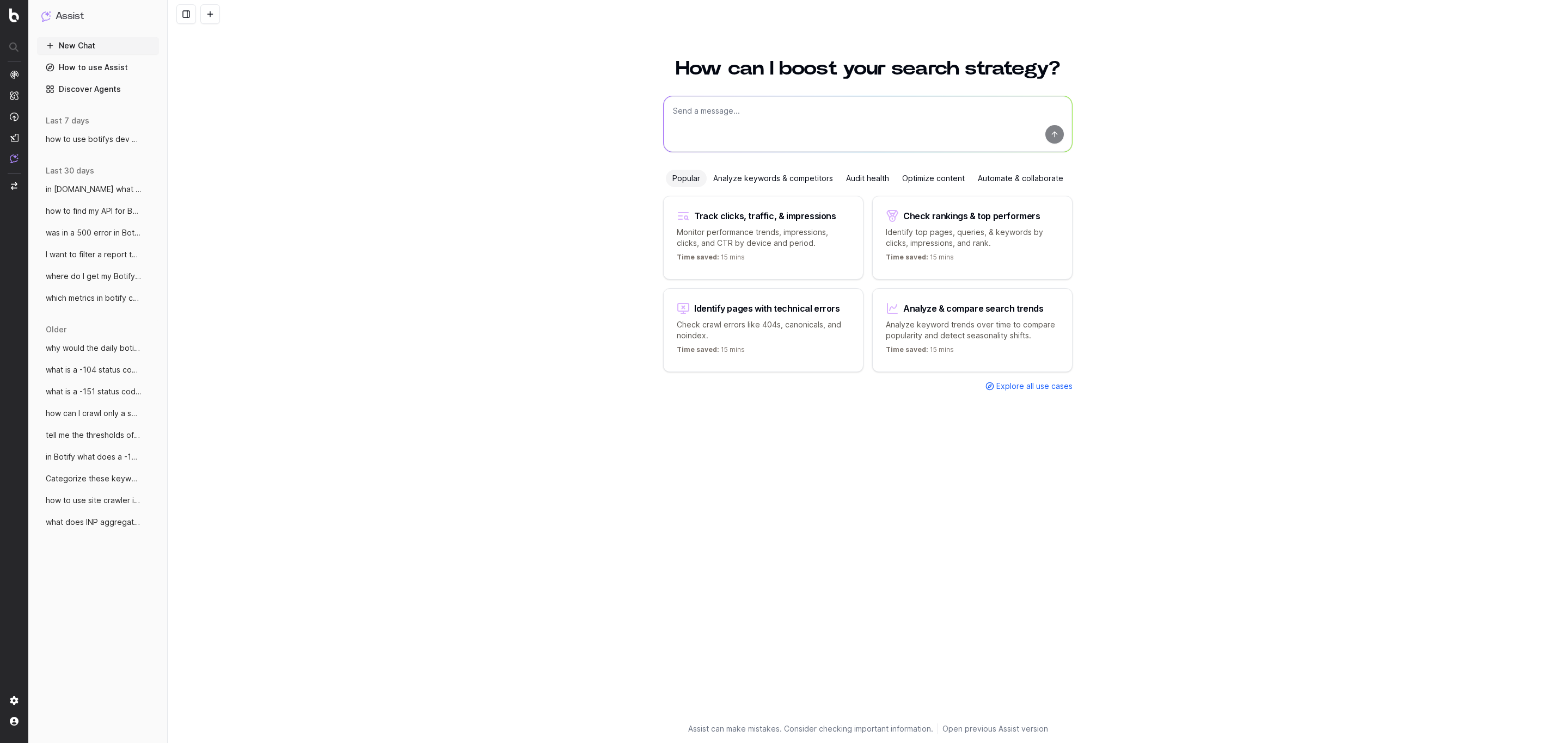
click at [765, 129] on textarea at bounding box center [868, 124] width 408 height 56
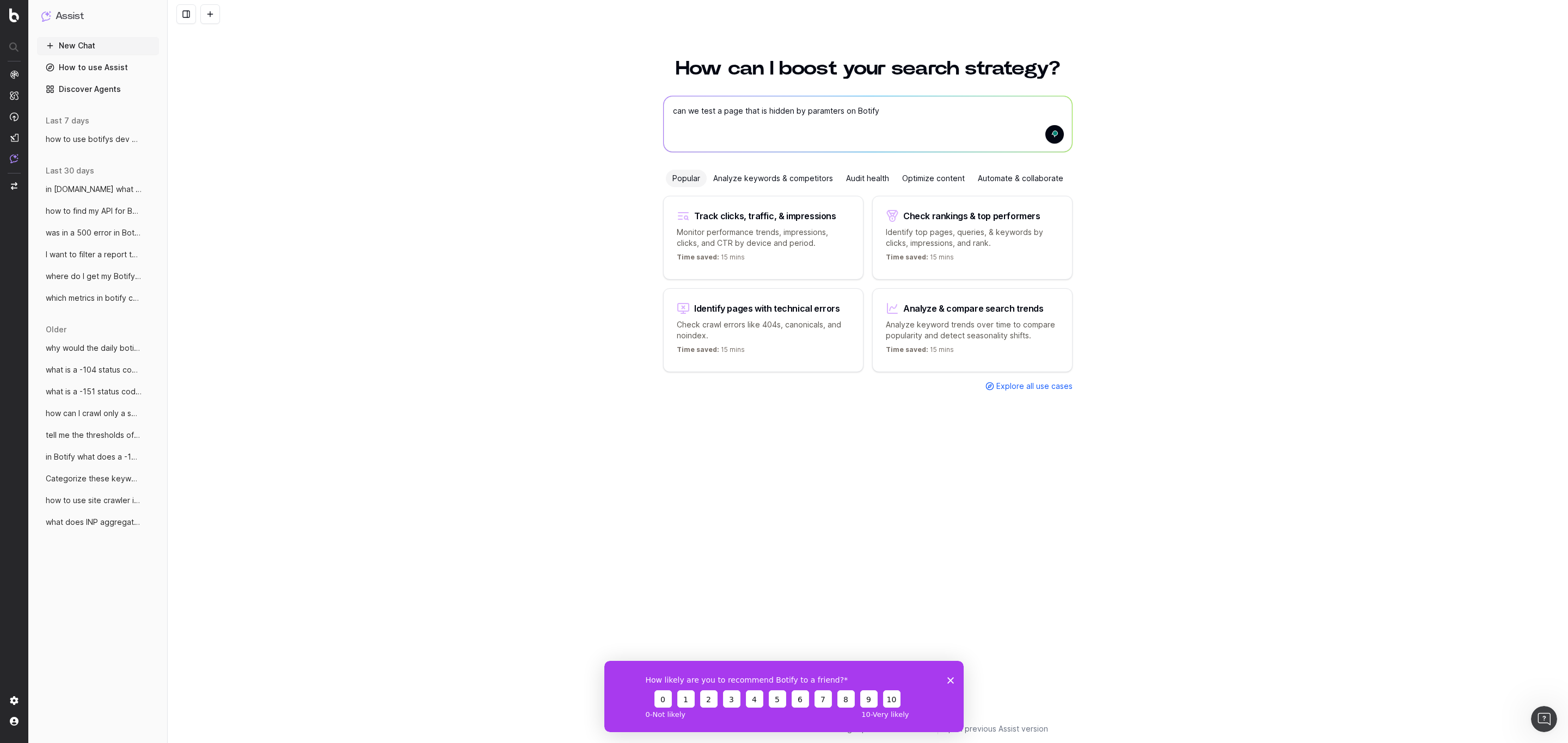
type textarea "can we test a page that is hidden by paramters on Botify?"
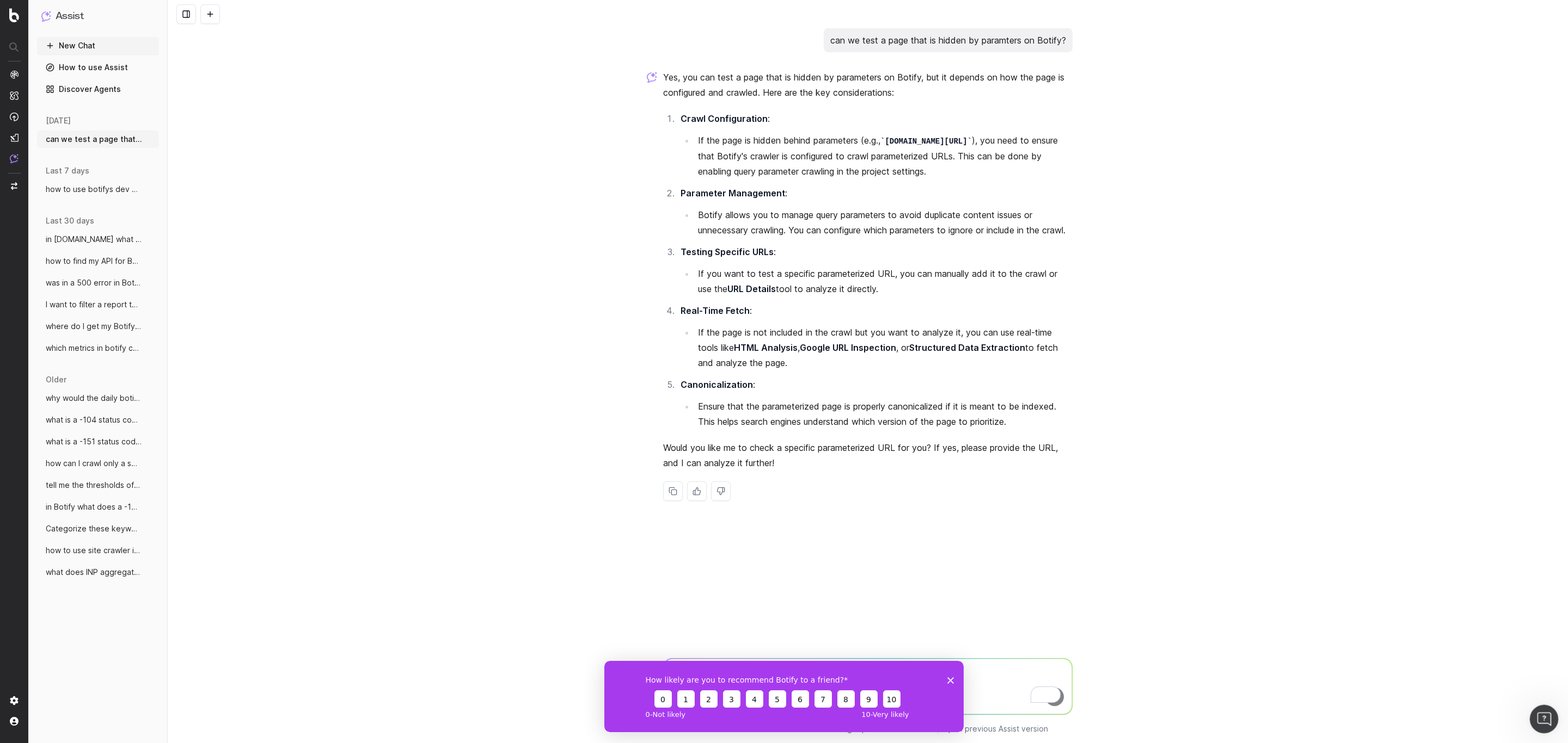
click at [1537, 714] on icon "Open Intercom Messenger" at bounding box center [1543, 718] width 18 height 18
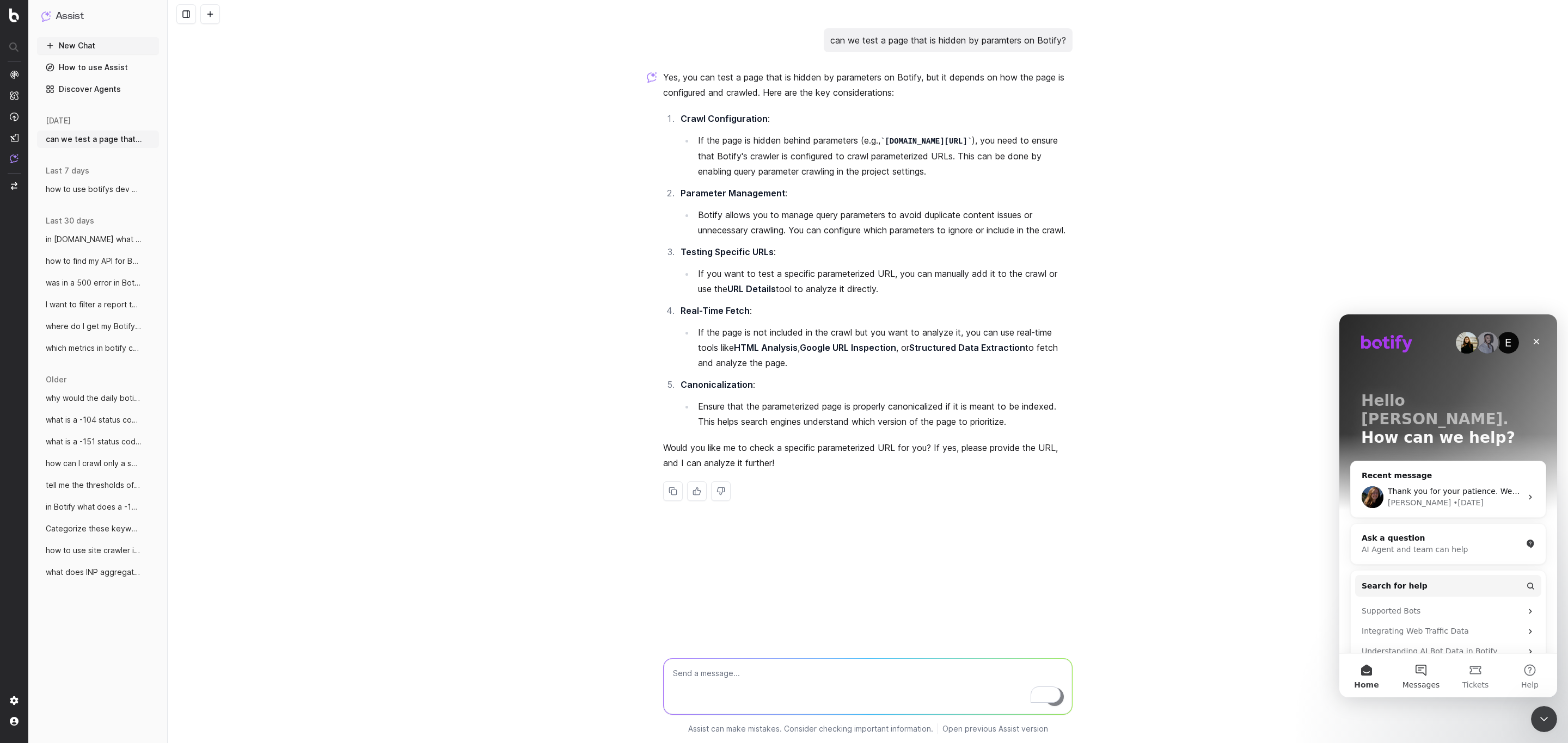
click at [1402, 676] on button "Messages" at bounding box center [1421, 676] width 54 height 44
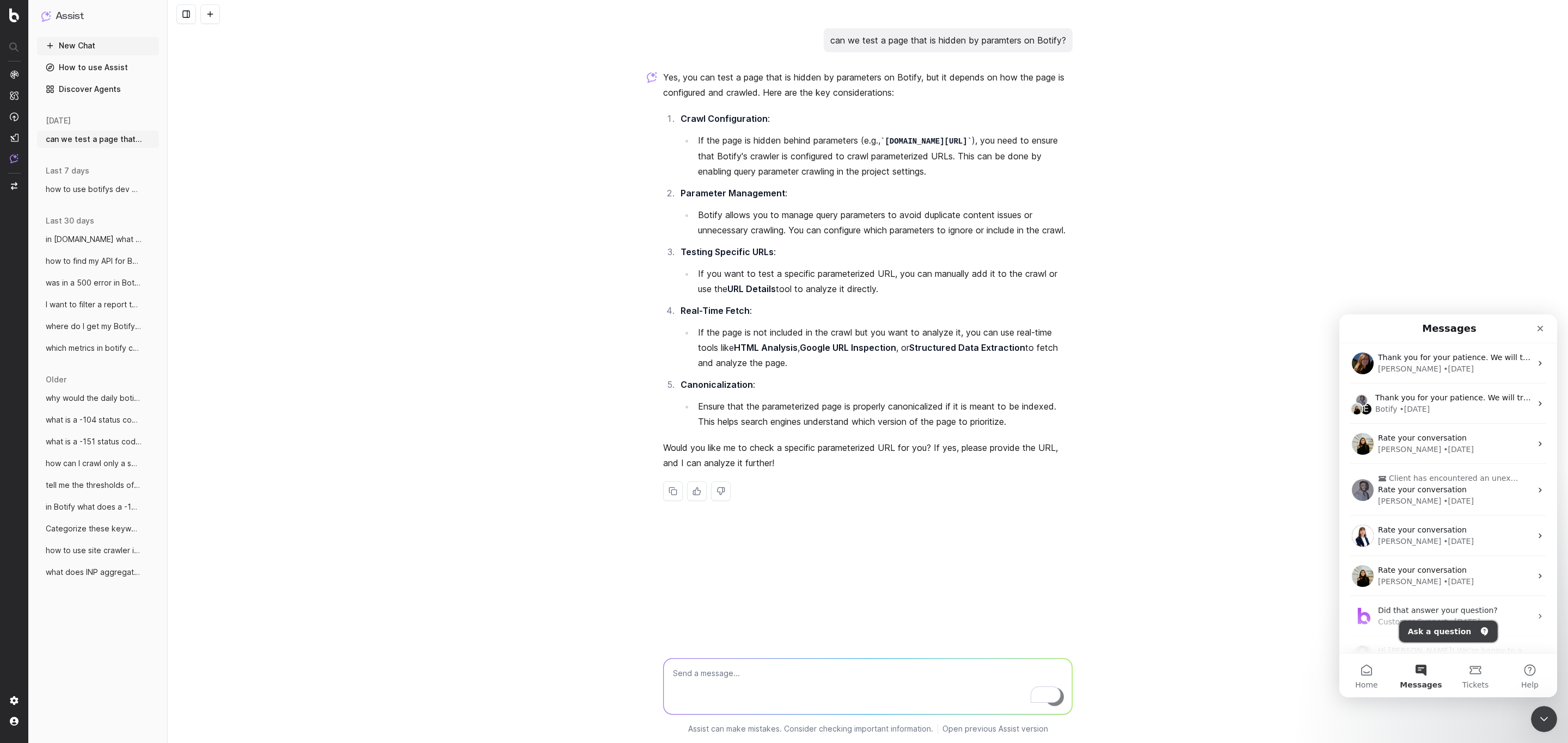
click at [1463, 621] on button "Ask a question" at bounding box center [1449, 631] width 99 height 21
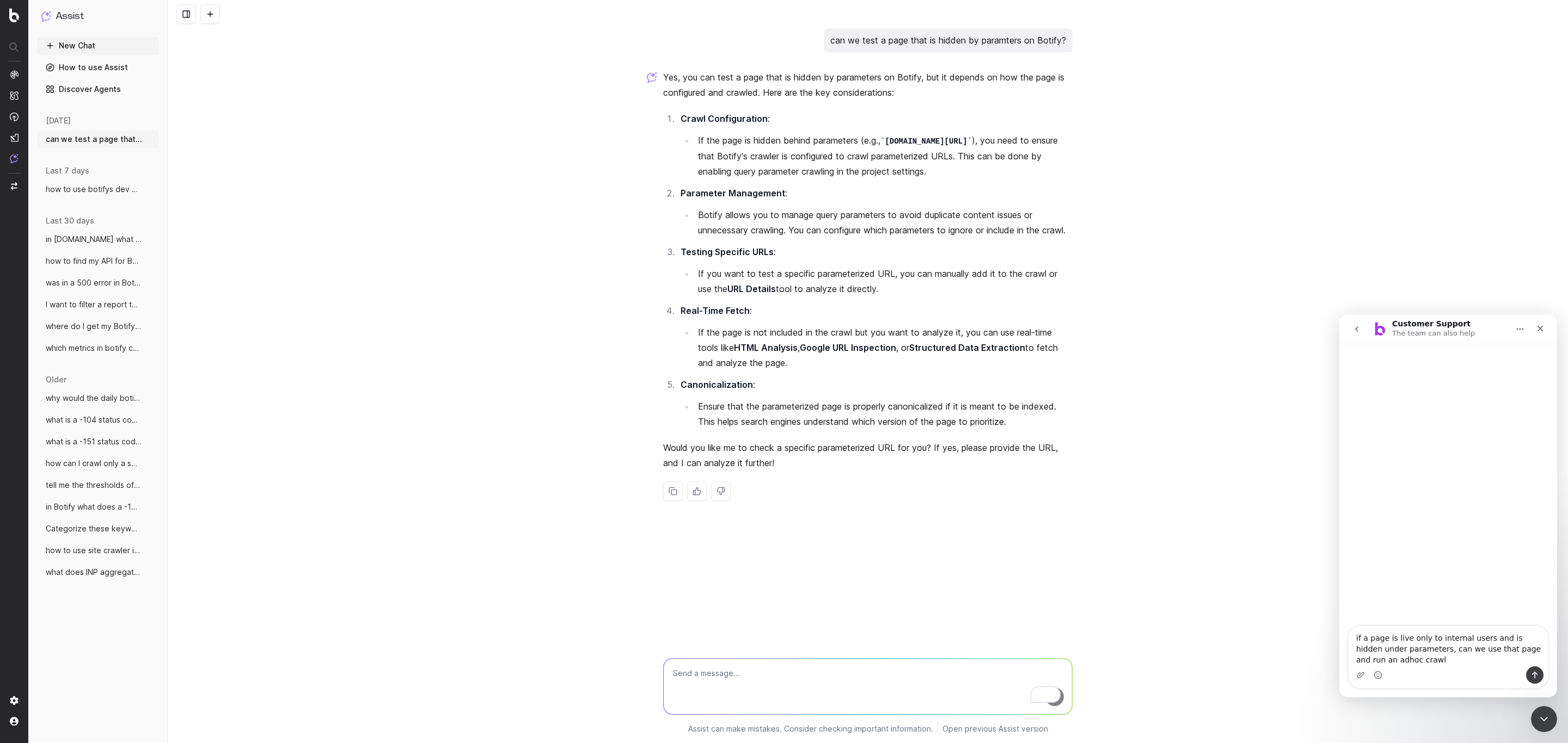
type textarea "if a page is live only to internal users and is hidden under parameters, can we…"
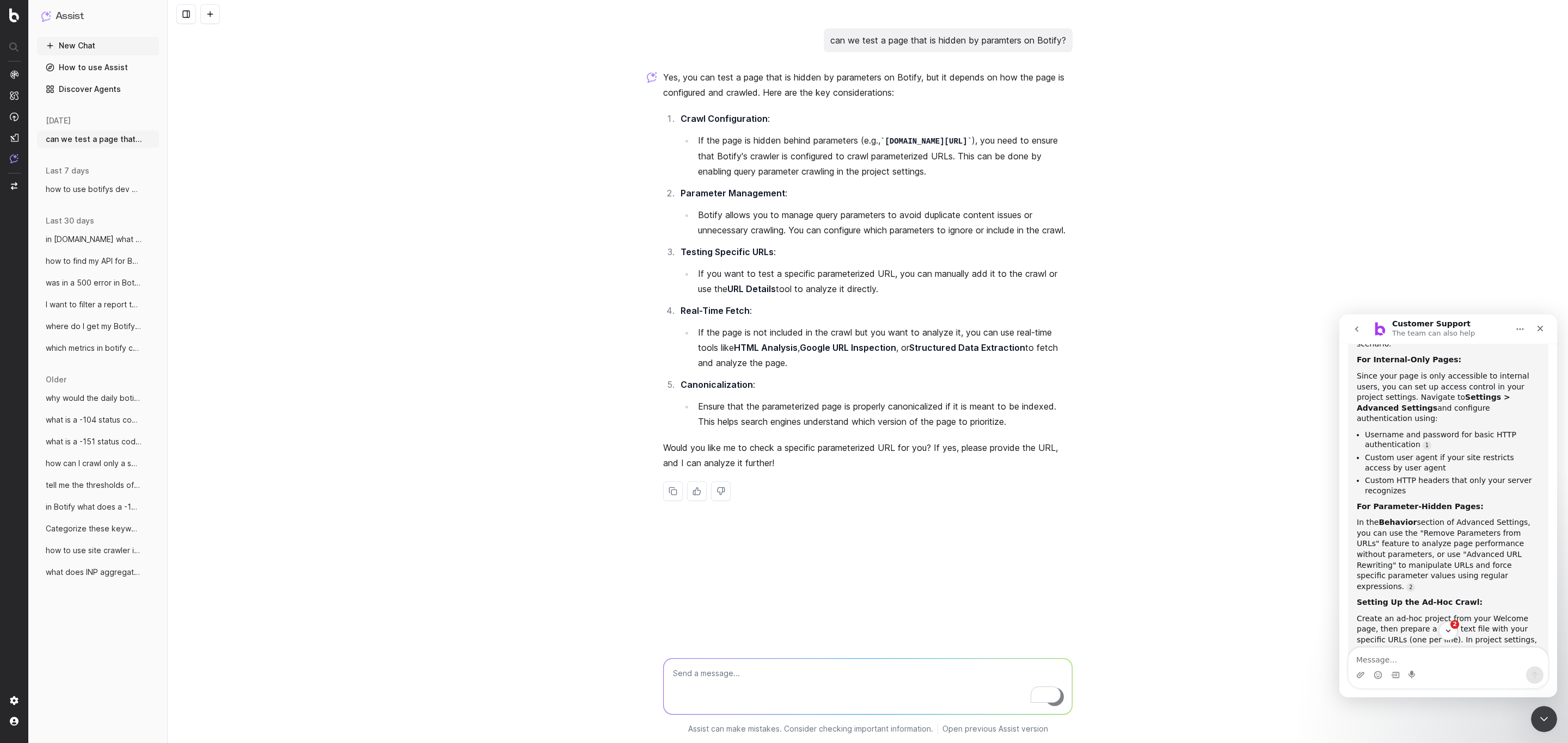
scroll to position [329, 0]
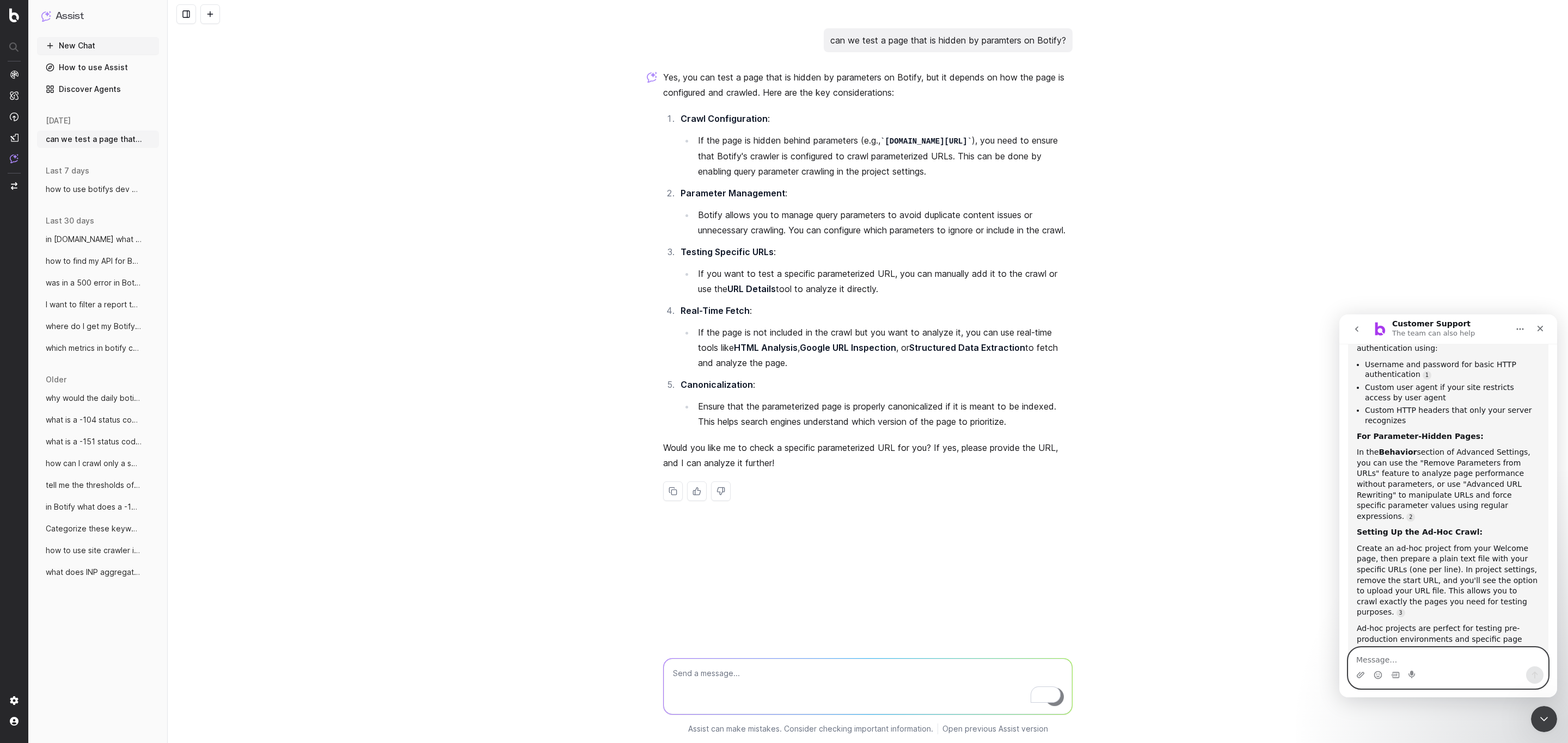
click at [1449, 655] on textarea "Message…" at bounding box center [1449, 657] width 199 height 19
type textarea "n"
type textarea "agent please"
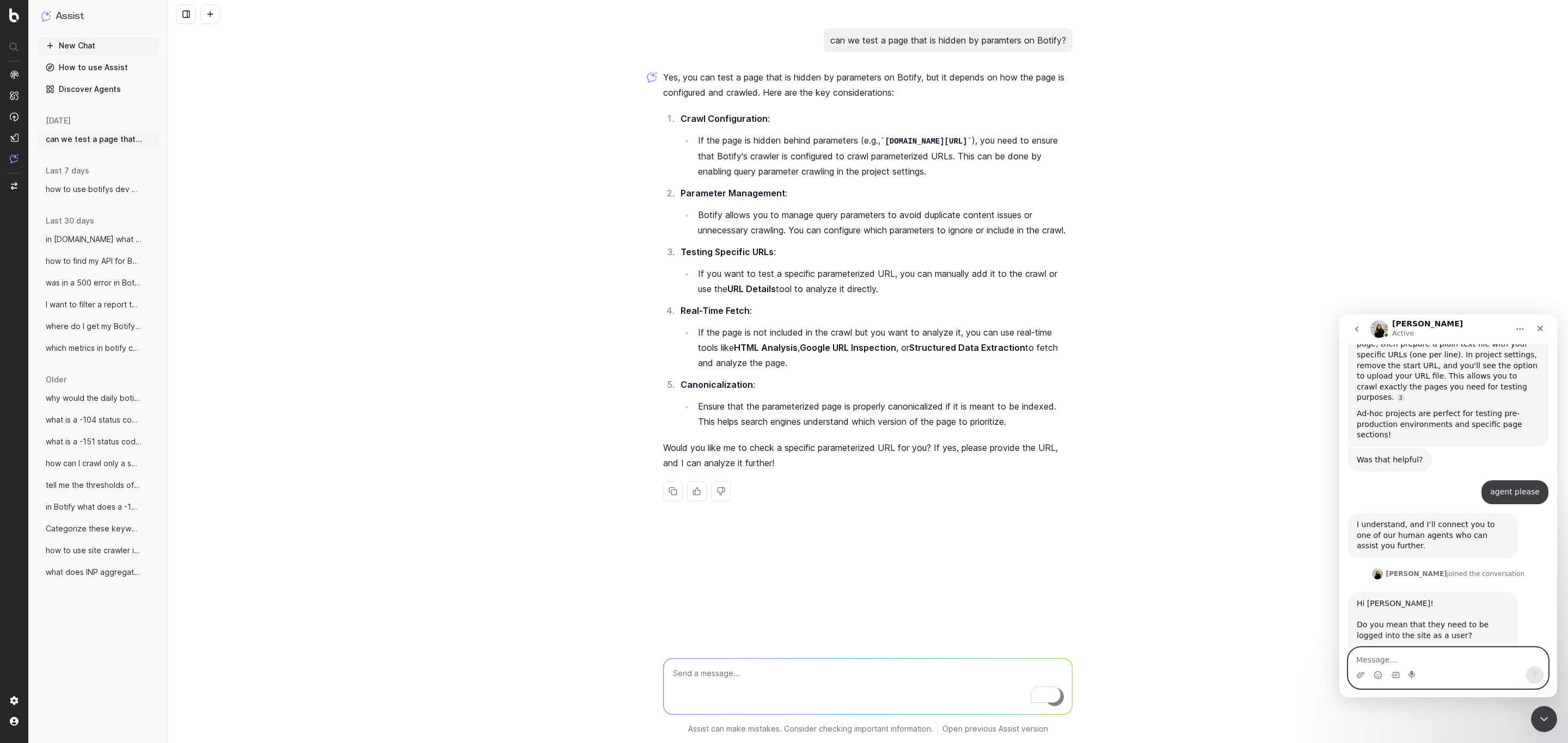
scroll to position [529, 0]
click at [1416, 659] on textarea "Message…" at bounding box center [1449, 657] width 199 height 19
type textarea "ahh okay, is that easy to do or does it require dev work?"
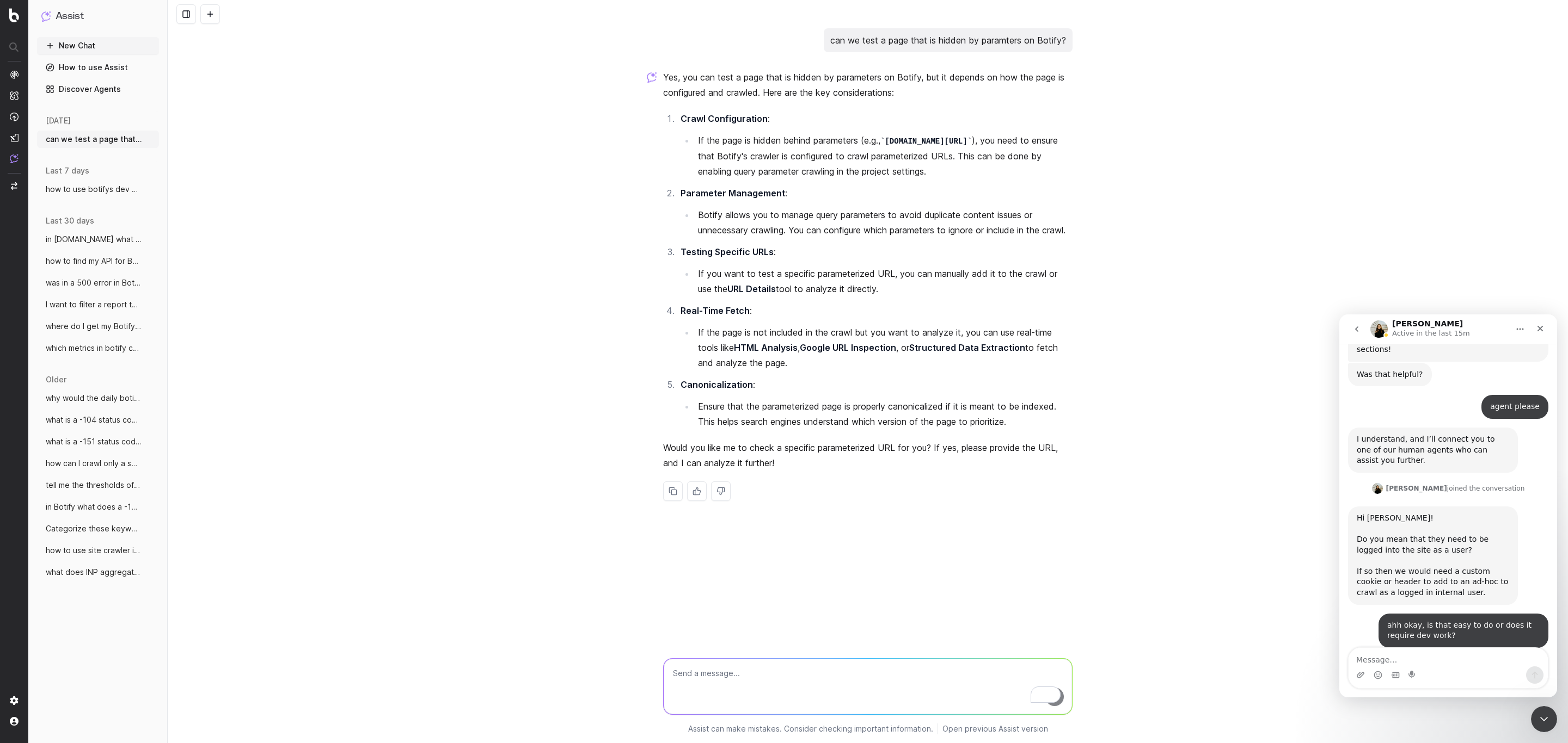
scroll to position [636, 0]
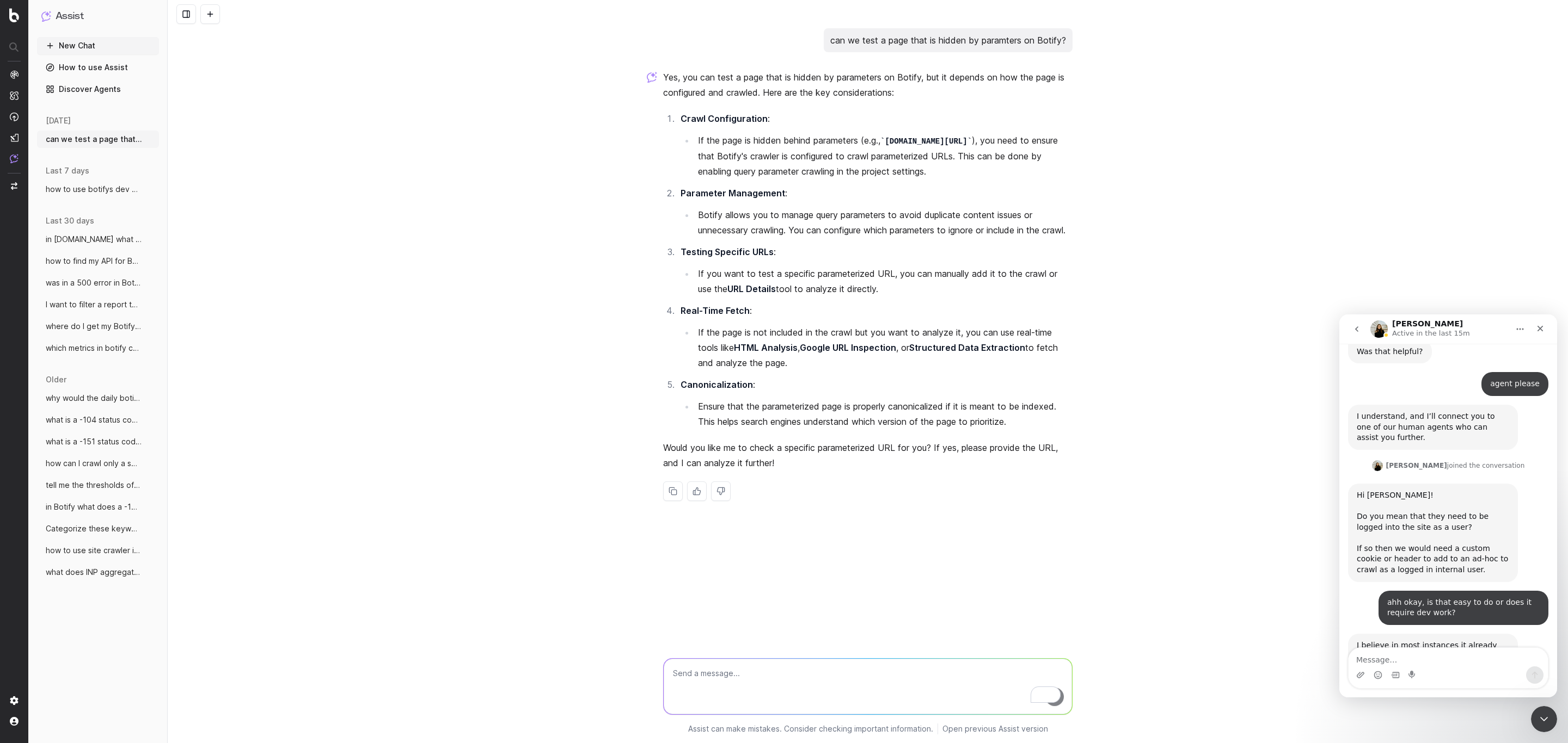
click at [1409, 683] on link "article" at bounding box center [1408, 687] width 24 height 8
click at [1367, 655] on textarea "Message…" at bounding box center [1449, 657] width 199 height 19
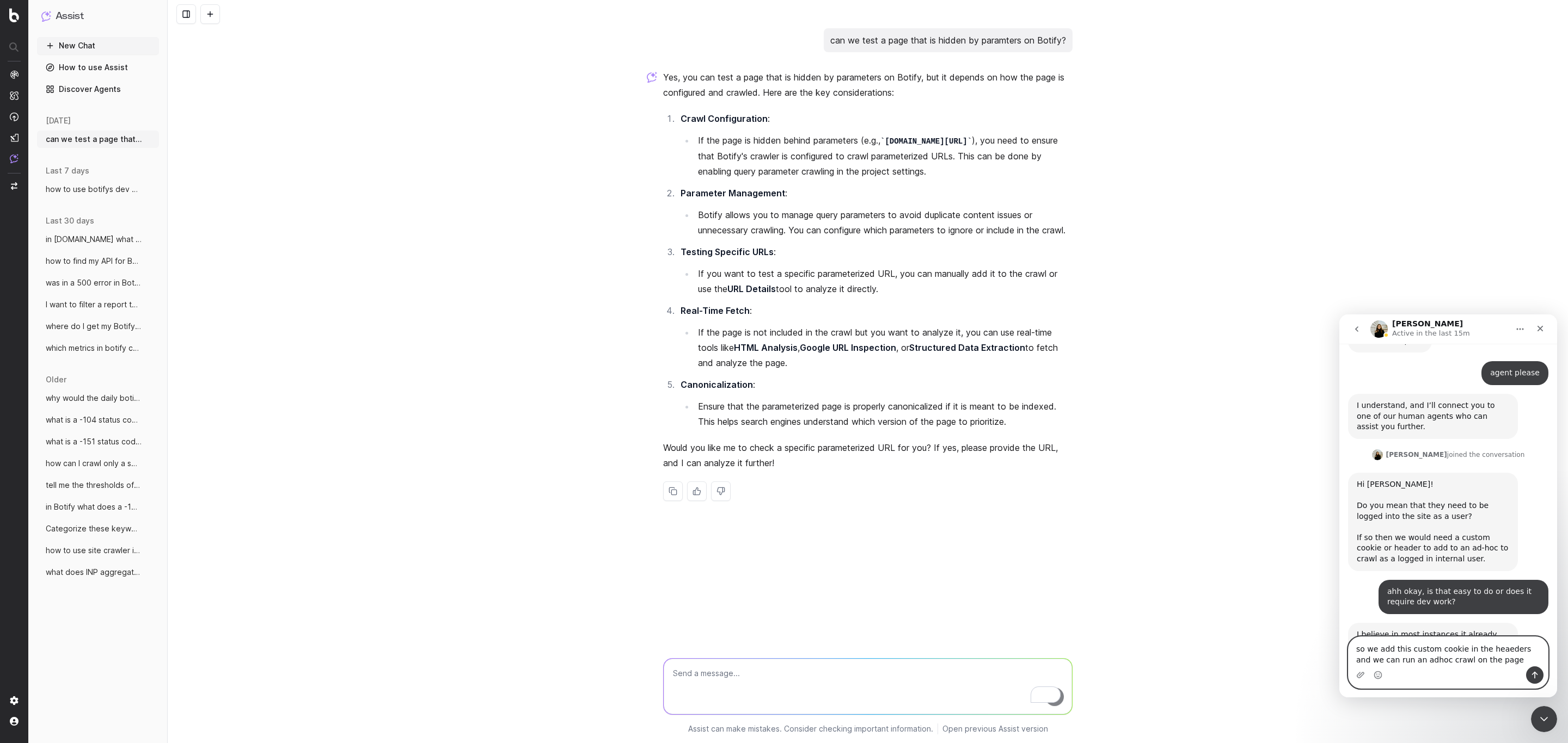
type textarea "so we add this custom cookie in the heaeders and we can run an adhoc crawl on t…"
